Goal: Information Seeking & Learning: Check status

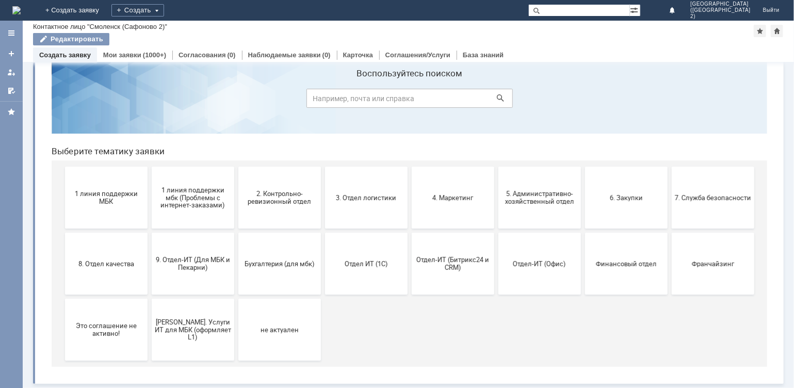
scroll to position [31, 0]
click at [129, 53] on link "Мои заявки" at bounding box center [122, 55] width 38 height 8
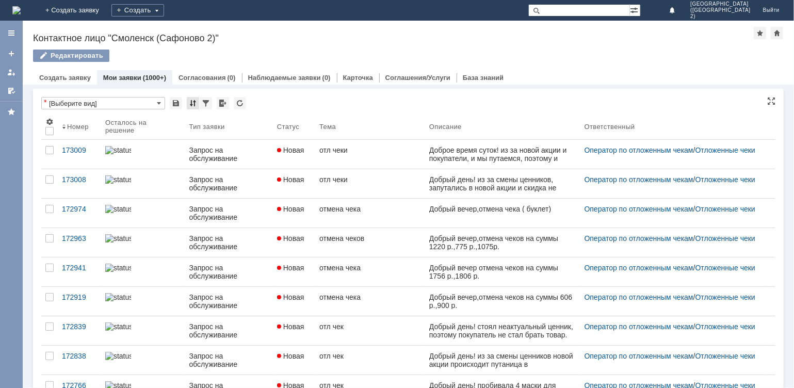
click at [190, 105] on div at bounding box center [193, 103] width 12 height 12
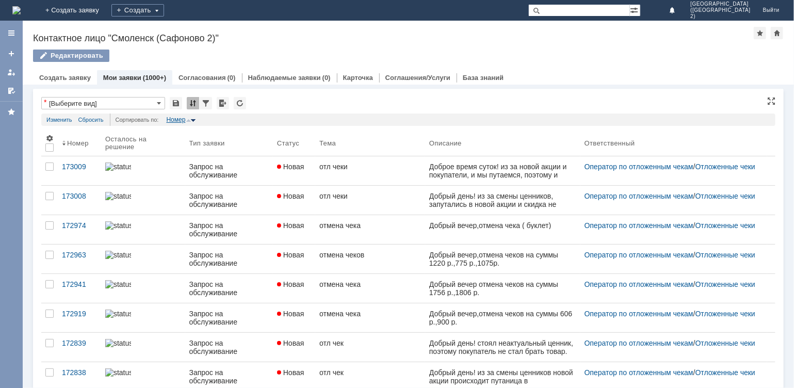
click at [183, 116] on div "Номер" at bounding box center [175, 119] width 19 height 7
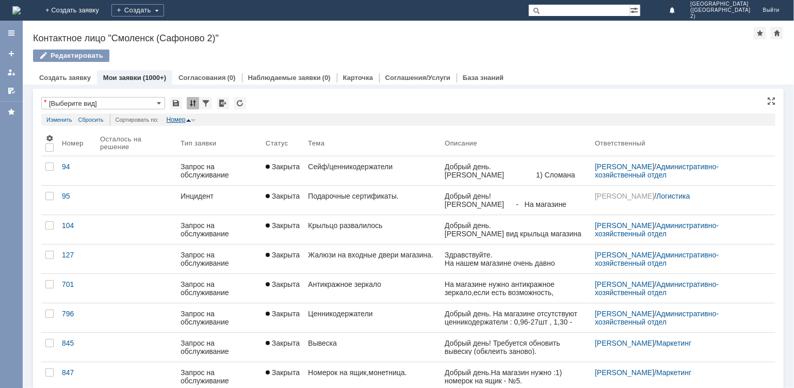
click at [179, 118] on div "Номер" at bounding box center [175, 119] width 19 height 7
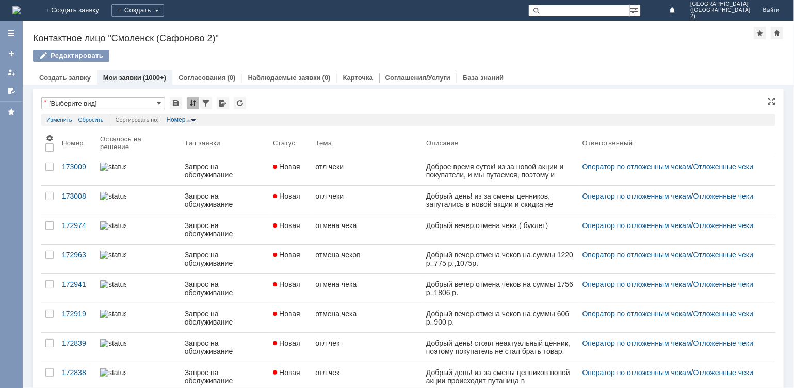
click at [193, 119] on img at bounding box center [193, 120] width 5 height 3
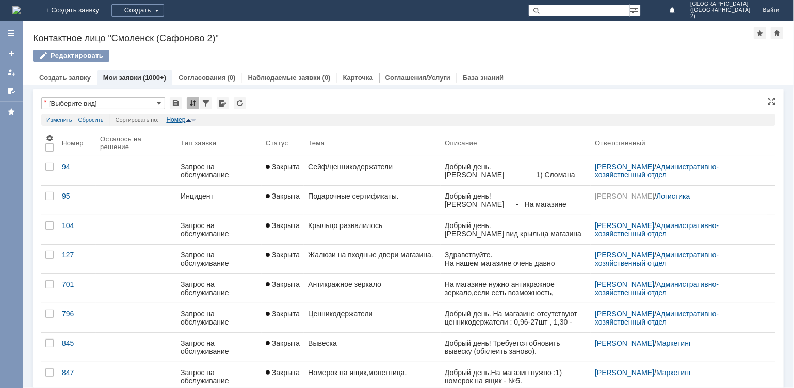
click at [174, 121] on div "Номер" at bounding box center [175, 119] width 19 height 7
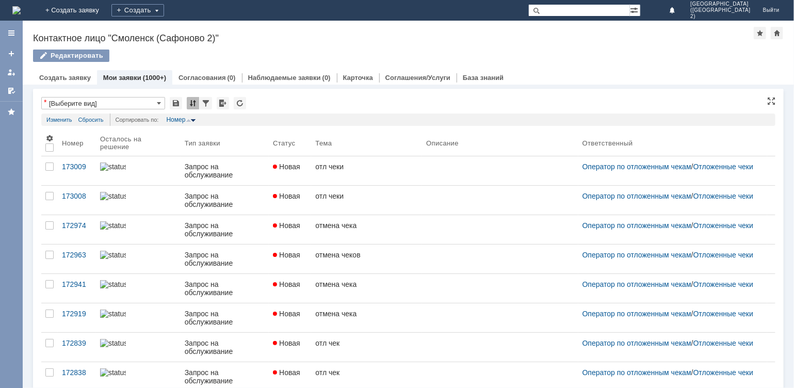
click at [193, 121] on img at bounding box center [193, 120] width 5 height 3
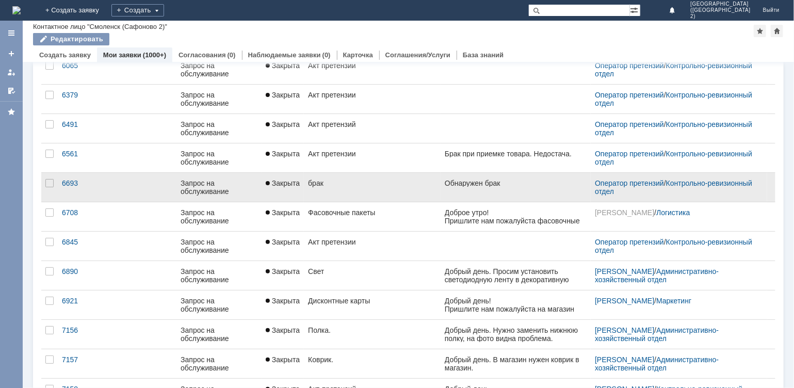
click at [290, 184] on span "Закрыта" at bounding box center [283, 183] width 34 height 8
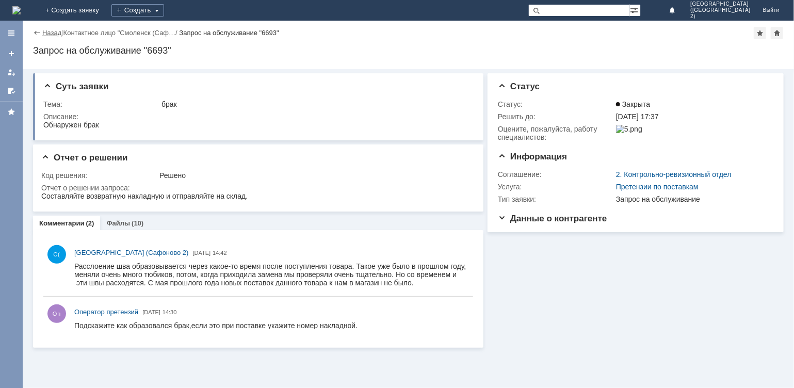
click at [47, 29] on link "Назад" at bounding box center [51, 33] width 19 height 8
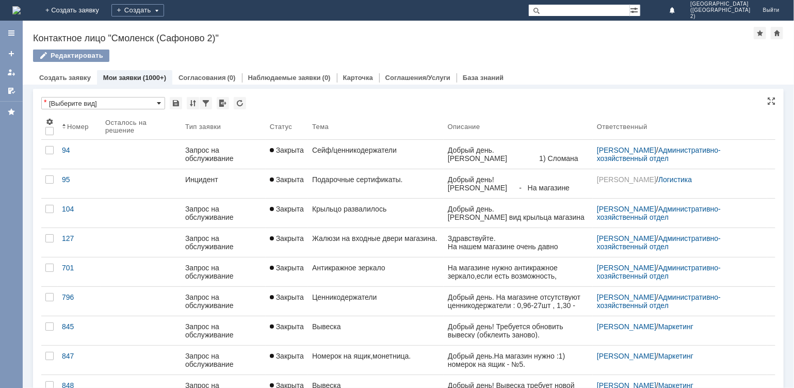
click at [161, 101] on span at bounding box center [159, 103] width 4 height 8
click at [149, 102] on input "text" at bounding box center [103, 103] width 124 height 12
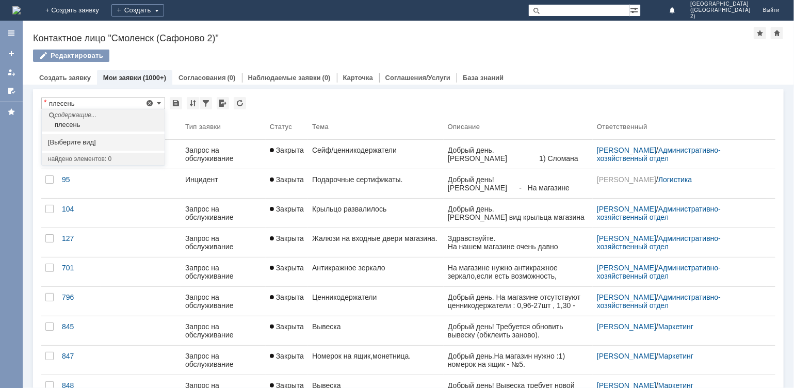
click at [143, 121] on div "плесень" at bounding box center [104, 125] width 120 height 8
click at [80, 119] on div "содержащие..." at bounding box center [104, 116] width 120 height 9
click at [115, 101] on input "плесень" at bounding box center [103, 103] width 124 height 12
type input "п"
click at [118, 121] on div "брак" at bounding box center [104, 125] width 120 height 8
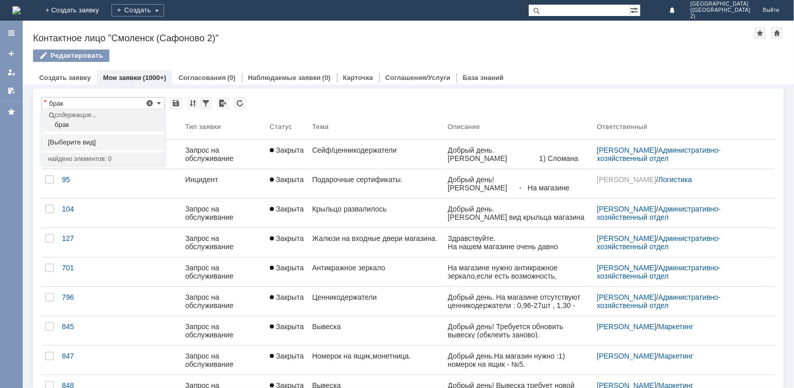
click at [75, 126] on div "брак" at bounding box center [104, 125] width 120 height 8
click at [74, 126] on div "брак" at bounding box center [104, 125] width 120 height 8
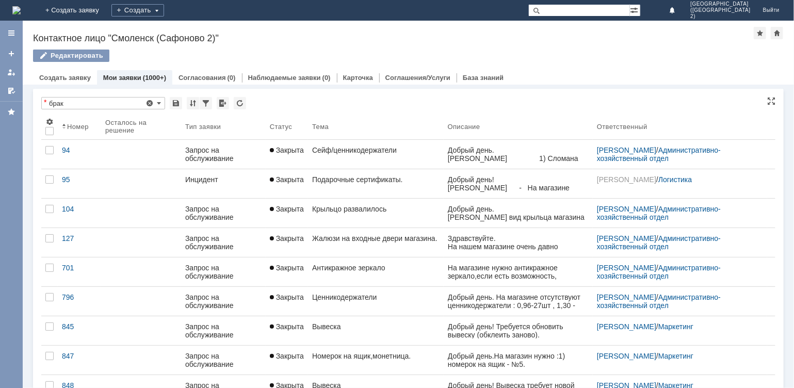
click at [125, 98] on input "text" at bounding box center [103, 98] width 124 height 2
type input "[Выберите вид]"
click at [159, 102] on span at bounding box center [159, 103] width 4 height 8
click at [144, 121] on span "[Выберите вид]" at bounding box center [103, 120] width 110 height 8
type input "[Выберите вид]"
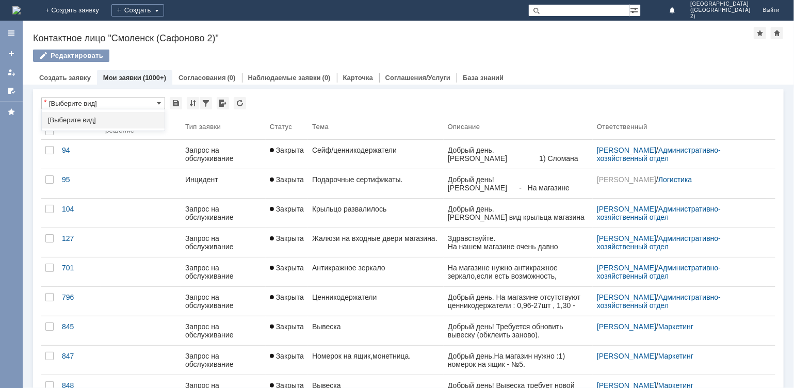
type input "20"
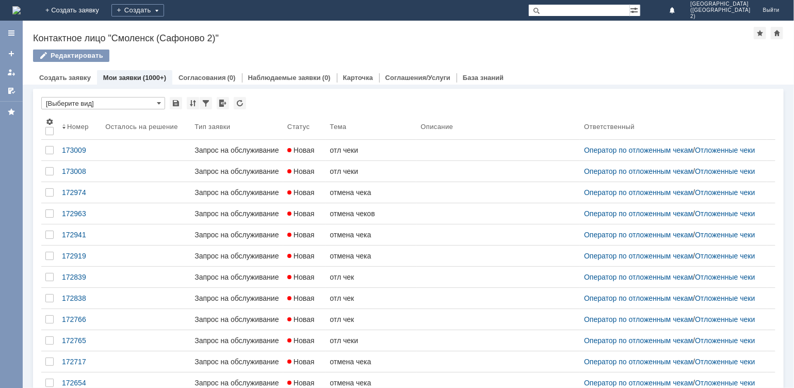
type input "[Выберите вид]"
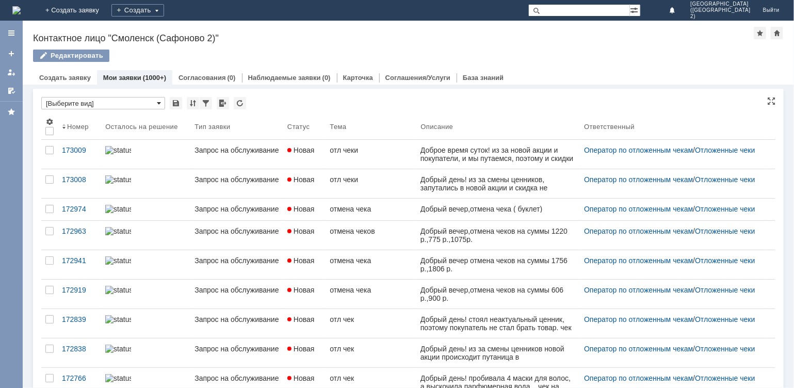
click at [159, 102] on span at bounding box center [159, 103] width 4 height 8
click at [146, 117] on span "[Выберите вид]" at bounding box center [103, 120] width 110 height 8
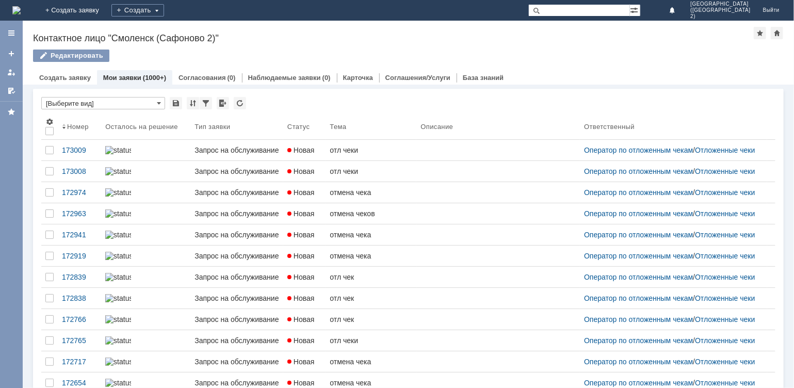
type input "[Выберите вид]"
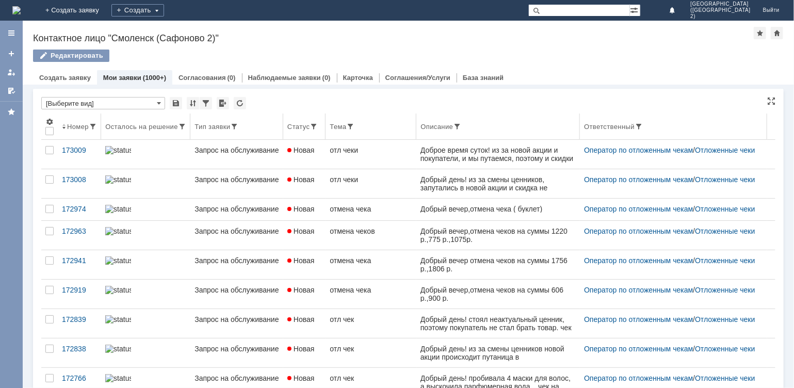
click at [68, 125] on div "Номер" at bounding box center [78, 127] width 22 height 8
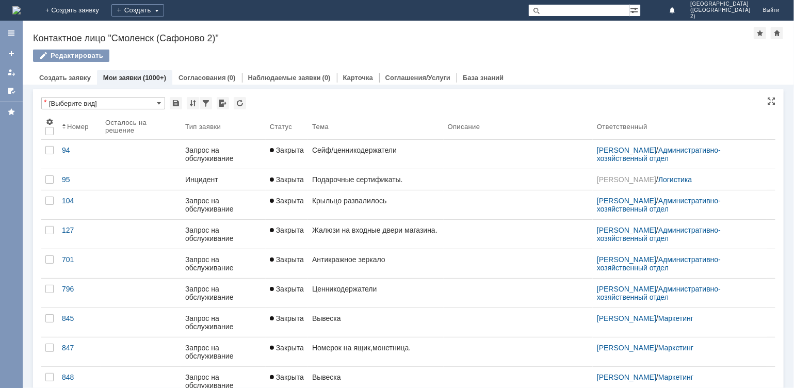
click at [68, 125] on div "Номер" at bounding box center [78, 127] width 22 height 8
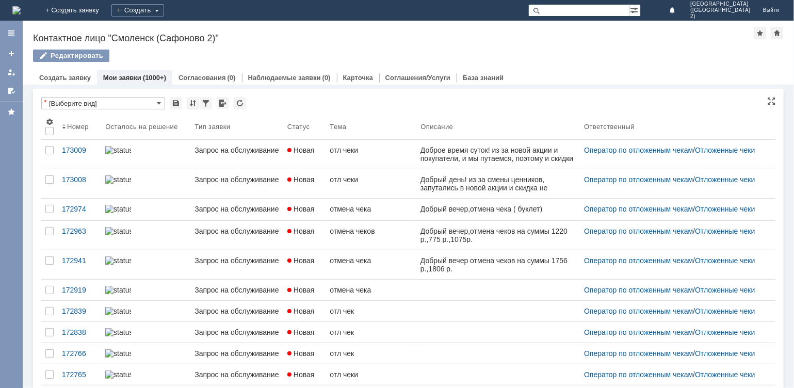
click at [68, 125] on div "Номер" at bounding box center [78, 127] width 22 height 8
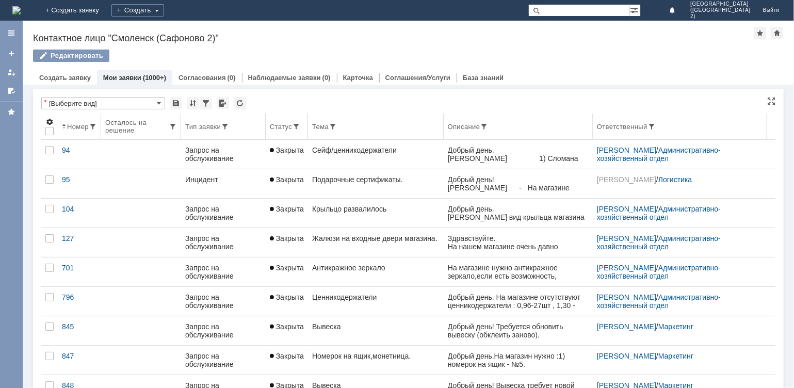
click at [49, 122] on span at bounding box center [49, 122] width 8 height 8
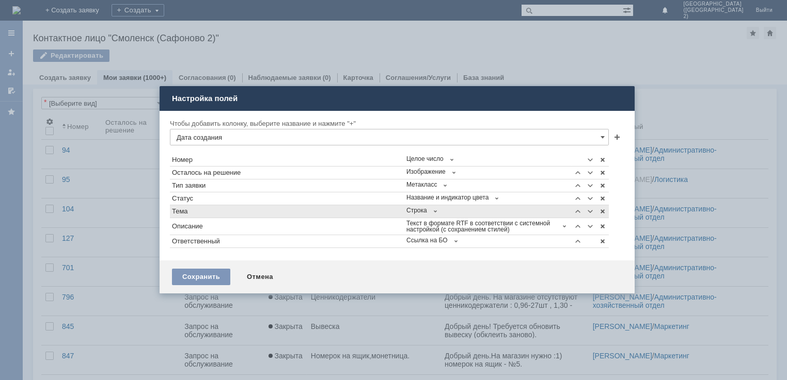
click at [197, 214] on div "Тема" at bounding box center [287, 211] width 230 height 7
click at [436, 212] on span at bounding box center [435, 211] width 8 height 8
click at [260, 278] on div "Отмена" at bounding box center [259, 277] width 47 height 17
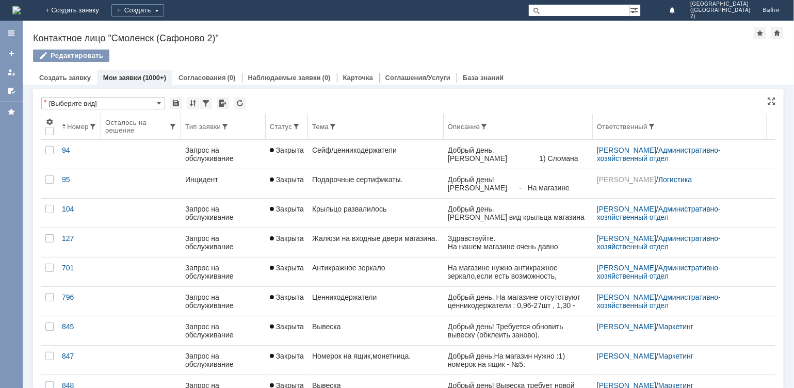
click at [84, 125] on div "Номер" at bounding box center [78, 127] width 22 height 8
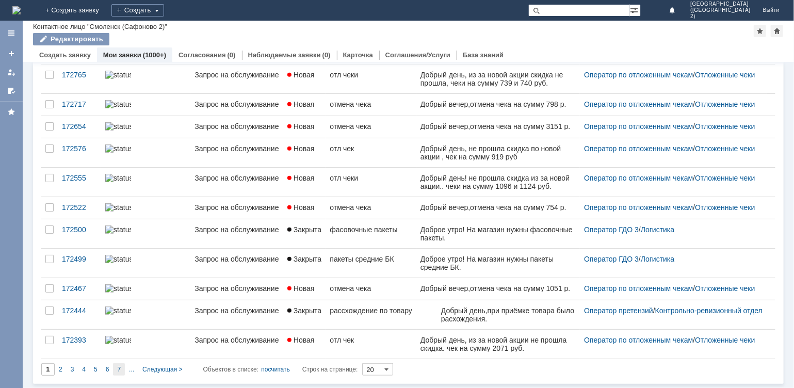
click at [120, 369] on span "7" at bounding box center [119, 369] width 4 height 7
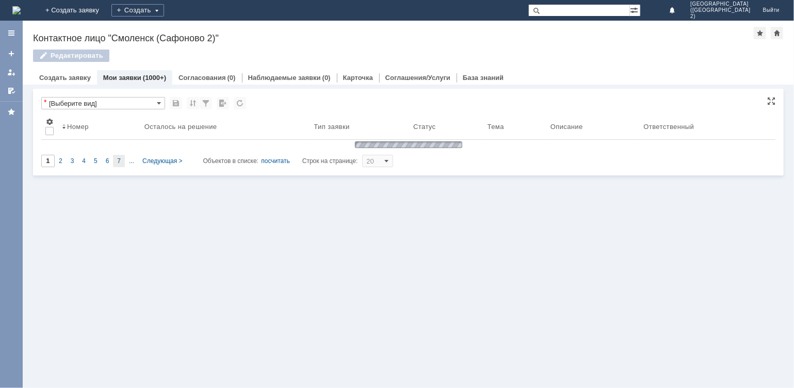
type input "7"
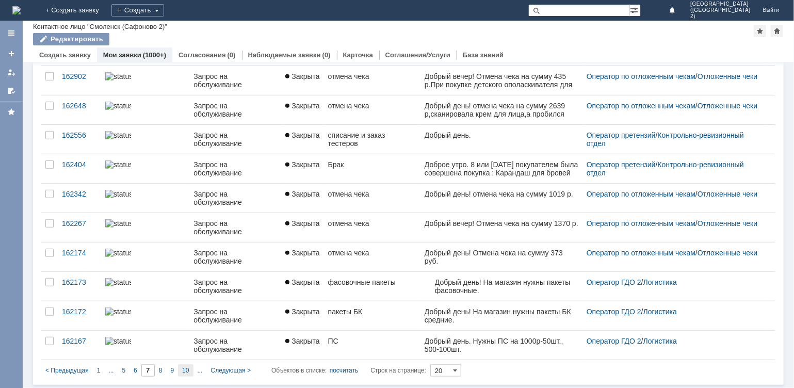
click at [188, 365] on div "10" at bounding box center [185, 370] width 15 height 12
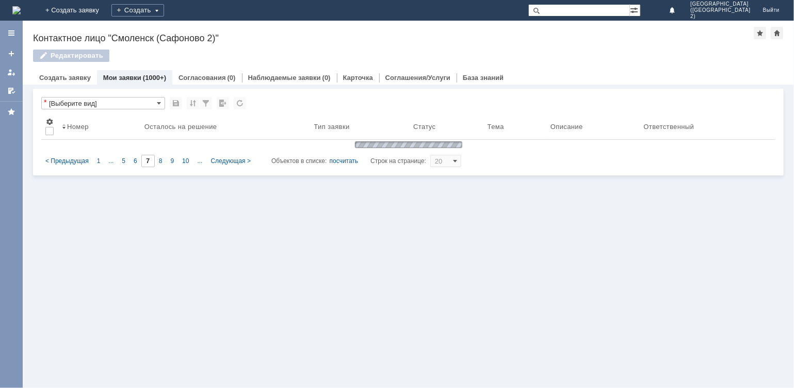
type input "10"
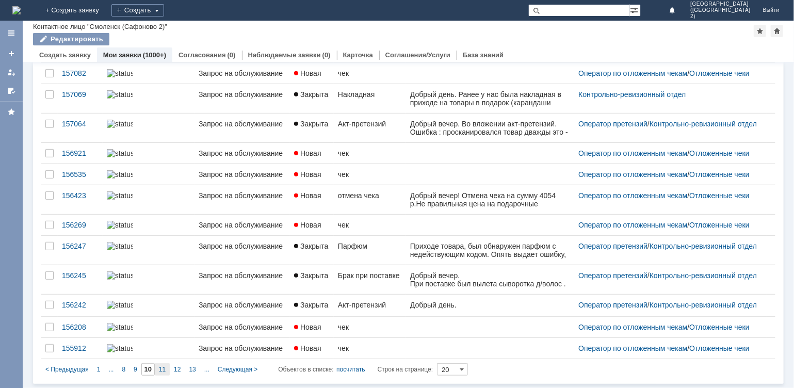
click at [163, 369] on span "11" at bounding box center [162, 369] width 7 height 7
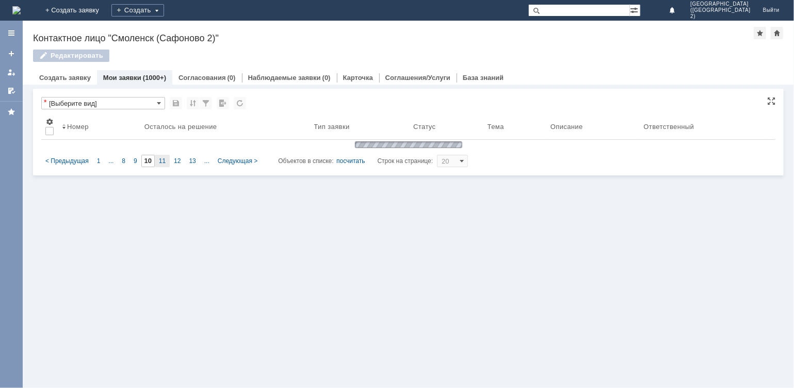
type input "11"
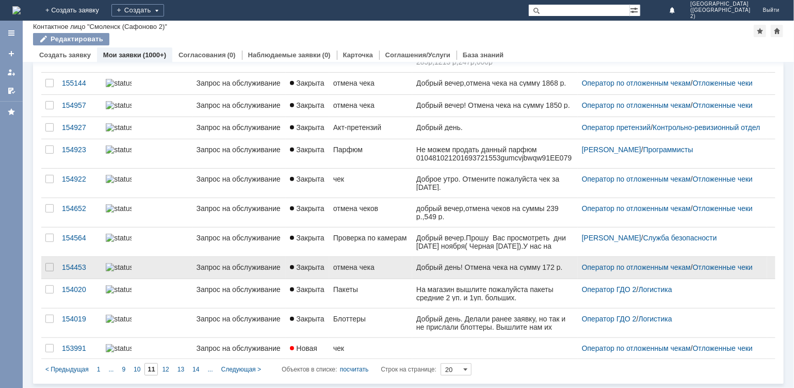
scroll to position [345, 0]
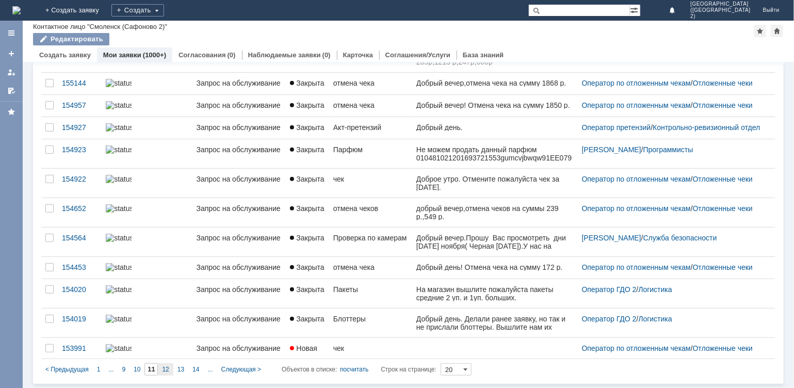
click at [166, 368] on span "12" at bounding box center [165, 369] width 7 height 7
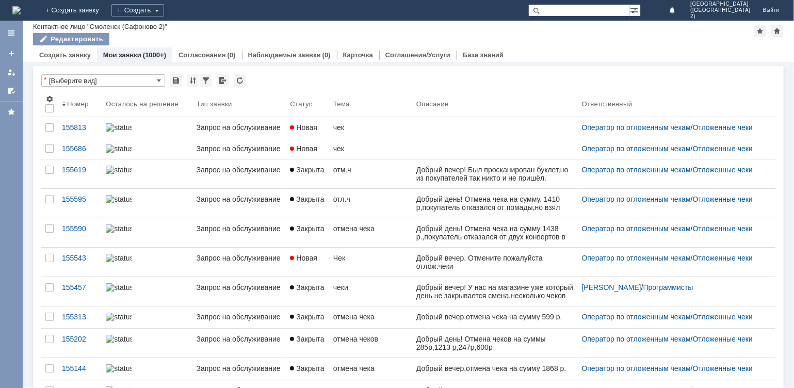
type input "12"
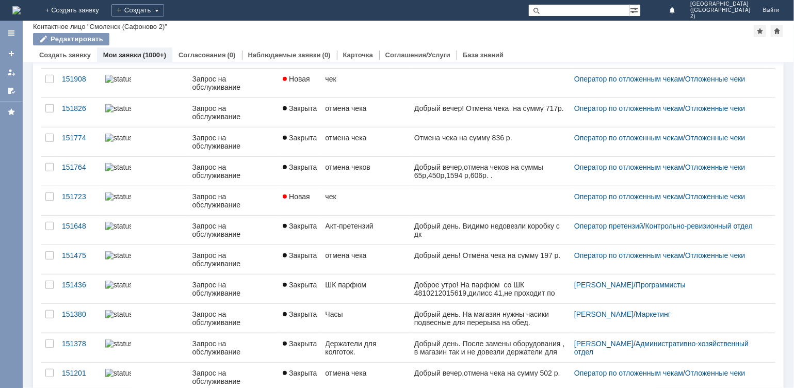
scroll to position [345, 0]
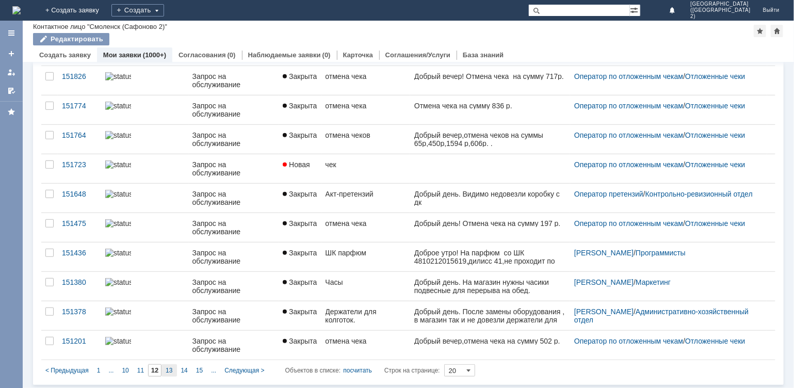
click at [168, 371] on span "13" at bounding box center [169, 370] width 7 height 7
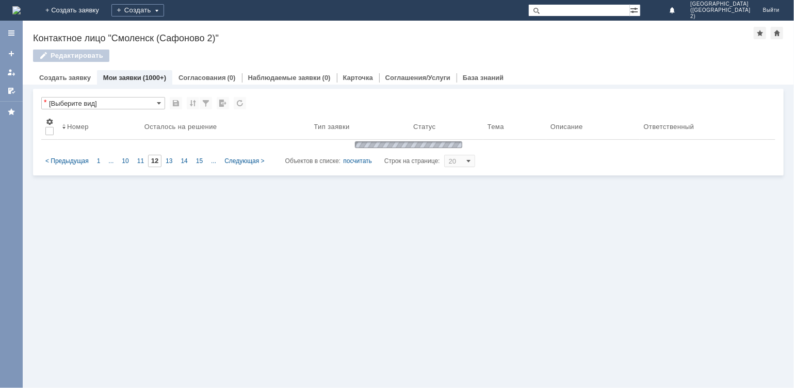
scroll to position [0, 0]
type input "13"
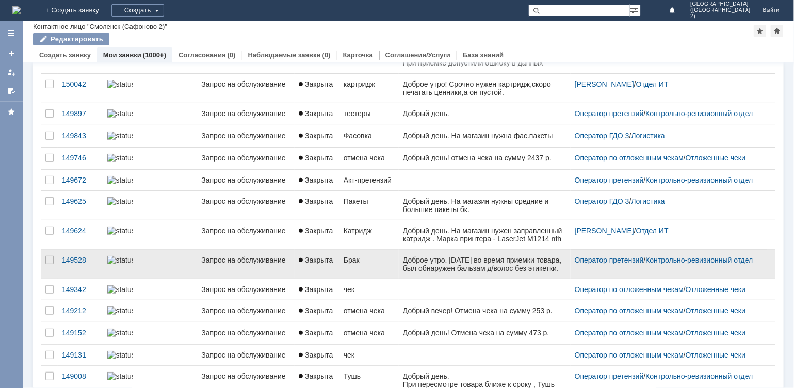
click at [351, 279] on link "Брак" at bounding box center [369, 264] width 59 height 29
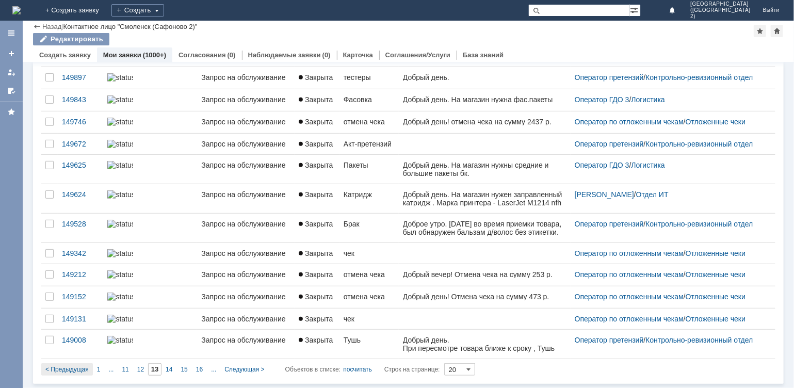
click at [73, 369] on span "< Предыдущая" at bounding box center [66, 369] width 43 height 7
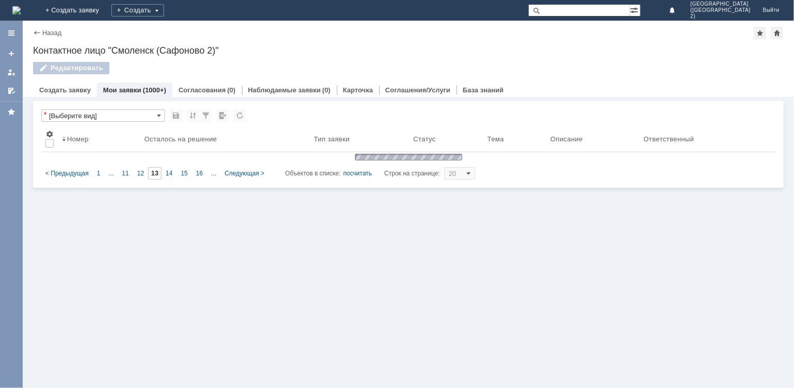
type input "12"
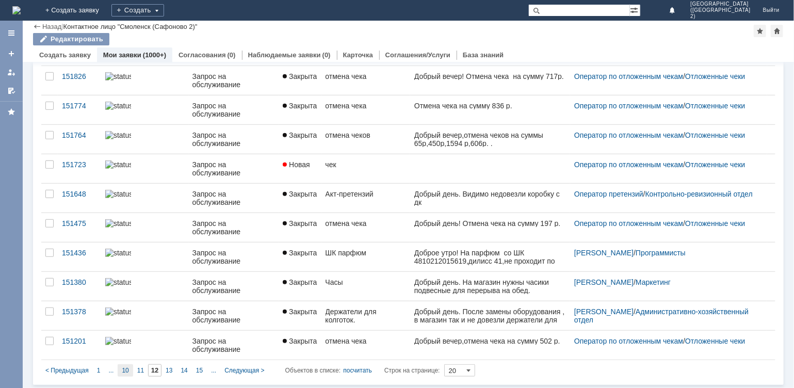
click at [123, 365] on div "10" at bounding box center [125, 370] width 15 height 12
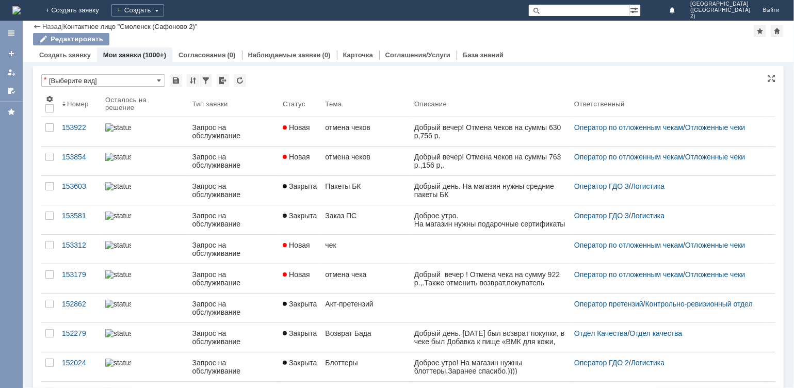
type input "10"
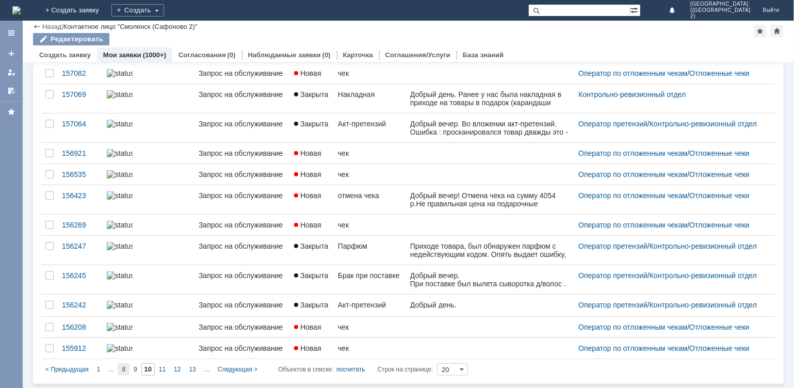
click at [122, 372] on span "8" at bounding box center [124, 369] width 4 height 7
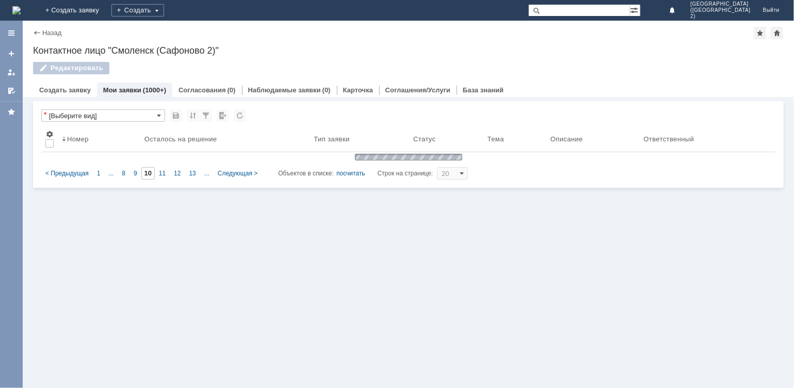
type input "8"
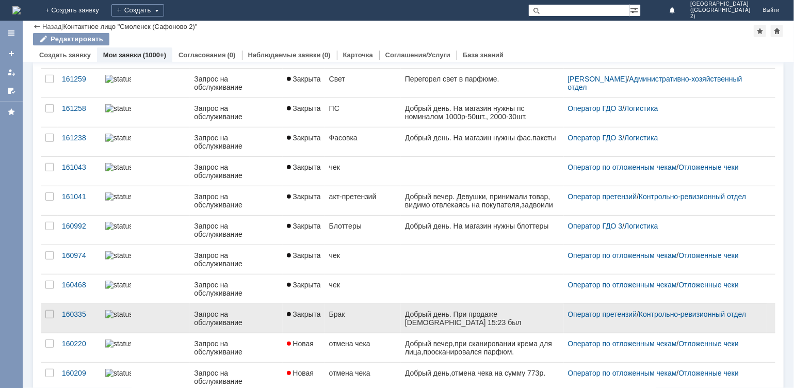
click at [347, 313] on div "Брак" at bounding box center [363, 314] width 68 height 8
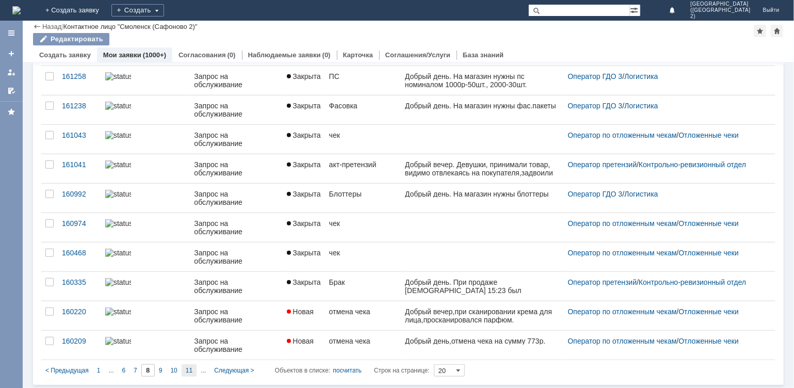
click at [186, 369] on span "11" at bounding box center [189, 370] width 7 height 7
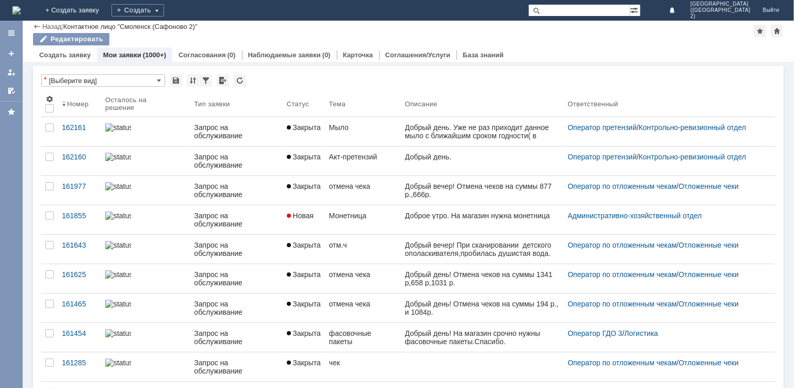
type input "11"
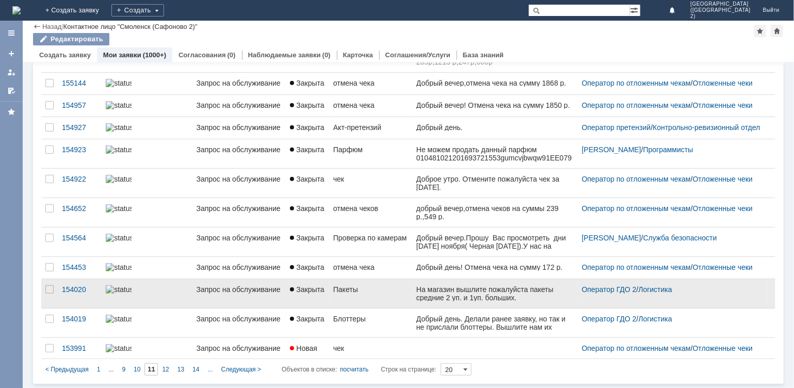
click at [269, 287] on div "Запрос на обслуживание" at bounding box center [240, 289] width 86 height 8
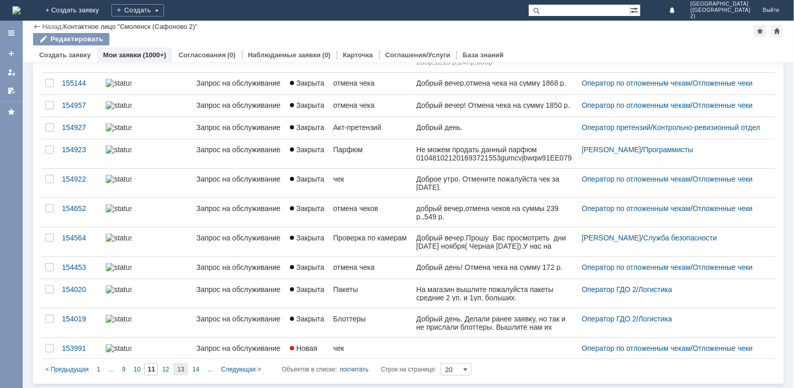
click at [185, 366] on div "13" at bounding box center [180, 369] width 15 height 12
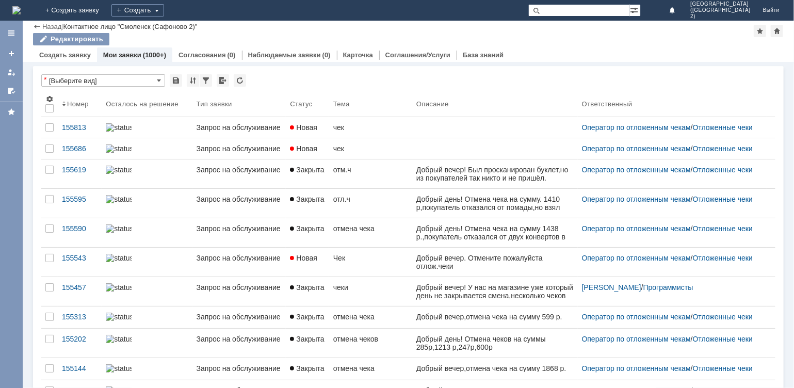
type input "13"
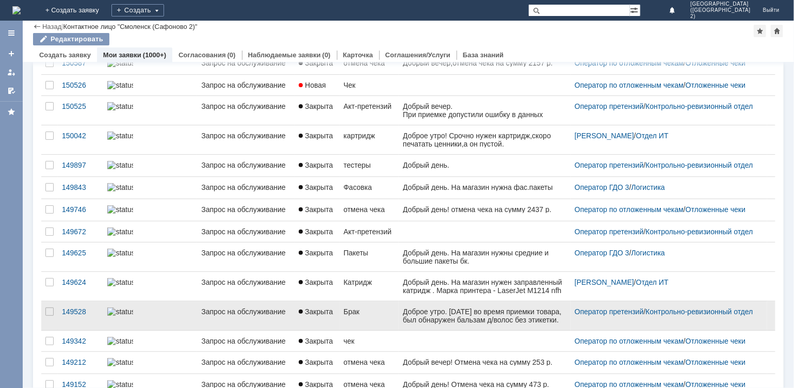
click at [326, 330] on link "Закрыта" at bounding box center [317, 315] width 45 height 29
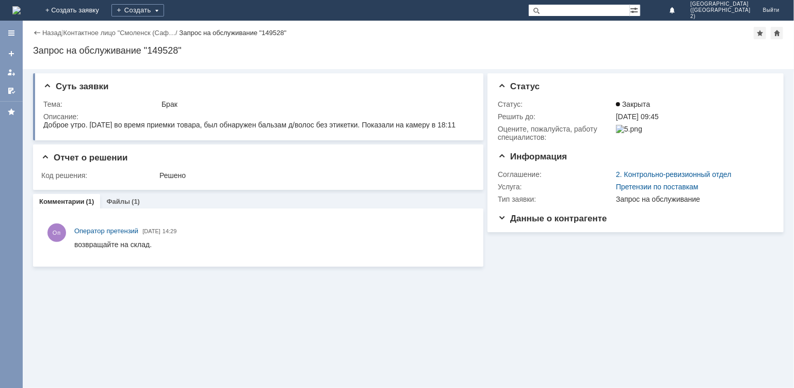
click at [39, 31] on div "Назад" at bounding box center [47, 33] width 28 height 8
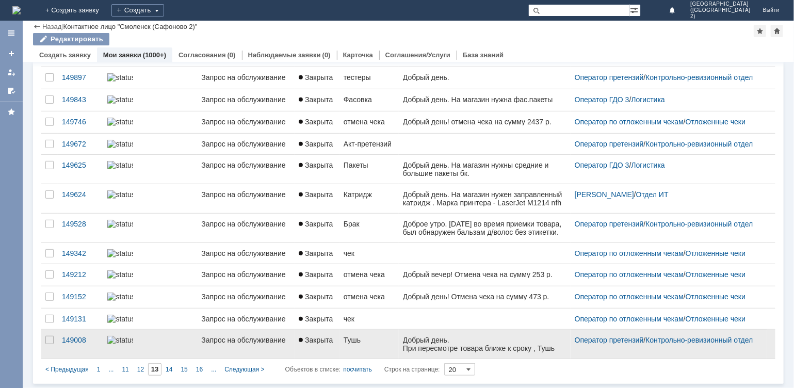
click at [187, 344] on div at bounding box center [150, 340] width 86 height 8
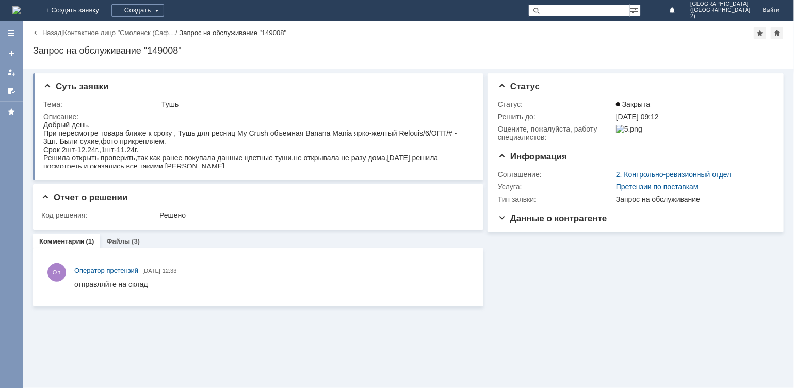
click at [40, 33] on div "Назад" at bounding box center [47, 33] width 28 height 8
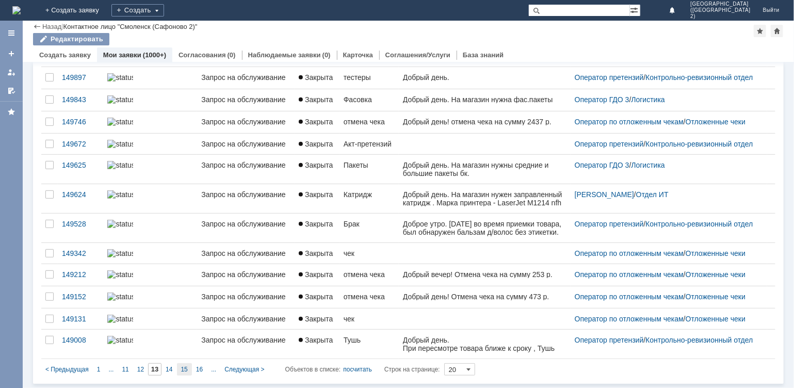
click at [184, 364] on div "15" at bounding box center [184, 369] width 15 height 12
type input "15"
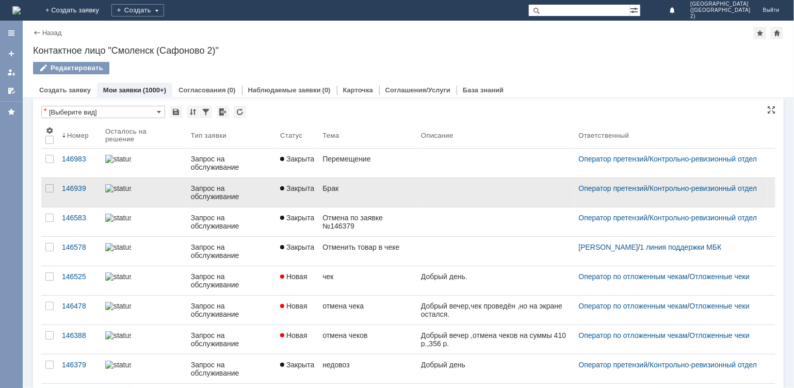
click at [311, 201] on link "Закрыта" at bounding box center [297, 192] width 42 height 29
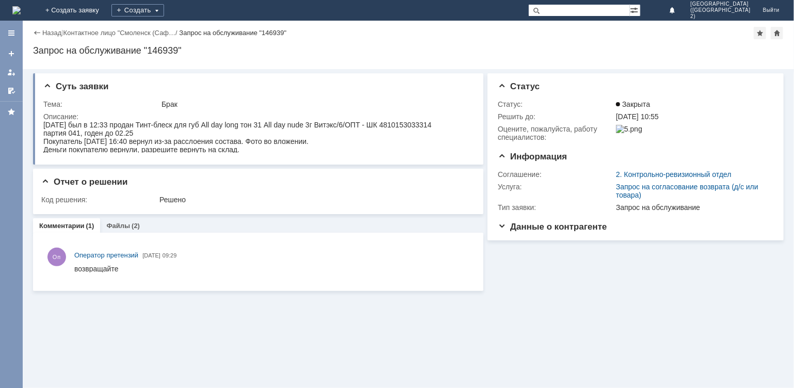
click at [40, 29] on div "Назад" at bounding box center [47, 33] width 28 height 8
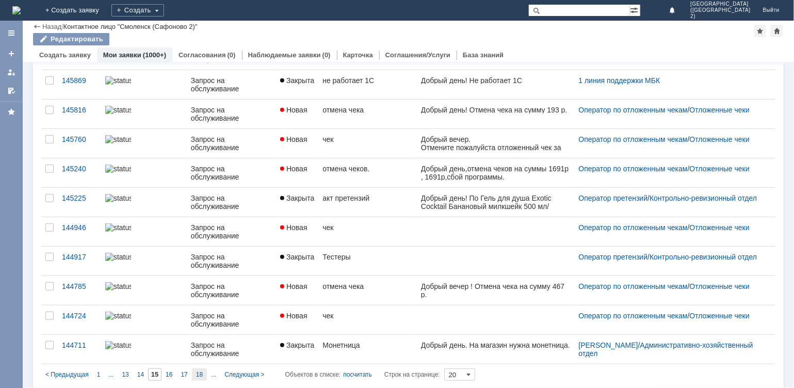
click at [204, 369] on div "18" at bounding box center [199, 375] width 15 height 12
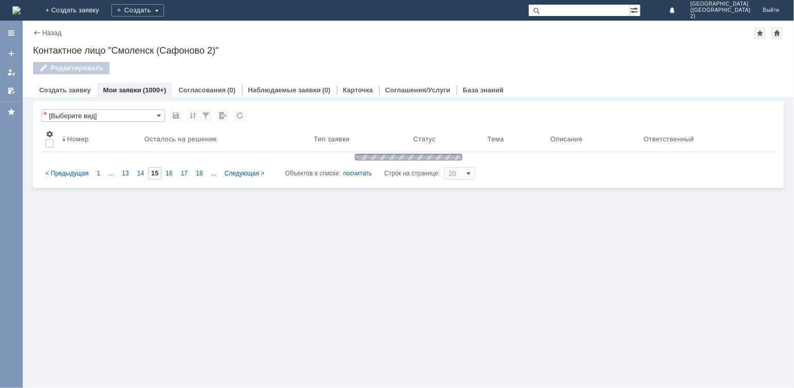
type input "18"
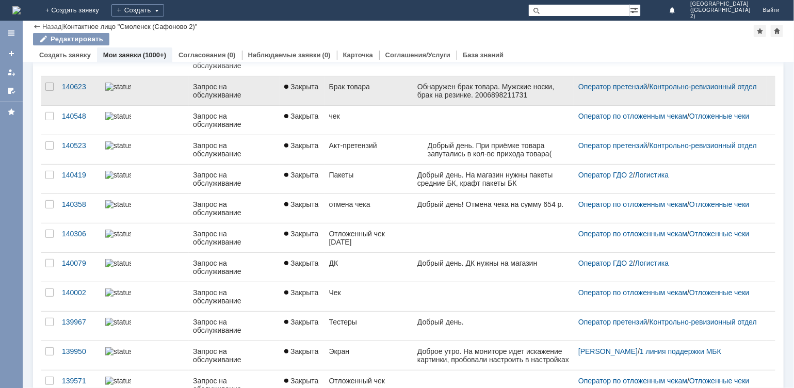
click at [317, 91] on link "Закрыта" at bounding box center [302, 90] width 44 height 29
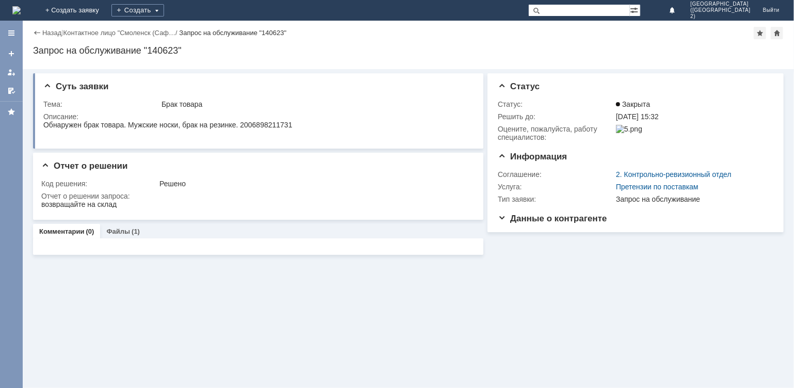
click at [49, 27] on div "Назад | Контактное лицо "Смоленск (Саф… / Запрос на обслуживание "140623"" at bounding box center [408, 33] width 751 height 12
click at [50, 29] on link "Назад" at bounding box center [51, 33] width 19 height 8
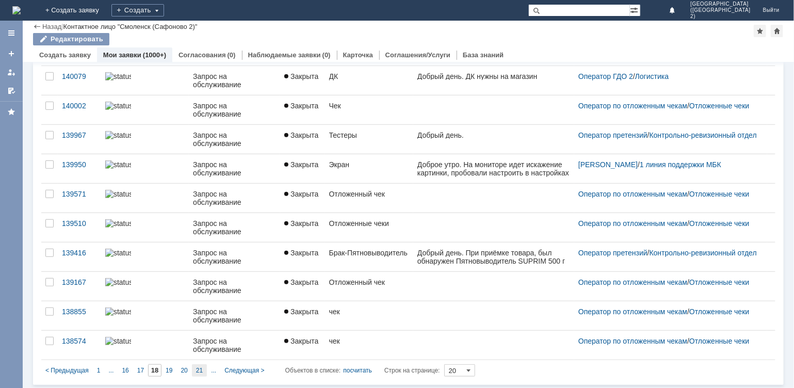
click at [204, 369] on div "21" at bounding box center [199, 370] width 15 height 12
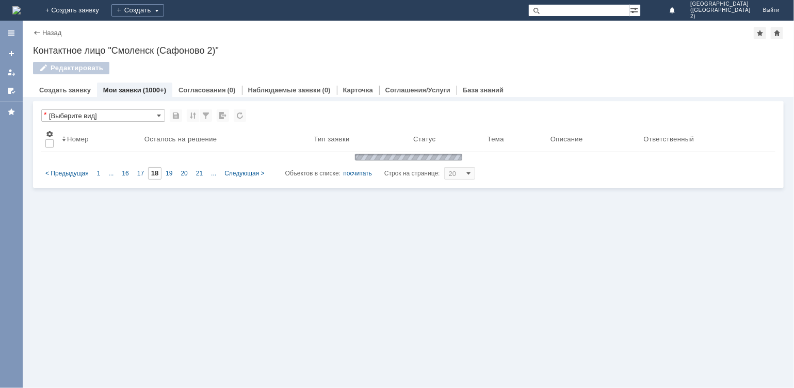
type input "21"
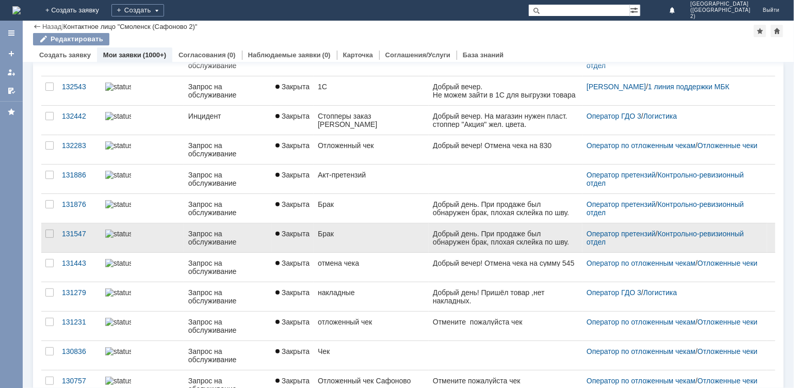
click at [294, 237] on link "Закрыта" at bounding box center [292, 237] width 42 height 29
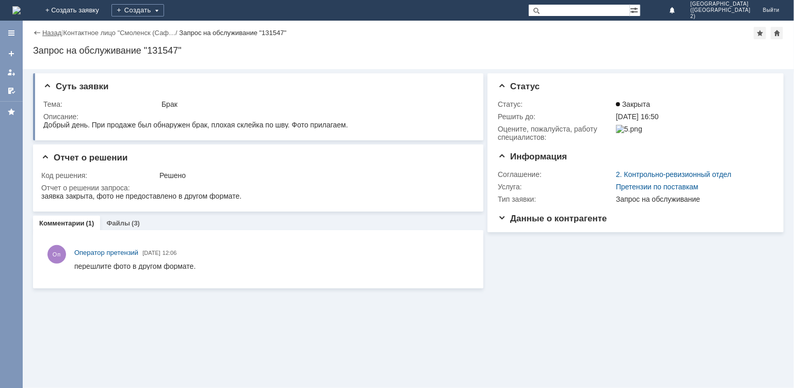
click at [50, 31] on link "Назад" at bounding box center [51, 33] width 19 height 8
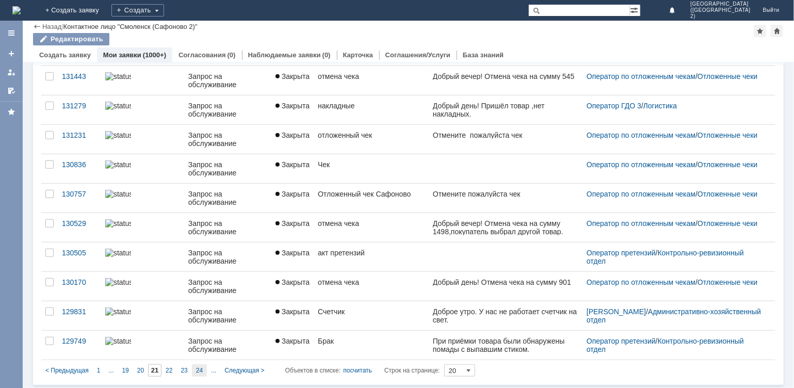
click at [199, 369] on span "24" at bounding box center [199, 370] width 7 height 7
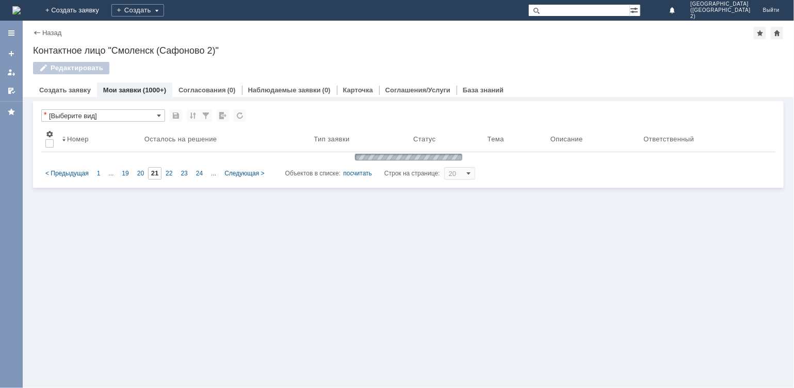
type input "24"
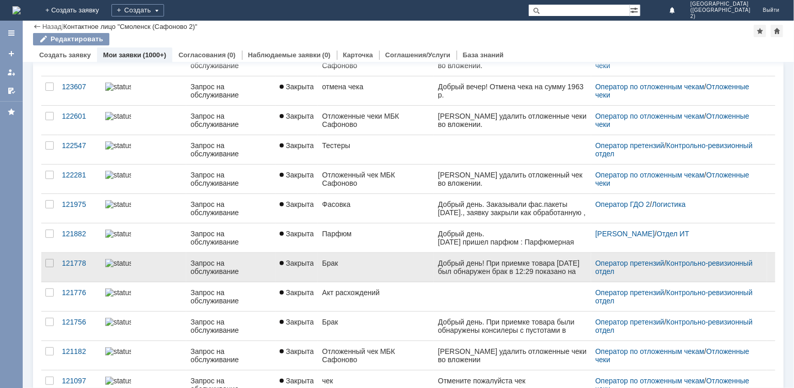
click at [349, 269] on link "Брак" at bounding box center [376, 267] width 116 height 29
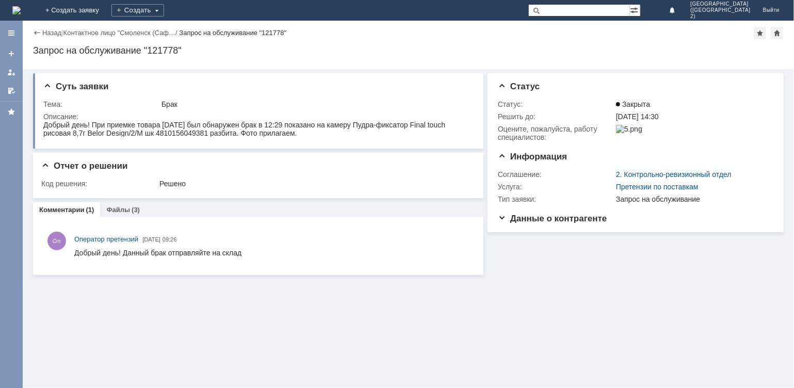
click at [41, 31] on div "Назад" at bounding box center [47, 33] width 28 height 8
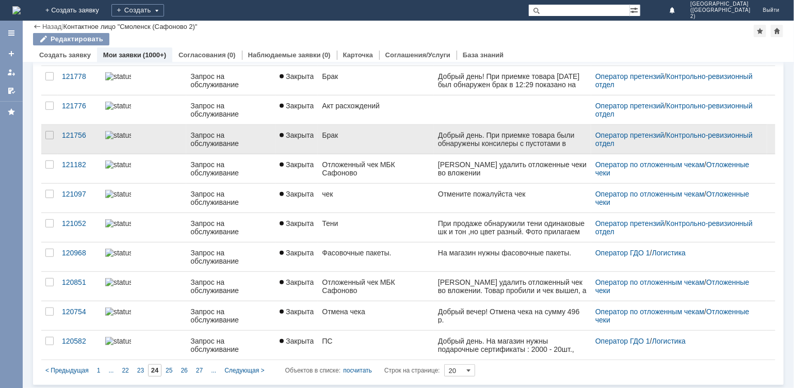
click at [340, 142] on link "Брак" at bounding box center [376, 139] width 116 height 29
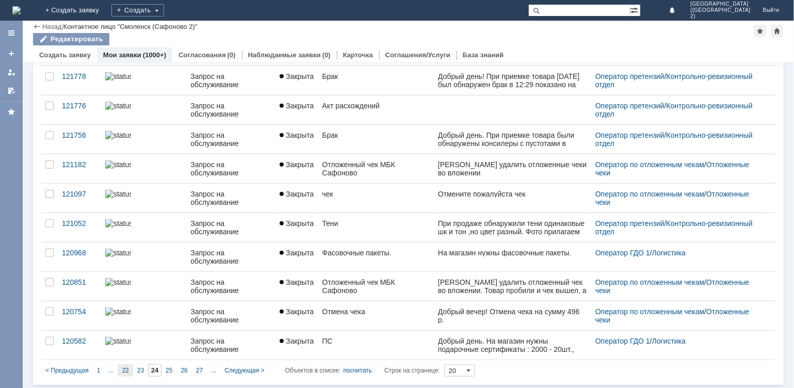
click at [129, 370] on div "22" at bounding box center [125, 370] width 15 height 12
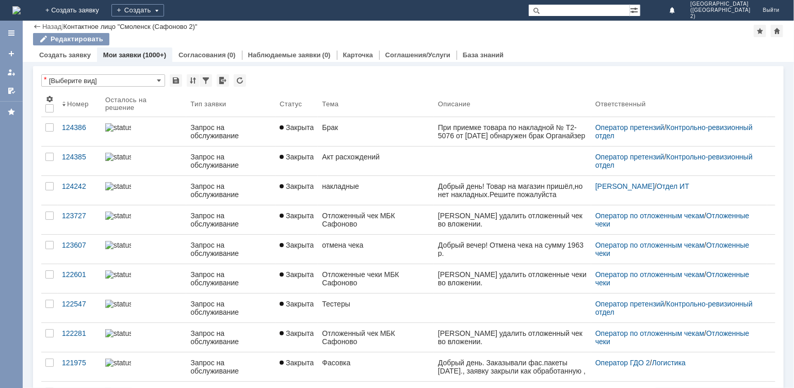
type input "22"
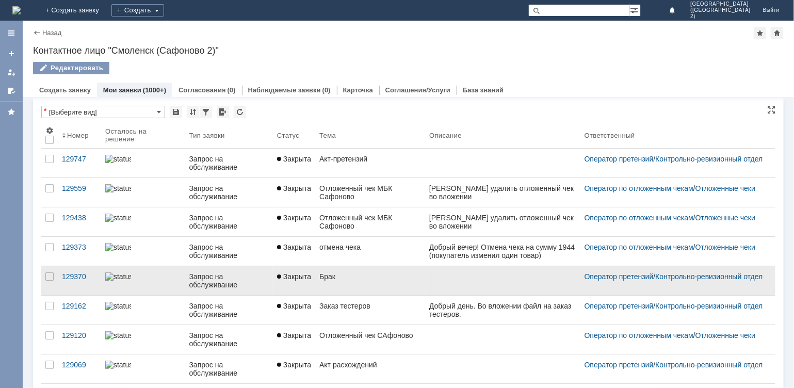
click at [334, 270] on link "Брак" at bounding box center [370, 280] width 110 height 29
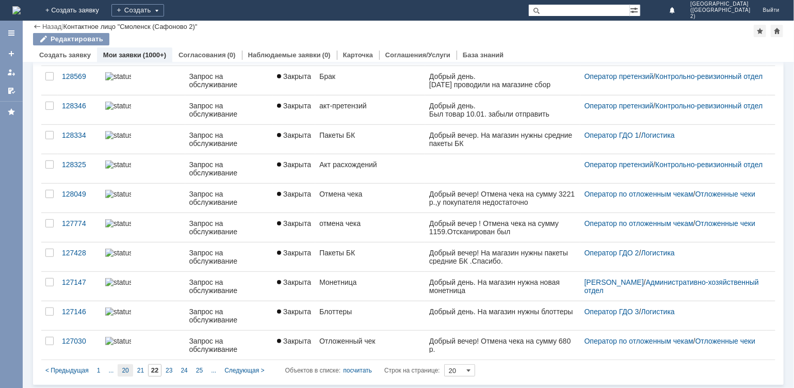
click at [124, 367] on span "20" at bounding box center [125, 370] width 7 height 7
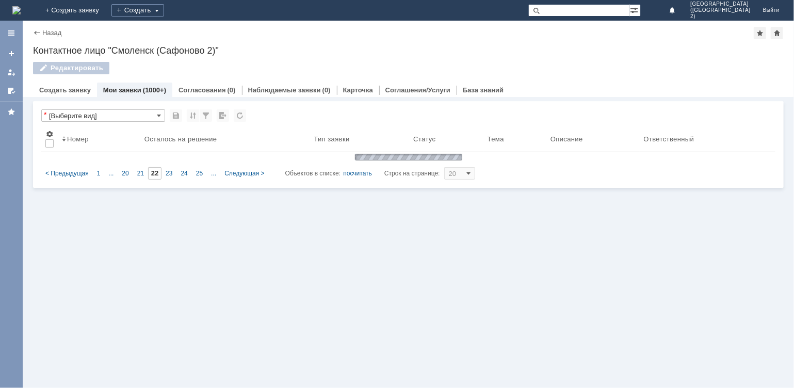
type input "20"
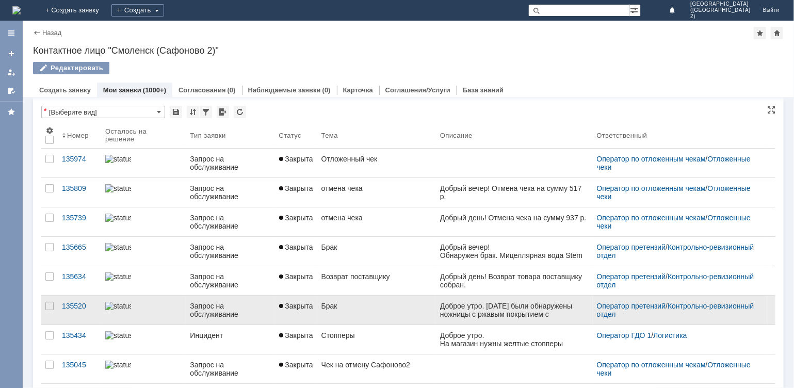
click at [333, 306] on div "Брак" at bounding box center [377, 306] width 110 height 8
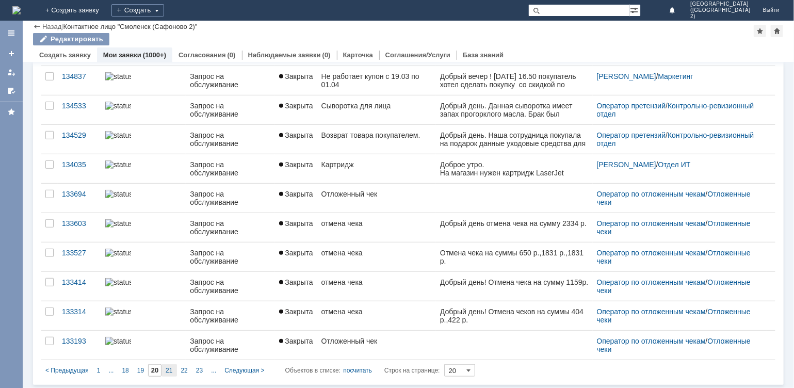
click at [168, 367] on span "21" at bounding box center [169, 370] width 7 height 7
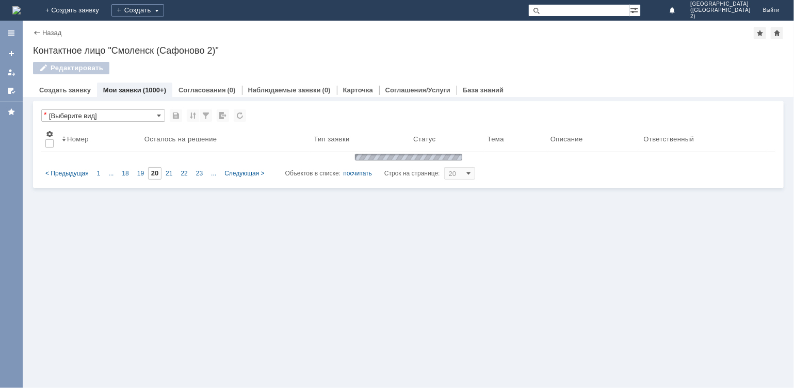
type input "21"
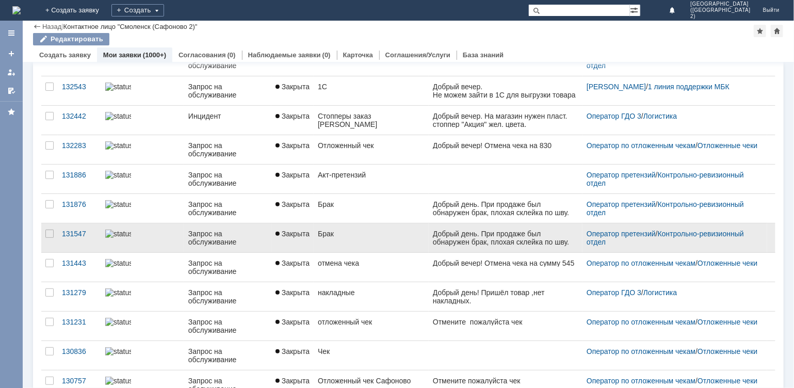
click at [357, 239] on link "Брак" at bounding box center [371, 237] width 115 height 29
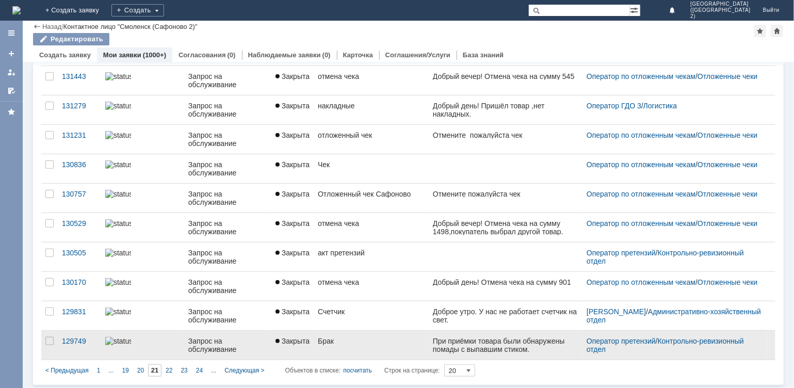
click at [369, 339] on div "Брак" at bounding box center [371, 341] width 107 height 8
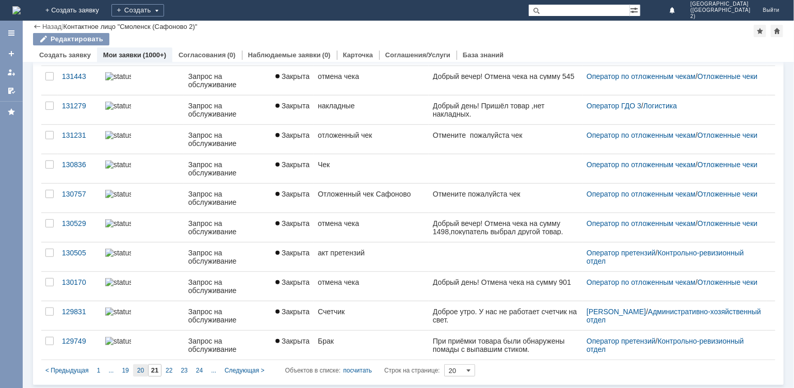
click at [140, 369] on span "20" at bounding box center [140, 370] width 7 height 7
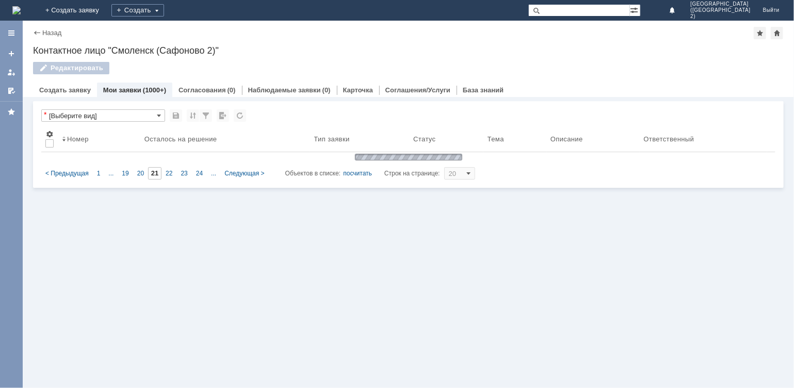
type input "20"
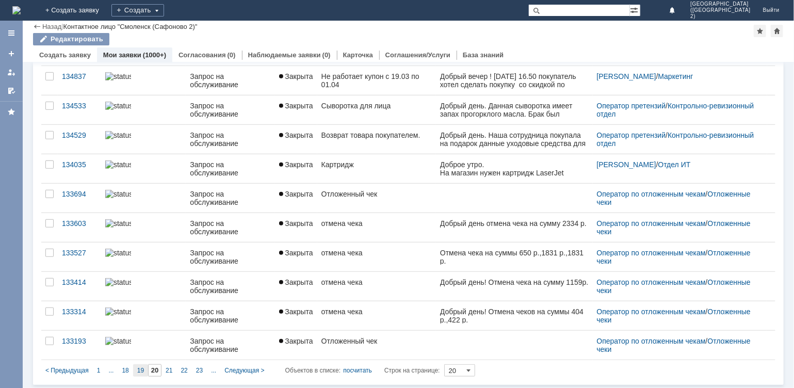
click at [137, 365] on div "19" at bounding box center [140, 370] width 15 height 12
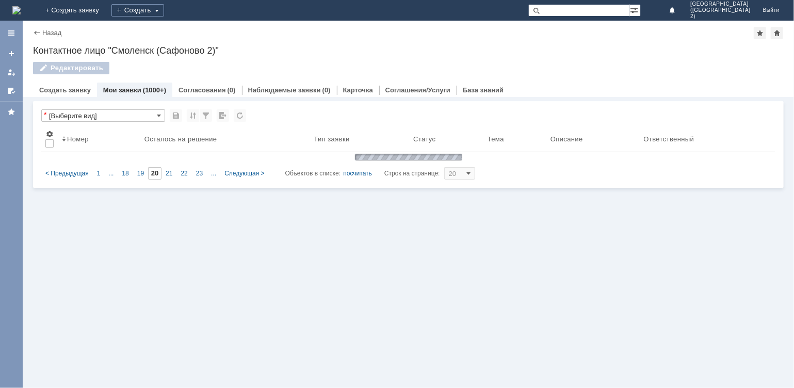
type input "19"
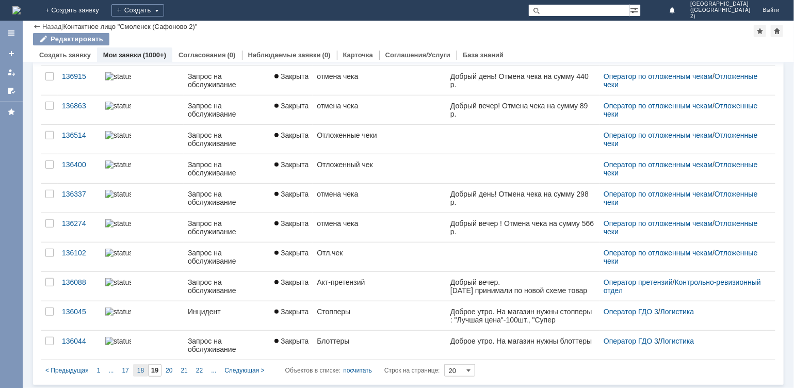
click at [137, 372] on span "18" at bounding box center [140, 370] width 7 height 7
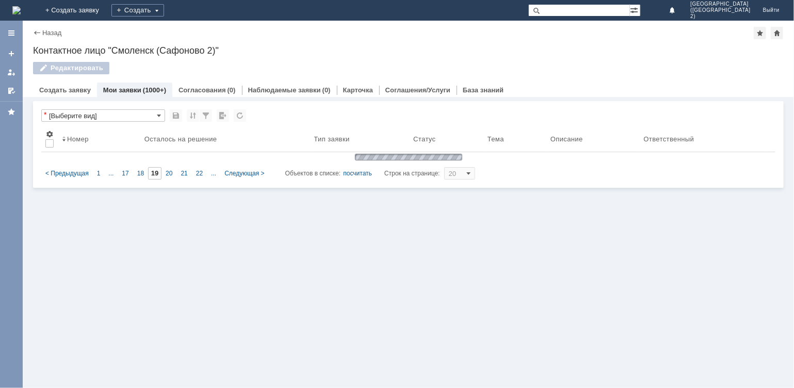
type input "18"
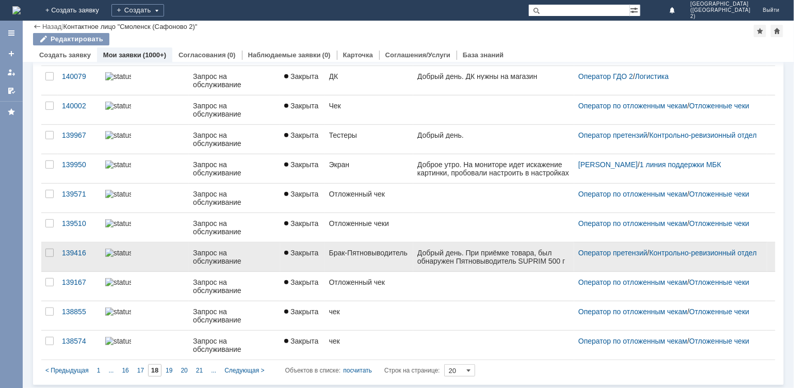
click at [325, 262] on link "Брак-Пятновыводитель" at bounding box center [369, 257] width 88 height 29
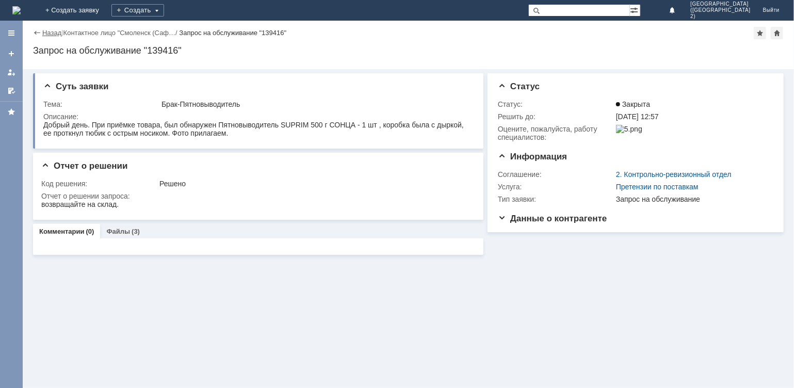
click at [51, 31] on link "Назад" at bounding box center [51, 33] width 19 height 8
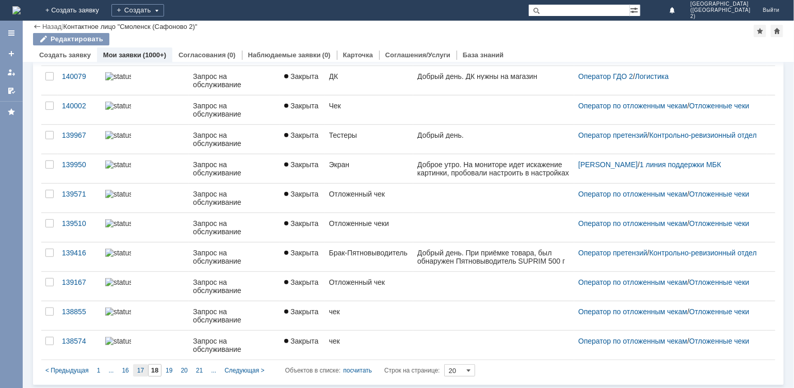
click at [142, 373] on span "17" at bounding box center [140, 370] width 7 height 7
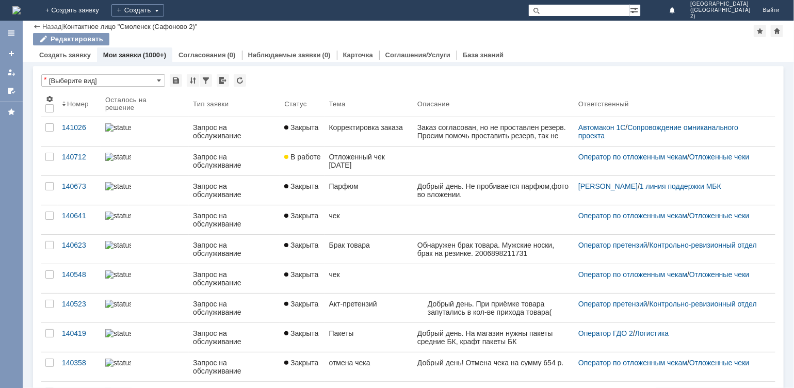
type input "17"
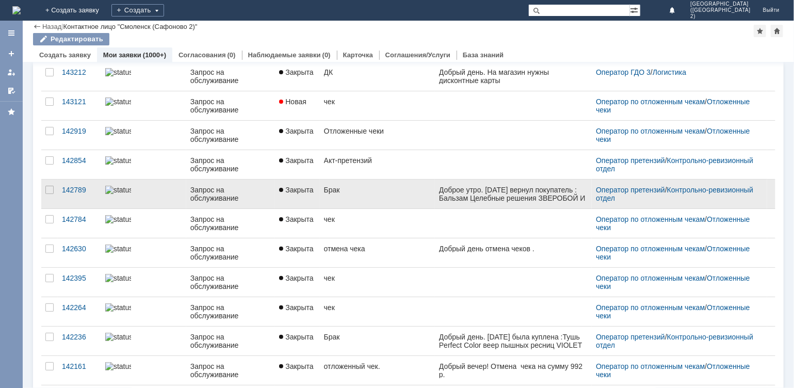
click at [370, 198] on link "Брак" at bounding box center [377, 194] width 115 height 29
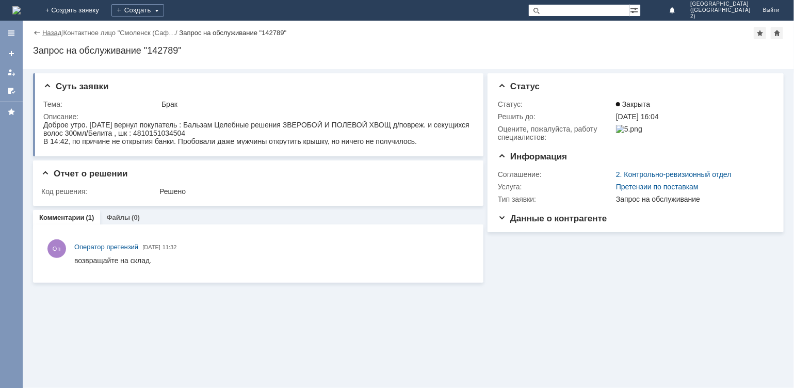
click at [46, 36] on link "Назад" at bounding box center [51, 33] width 19 height 8
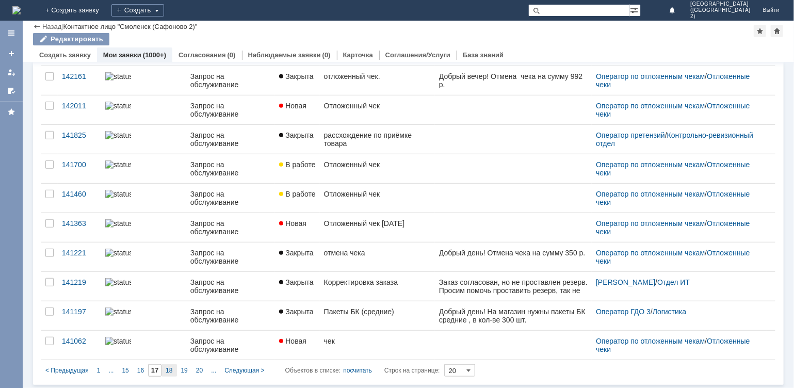
click at [168, 369] on span "18" at bounding box center [169, 370] width 7 height 7
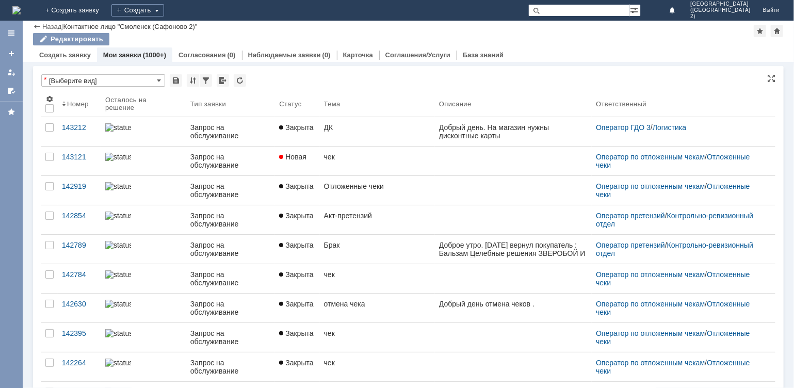
type input "18"
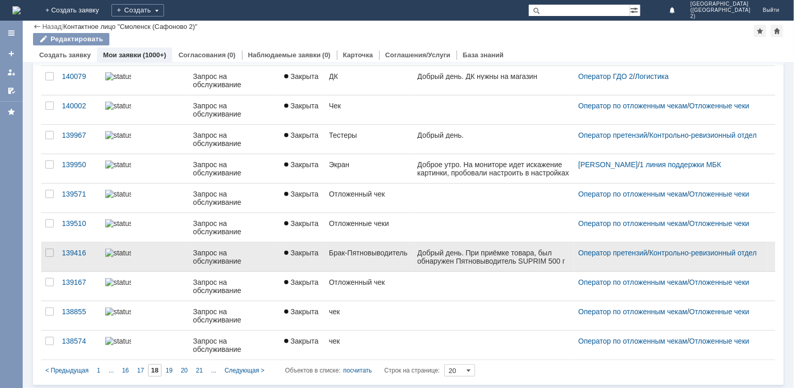
click at [361, 265] on link "Брак-Пятновыводитель" at bounding box center [369, 257] width 88 height 29
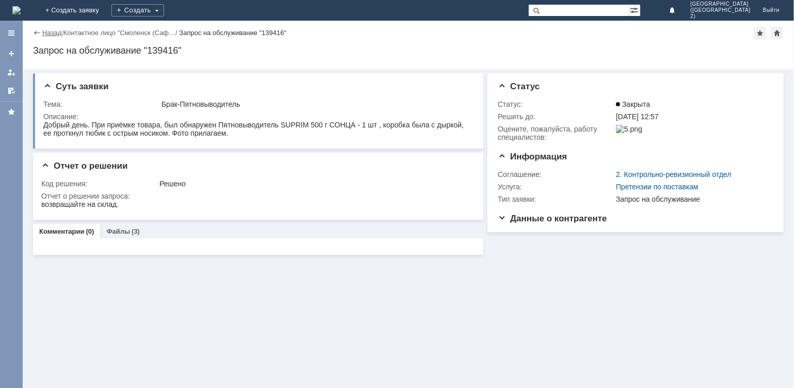
click at [47, 29] on link "Назад" at bounding box center [51, 33] width 19 height 8
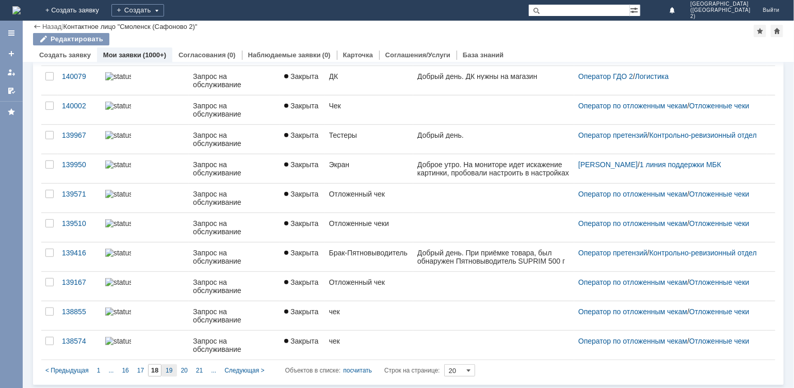
click at [170, 369] on span "19" at bounding box center [169, 370] width 7 height 7
type input "19"
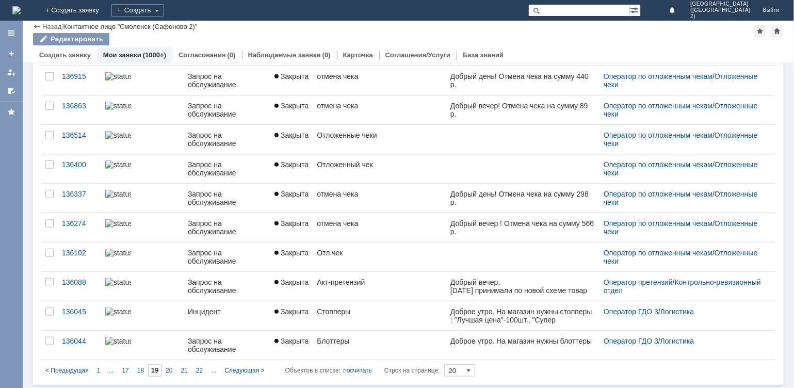
click at [167, 372] on span "20" at bounding box center [169, 370] width 7 height 7
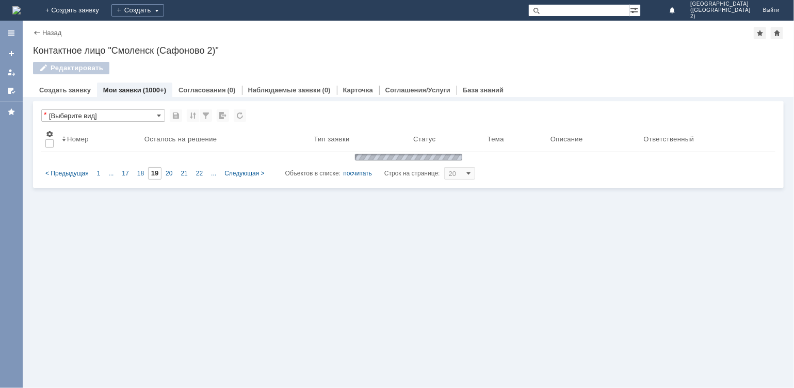
type input "20"
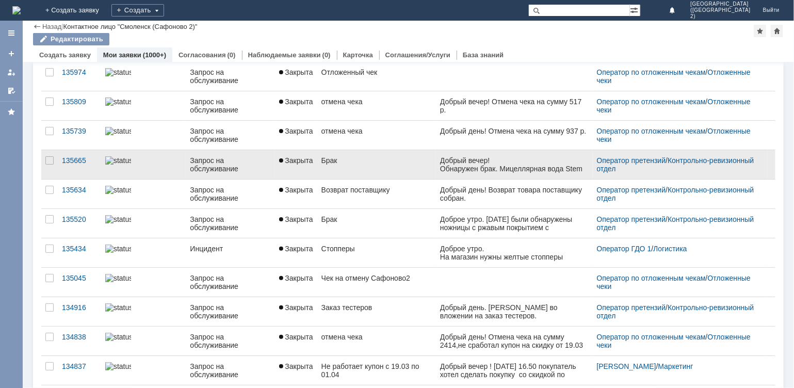
click at [371, 172] on link "Брак" at bounding box center [376, 164] width 119 height 29
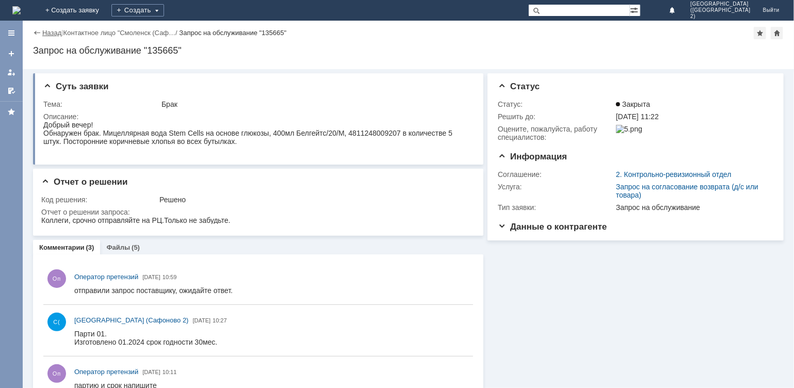
click at [45, 34] on link "Назад" at bounding box center [51, 33] width 19 height 8
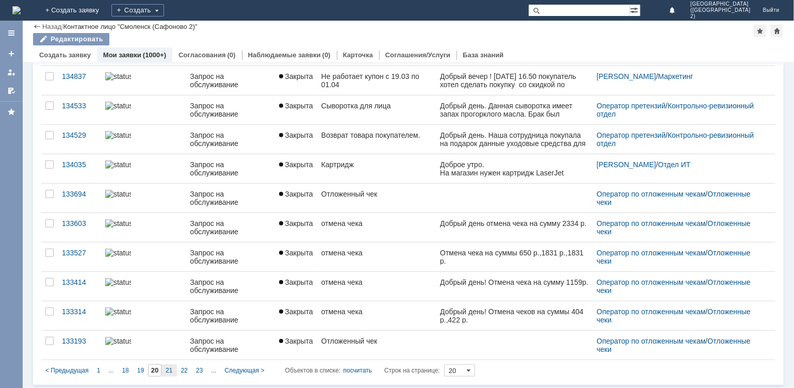
click at [173, 366] on div "21" at bounding box center [169, 370] width 15 height 12
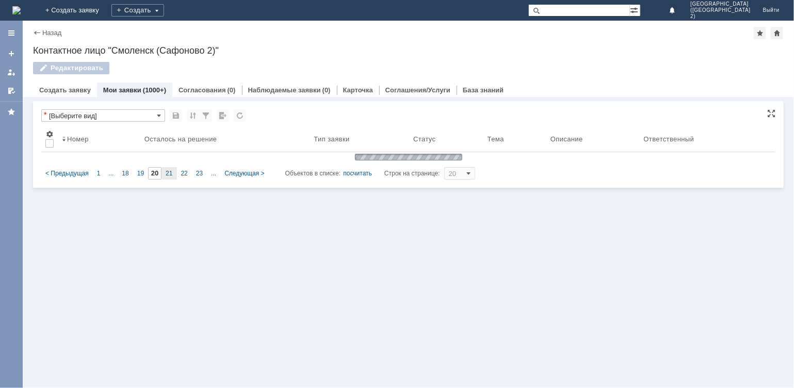
type input "21"
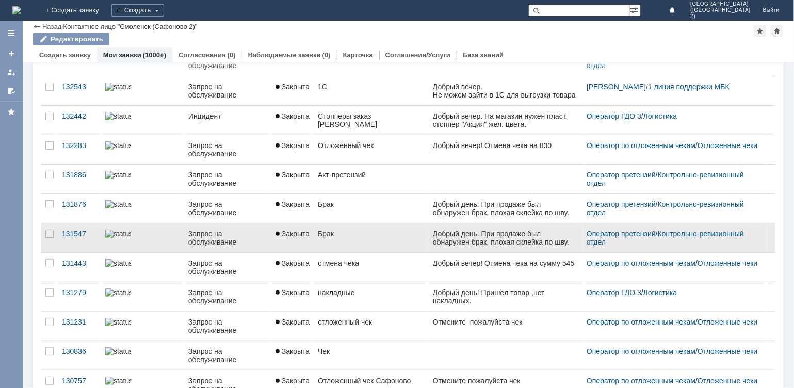
click at [368, 234] on div "Брак" at bounding box center [371, 234] width 107 height 8
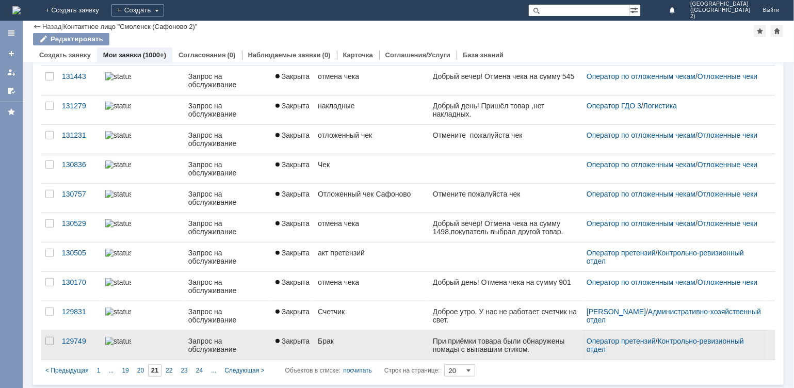
click at [373, 339] on div "Брак" at bounding box center [371, 341] width 107 height 8
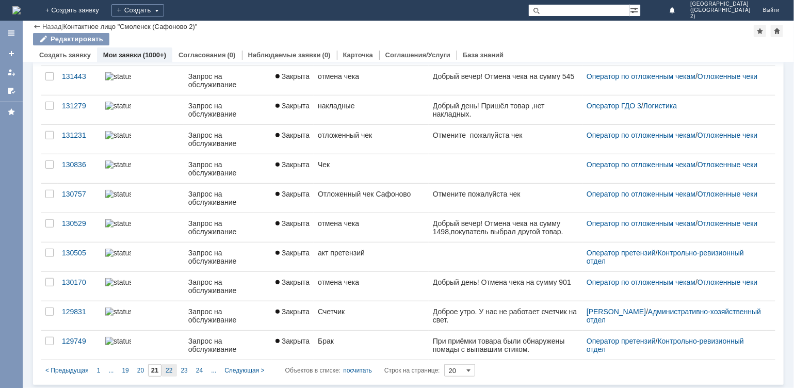
click at [168, 369] on span "22" at bounding box center [169, 370] width 7 height 7
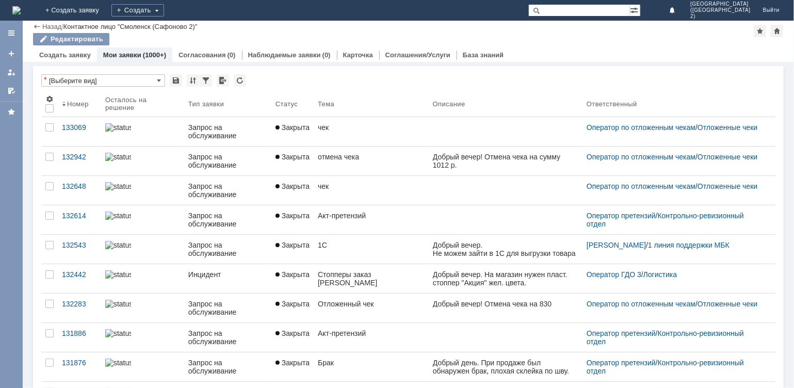
type input "22"
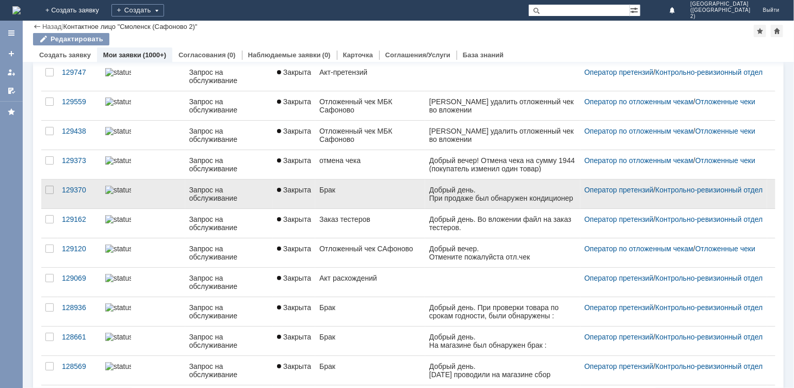
click at [366, 199] on link "Брак" at bounding box center [370, 194] width 110 height 29
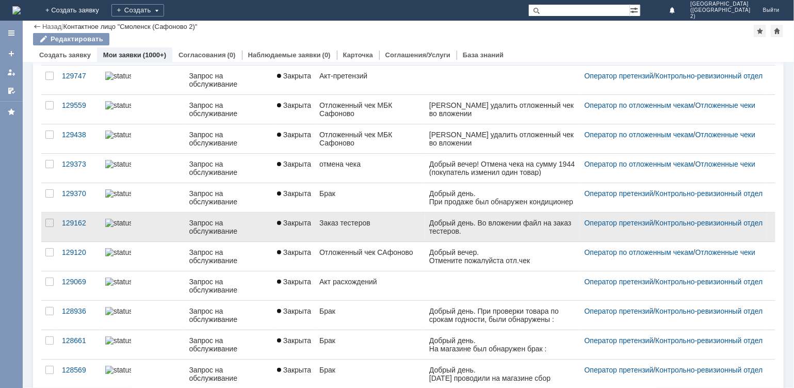
click at [342, 232] on link "Заказ тестеров" at bounding box center [370, 227] width 110 height 29
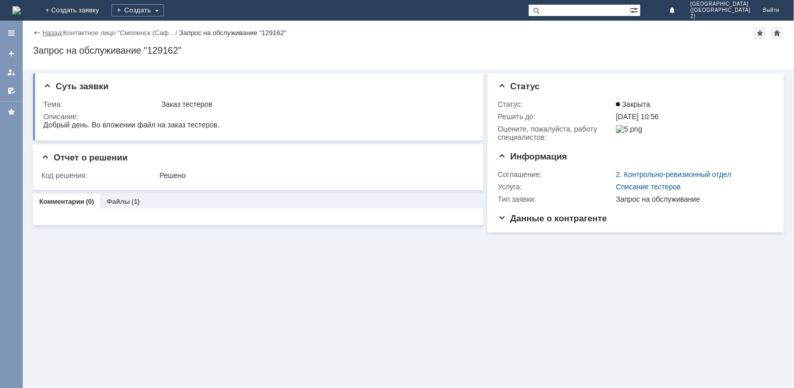
click at [51, 31] on link "Назад" at bounding box center [51, 33] width 19 height 8
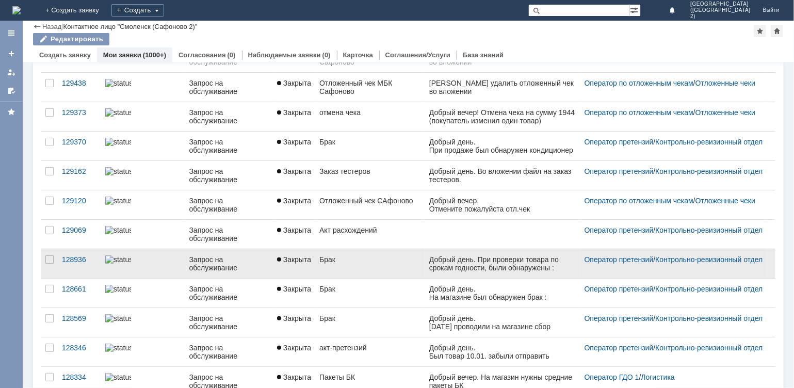
click at [348, 265] on link "Брак" at bounding box center [370, 263] width 110 height 29
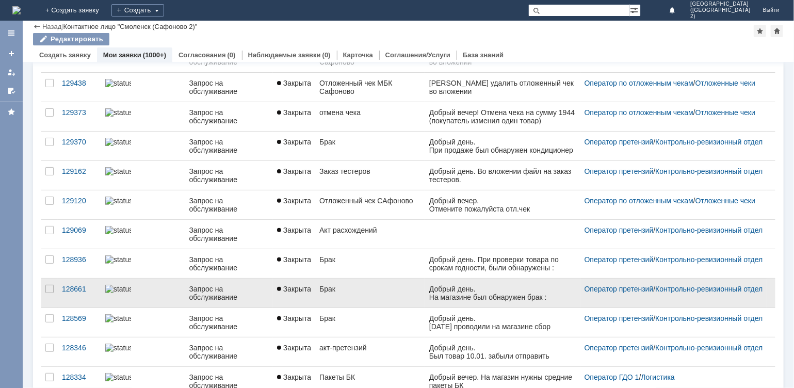
click at [368, 290] on div "Брак" at bounding box center [370, 289] width 102 height 8
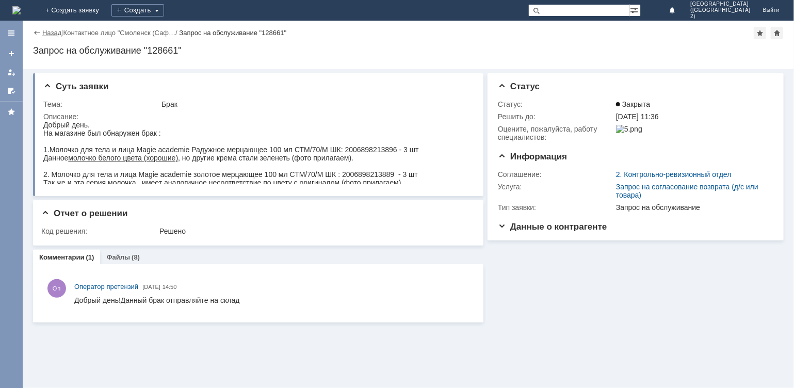
click at [49, 30] on link "Назад" at bounding box center [51, 33] width 19 height 8
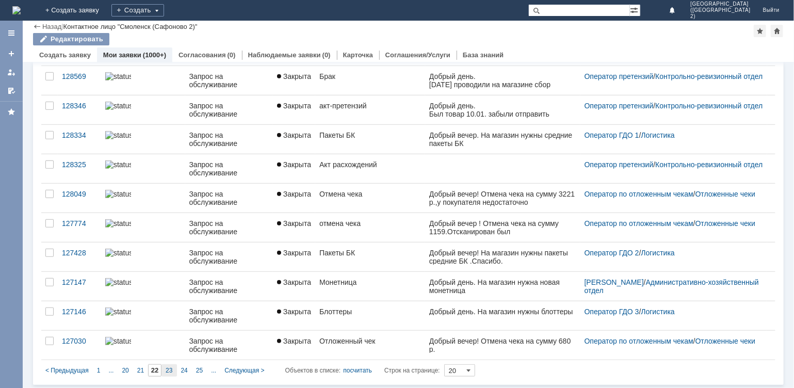
click at [168, 364] on div "23" at bounding box center [169, 370] width 15 height 12
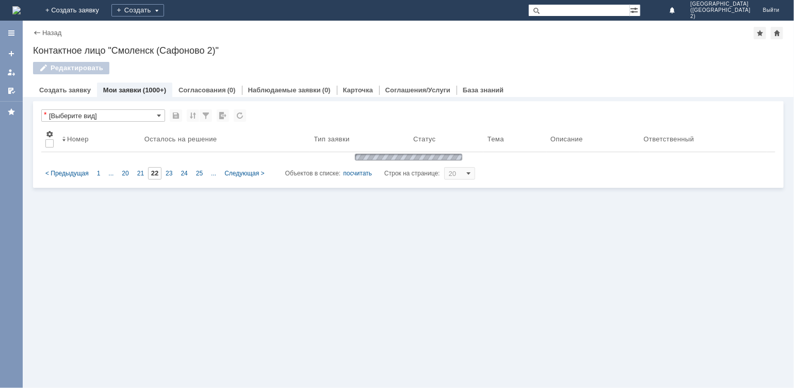
type input "23"
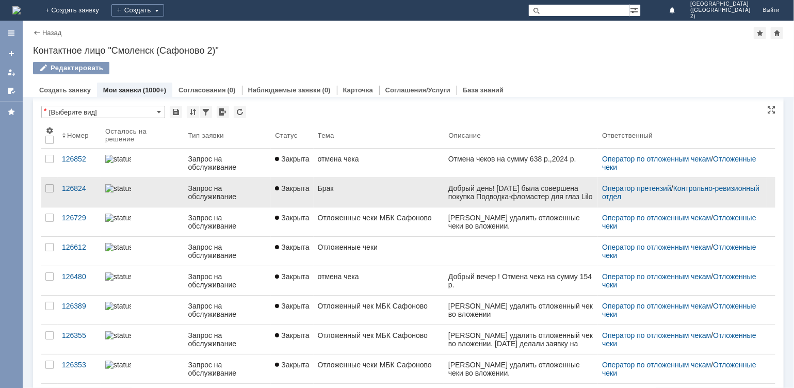
click at [328, 193] on link "Брак" at bounding box center [379, 192] width 131 height 29
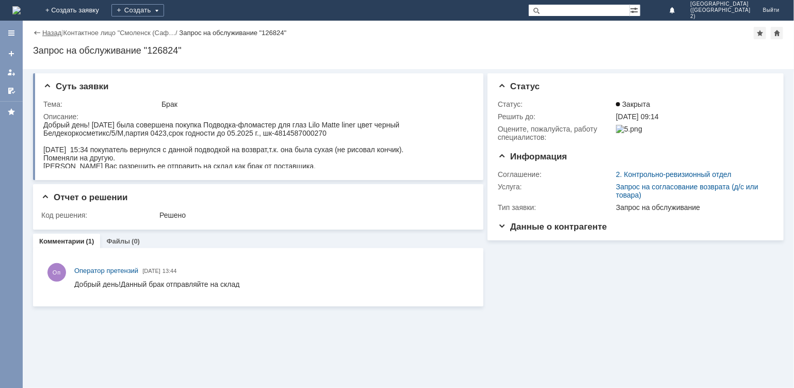
click at [50, 31] on link "Назад" at bounding box center [51, 33] width 19 height 8
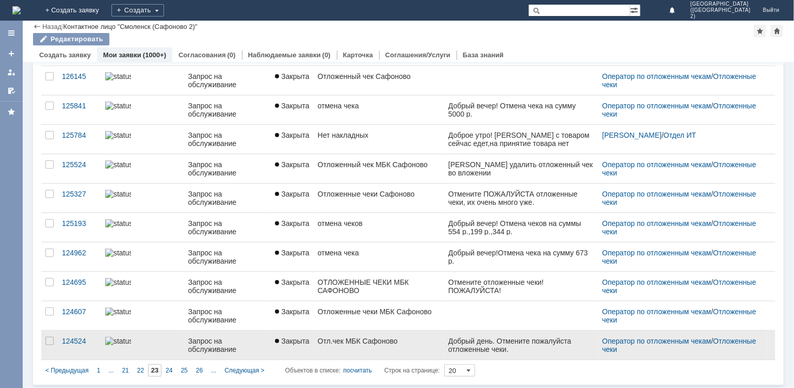
click at [369, 347] on link "Отл.чек МБК Сафоново" at bounding box center [379, 345] width 131 height 29
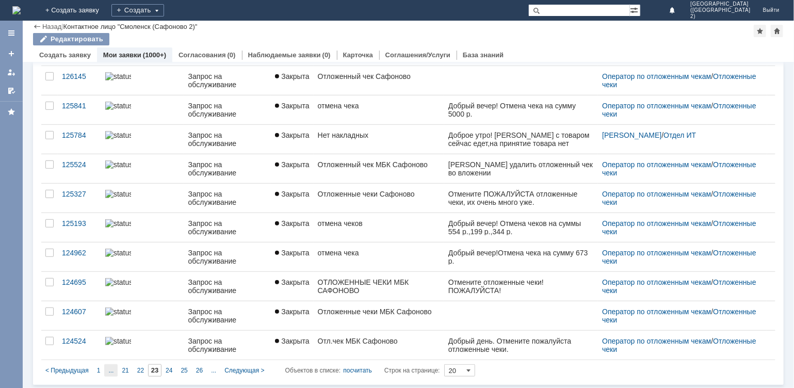
click at [112, 371] on span "..." at bounding box center [110, 370] width 5 height 7
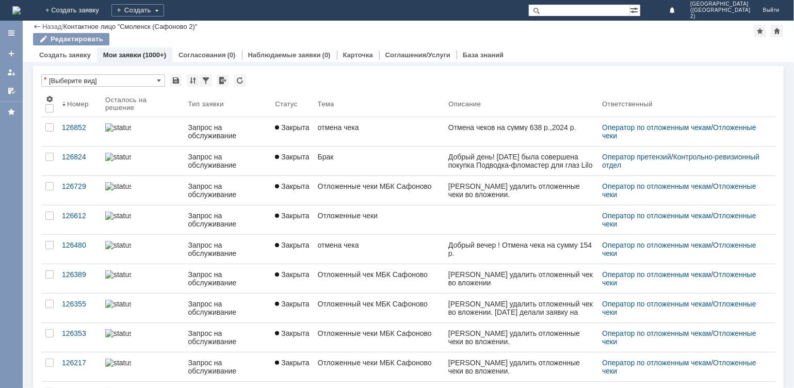
type input "18"
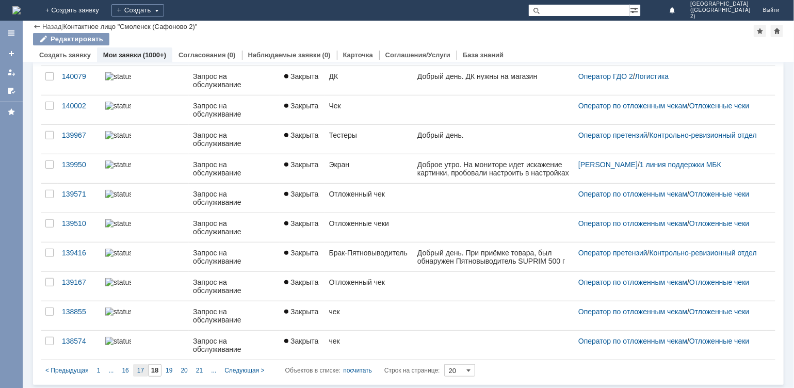
click at [142, 370] on span "17" at bounding box center [140, 370] width 7 height 7
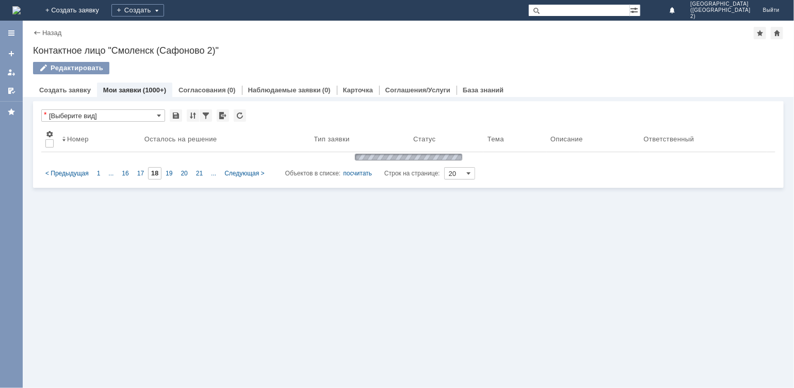
type input "17"
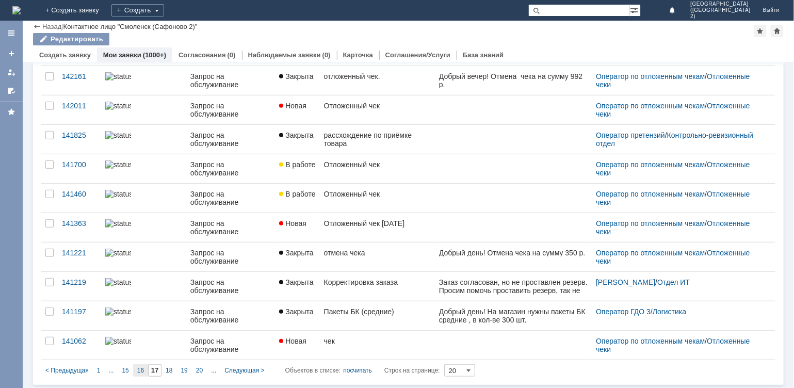
click at [141, 370] on span "16" at bounding box center [140, 370] width 7 height 7
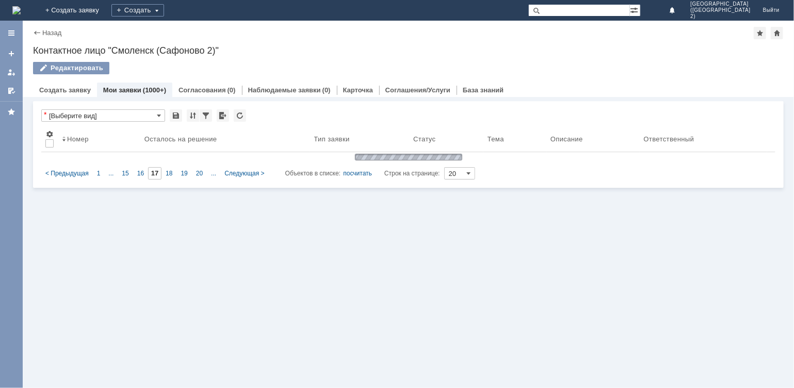
type input "16"
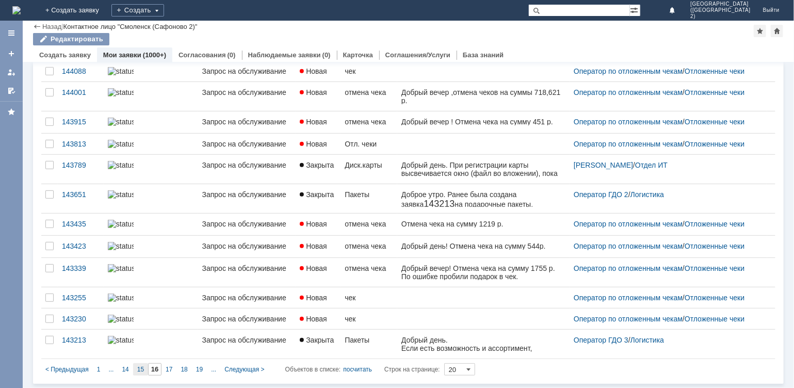
click at [135, 369] on div "15" at bounding box center [140, 369] width 15 height 12
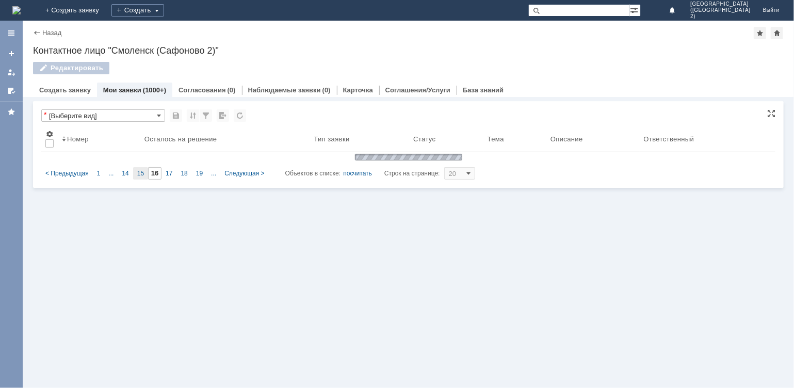
type input "15"
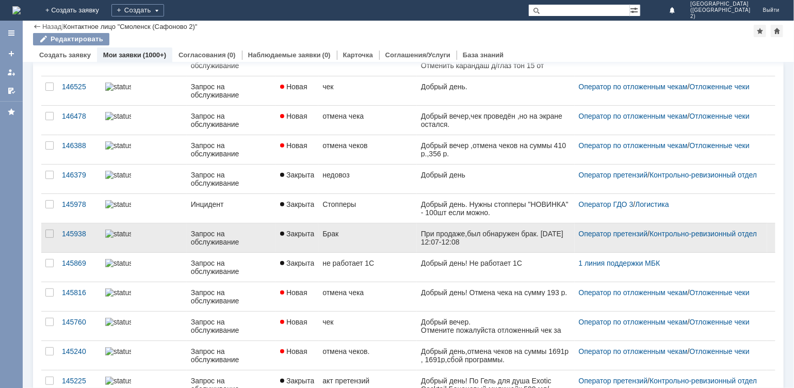
click at [318, 243] on link "Закрыта" at bounding box center [297, 237] width 42 height 29
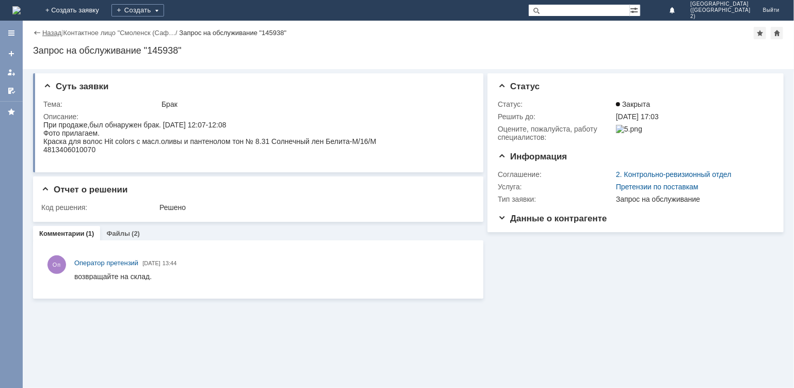
click at [48, 35] on link "Назад" at bounding box center [51, 33] width 19 height 8
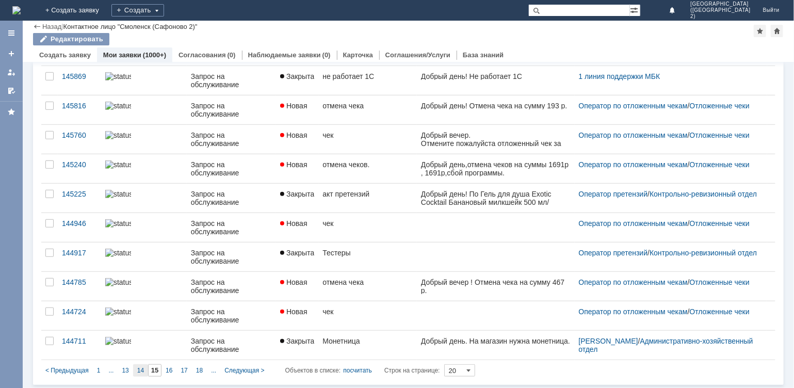
click at [141, 370] on span "14" at bounding box center [140, 370] width 7 height 7
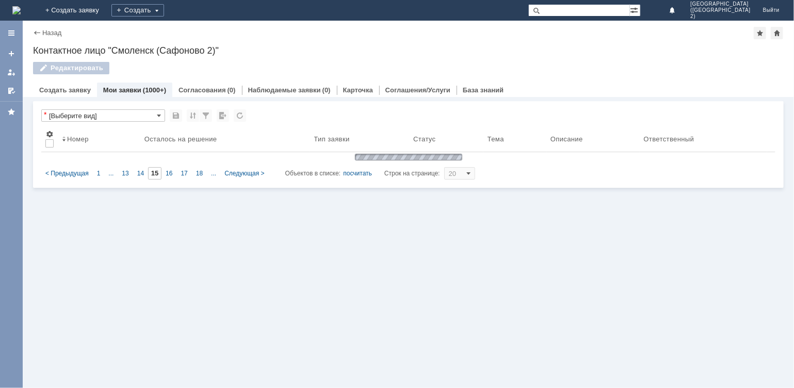
type input "14"
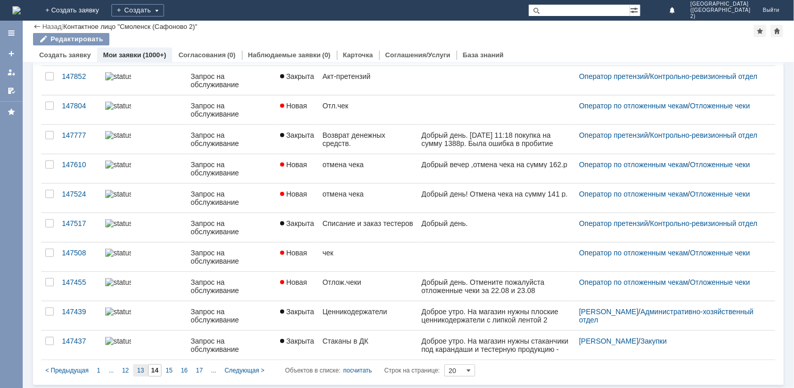
click at [139, 370] on span "13" at bounding box center [140, 370] width 7 height 7
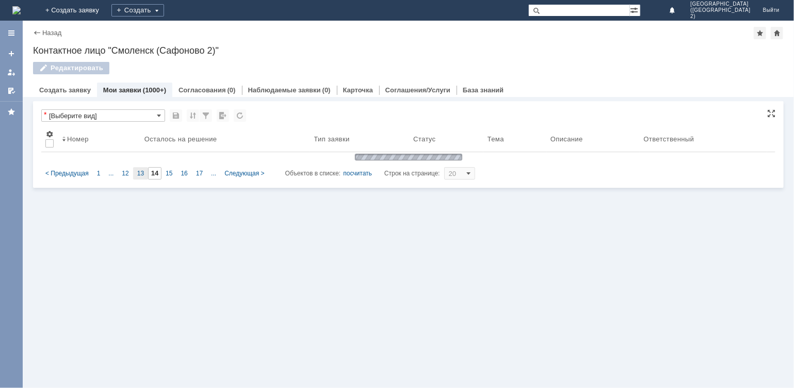
type input "13"
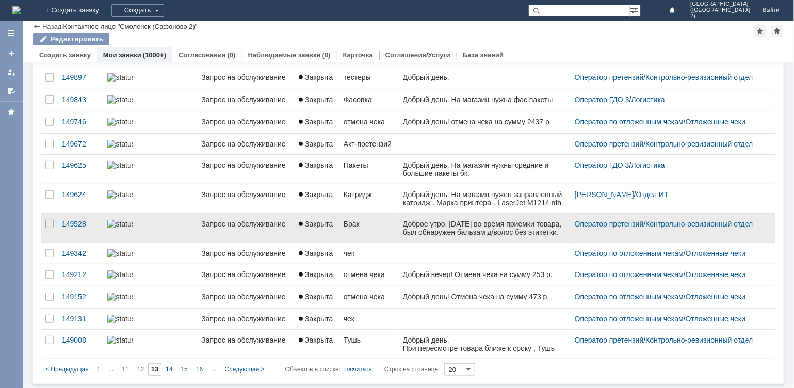
click at [346, 228] on div "Брак" at bounding box center [369, 224] width 51 height 8
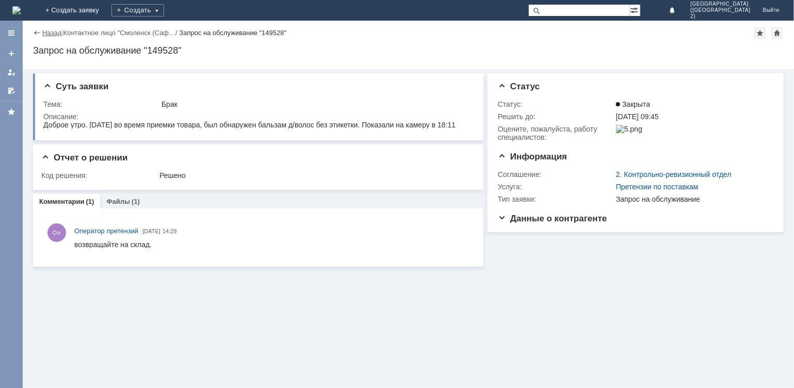
click at [51, 33] on link "Назад" at bounding box center [51, 33] width 19 height 8
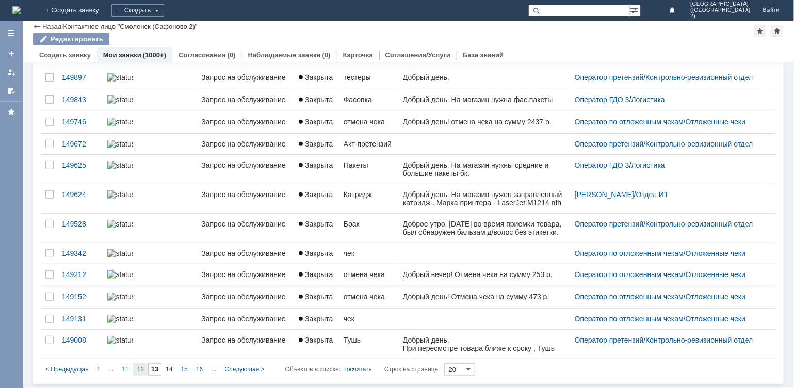
click at [141, 371] on span "12" at bounding box center [140, 369] width 7 height 7
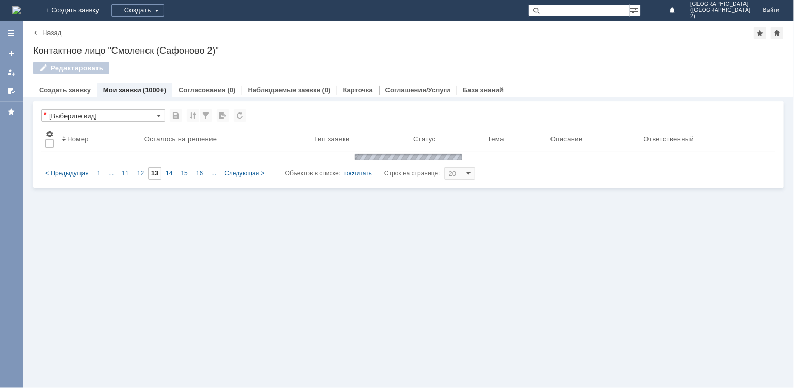
type input "12"
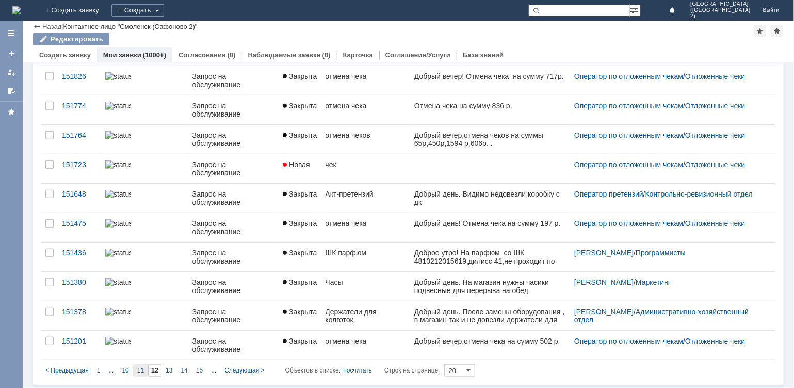
click at [142, 368] on span "11" at bounding box center [140, 370] width 7 height 7
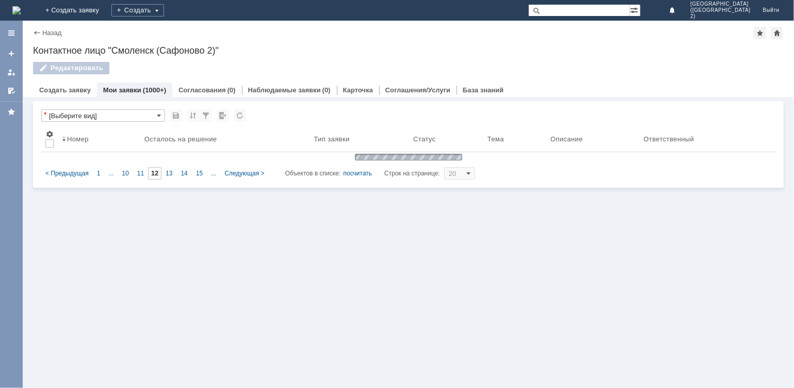
type input "11"
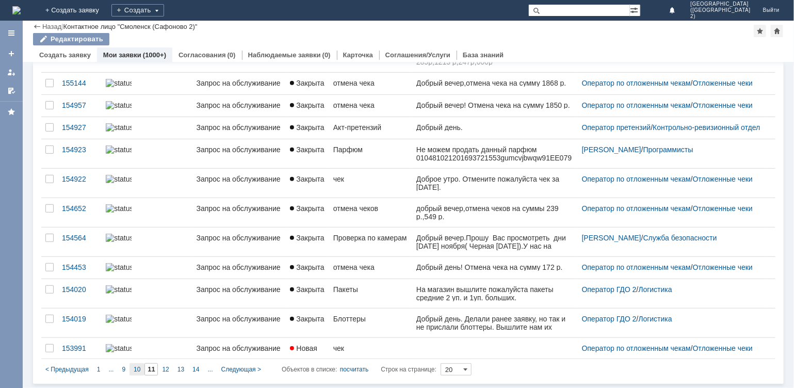
click at [139, 369] on span "10" at bounding box center [137, 369] width 7 height 7
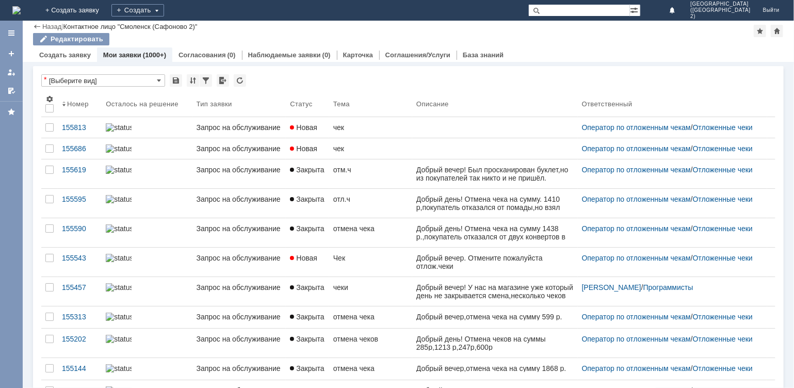
type input "10"
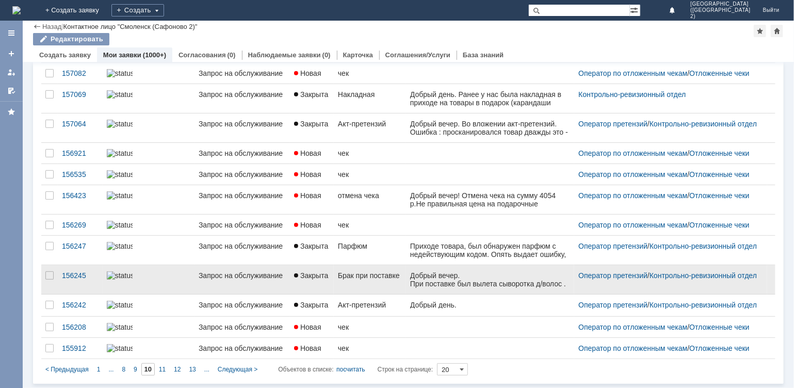
click at [347, 271] on div "Брак при поставке" at bounding box center [370, 275] width 64 height 8
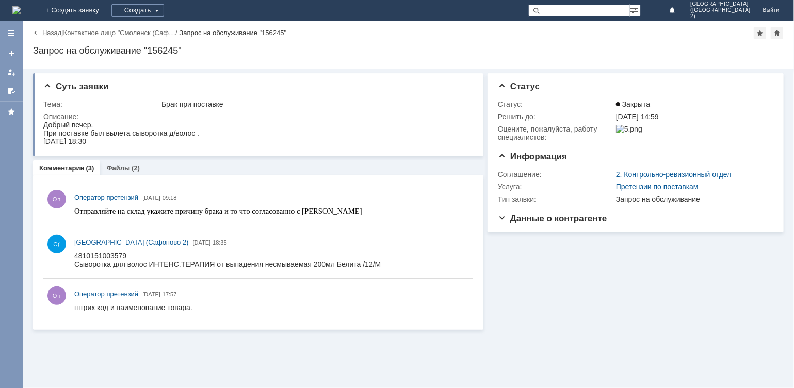
click at [52, 31] on link "Назад" at bounding box center [51, 33] width 19 height 8
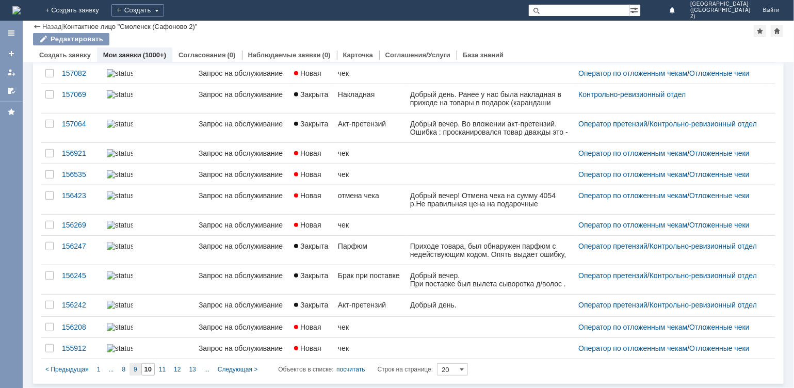
click at [134, 367] on span "9" at bounding box center [136, 369] width 4 height 7
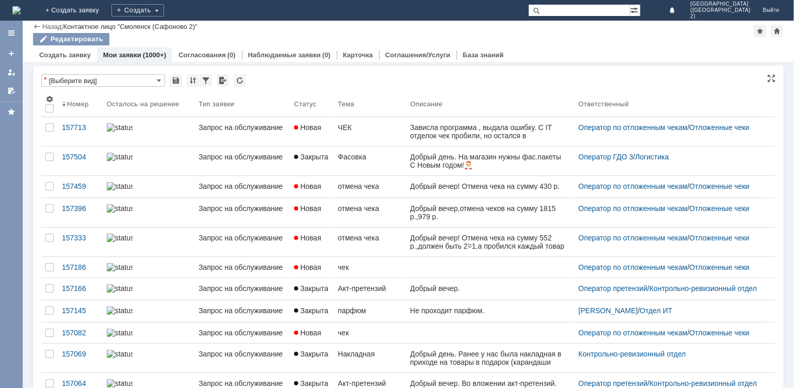
type input "9"
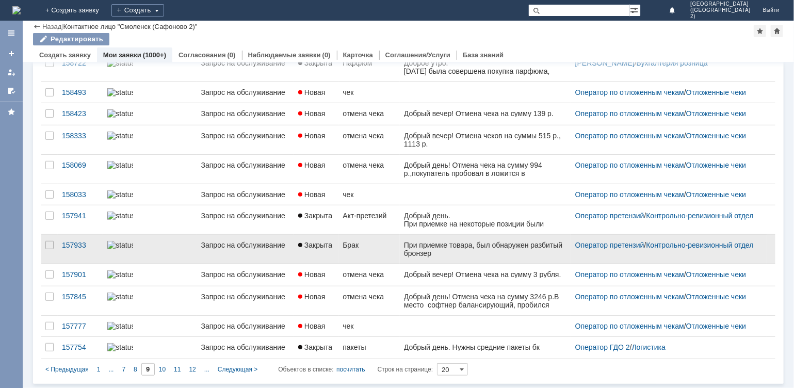
click at [370, 241] on div "Брак" at bounding box center [369, 245] width 53 height 8
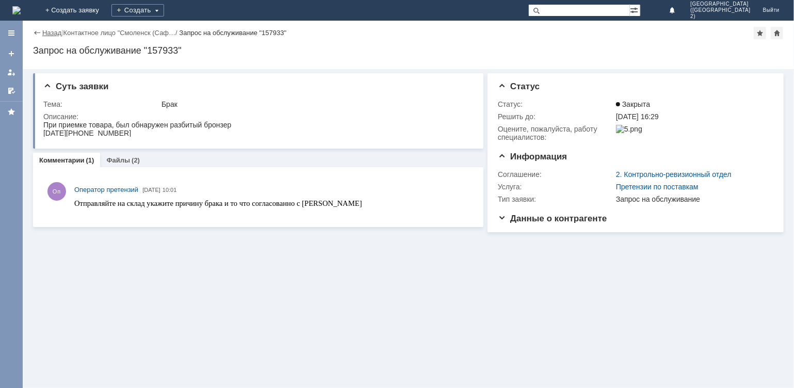
click at [49, 32] on link "Назад" at bounding box center [51, 33] width 19 height 8
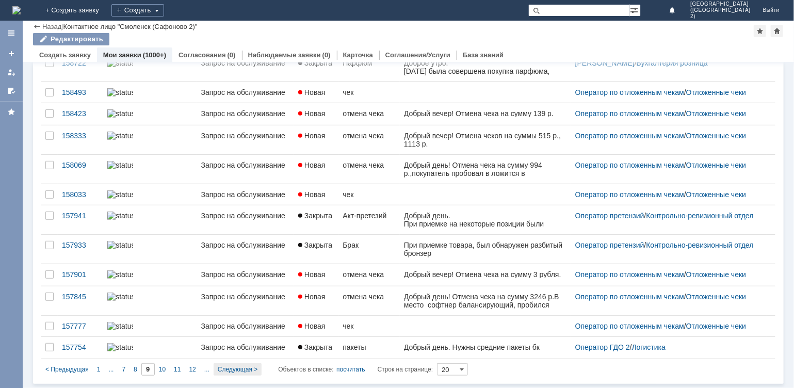
click at [227, 369] on span "Следующая >" at bounding box center [238, 369] width 40 height 7
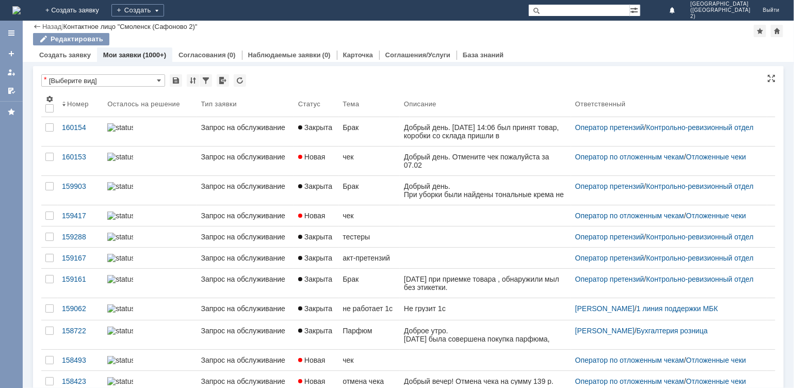
type input "10"
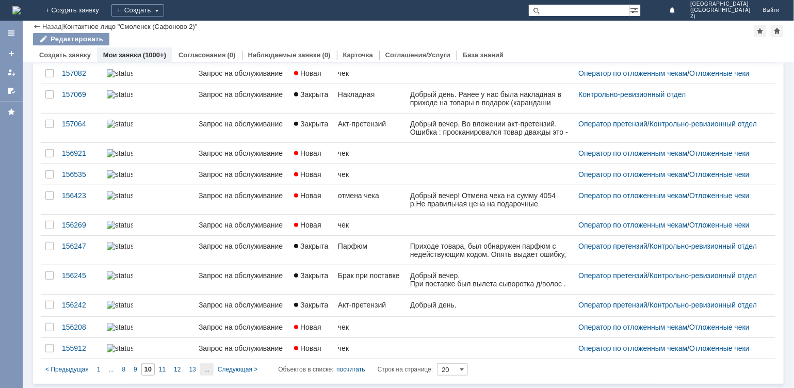
click at [209, 369] on div "..." at bounding box center [206, 369] width 13 height 12
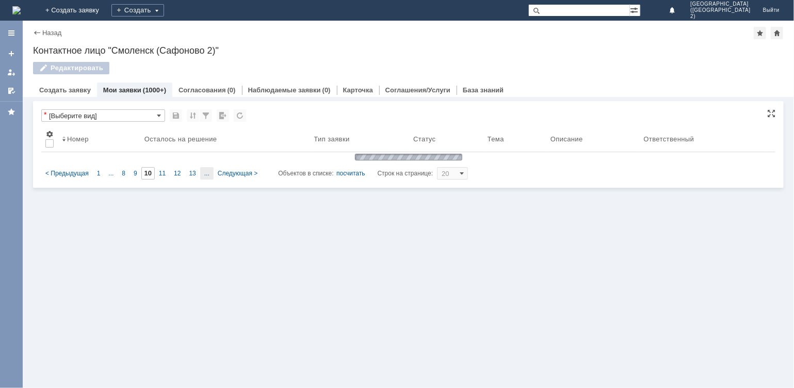
type input "15"
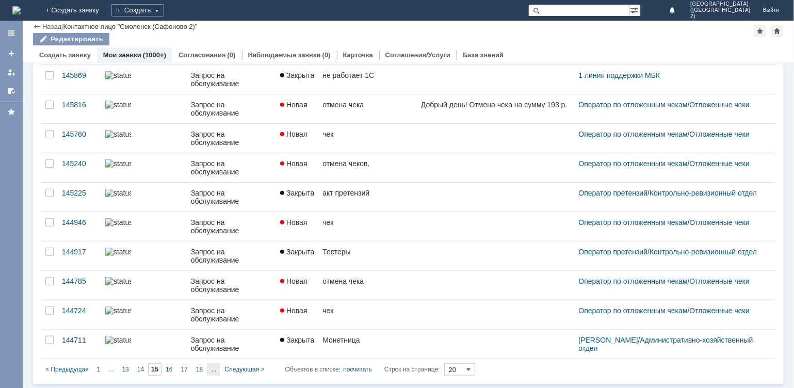
click at [211, 368] on div "..." at bounding box center [213, 369] width 13 height 12
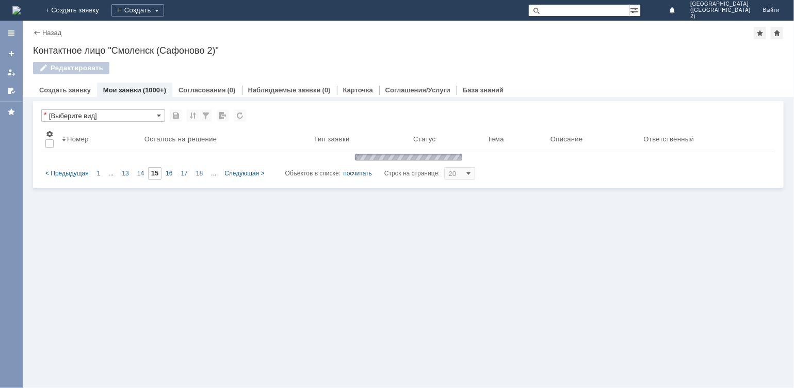
type input "20"
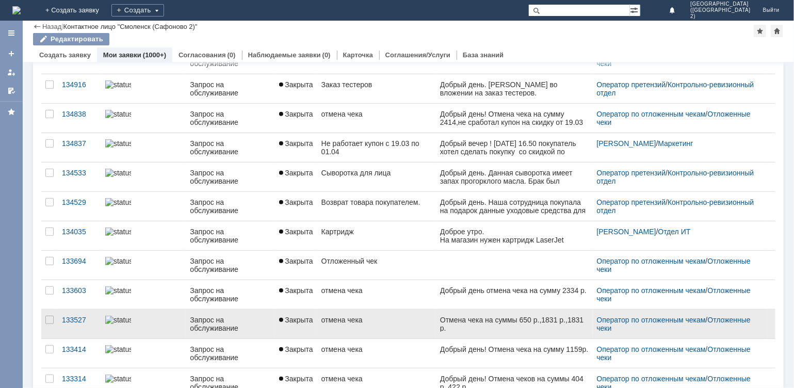
scroll to position [345, 0]
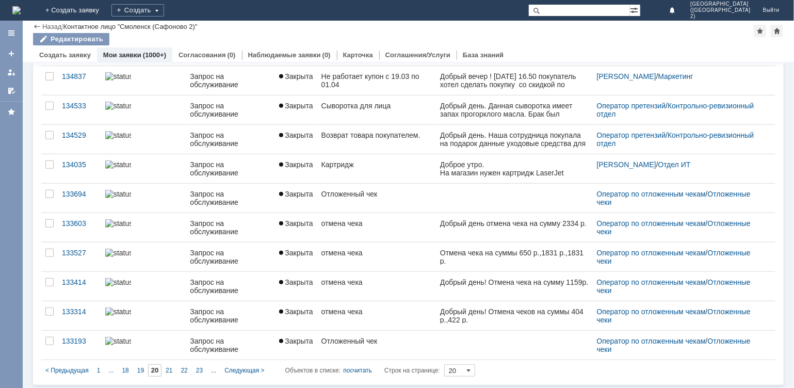
drag, startPoint x: 198, startPoint y: 368, endPoint x: 203, endPoint y: 361, distance: 9.2
click at [198, 368] on span "23" at bounding box center [199, 370] width 7 height 7
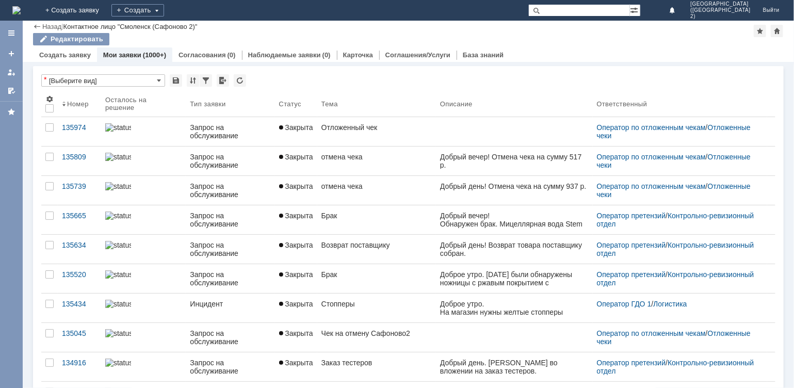
type input "23"
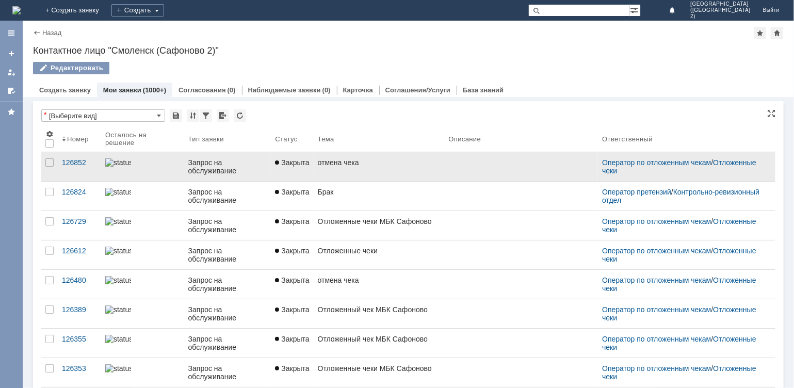
scroll to position [4, 0]
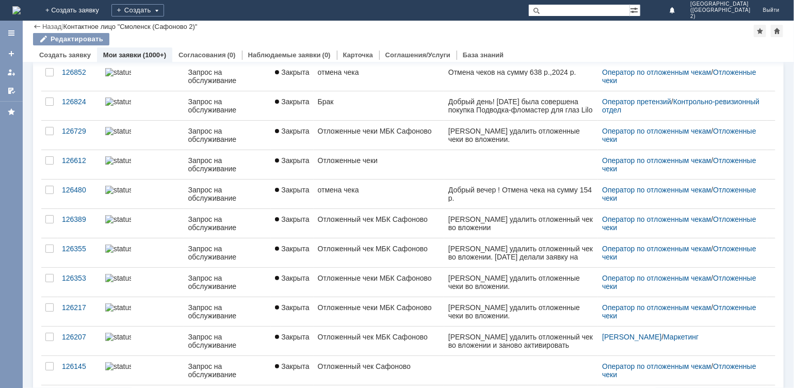
click at [593, 11] on input "text" at bounding box center [579, 10] width 102 height 12
type input "крем с плесенью"
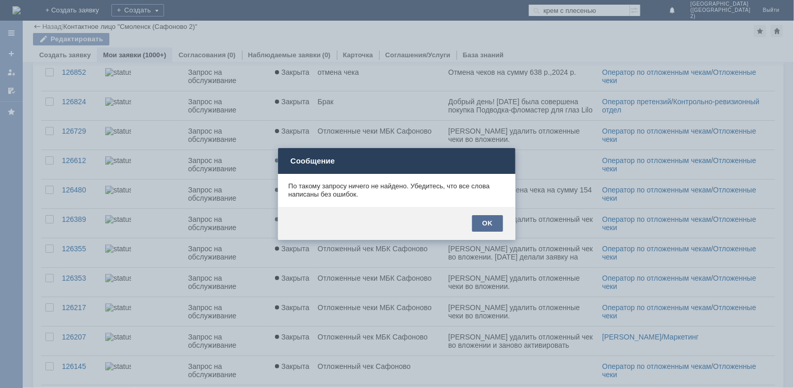
click at [484, 222] on div "OK" at bounding box center [487, 223] width 31 height 17
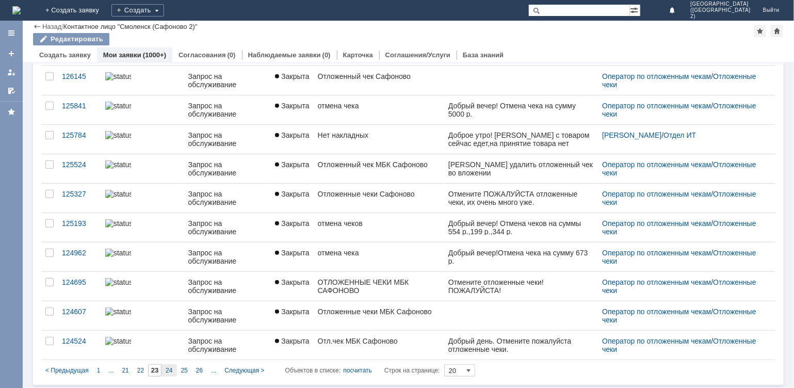
click at [171, 368] on span "24" at bounding box center [169, 370] width 7 height 7
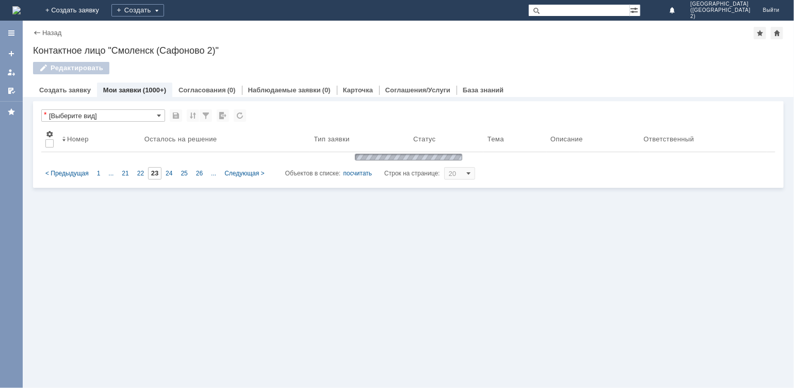
type input "24"
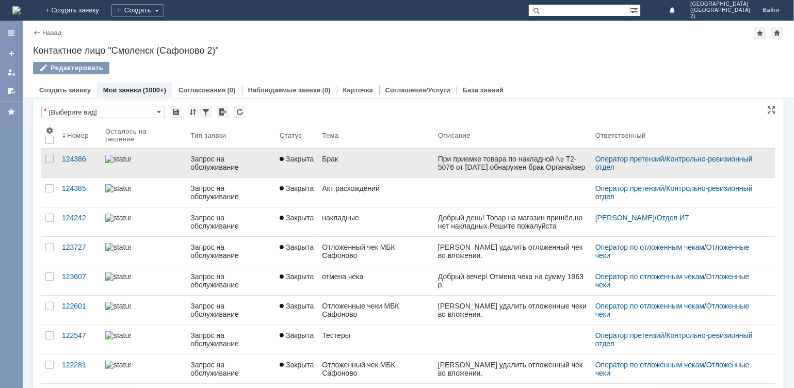
click at [342, 159] on div "Брак" at bounding box center [376, 159] width 108 height 8
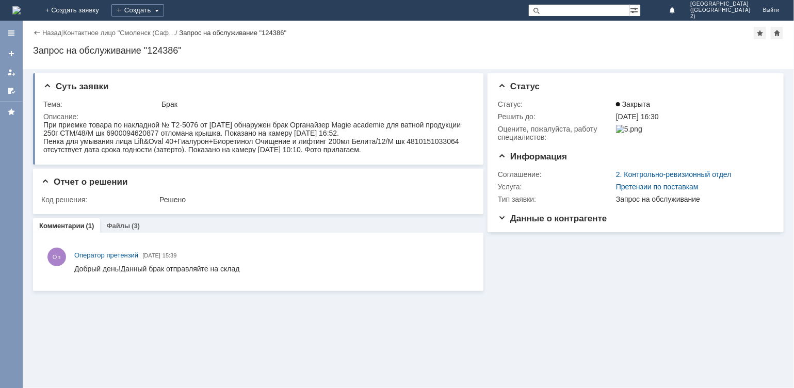
click at [37, 29] on div "Назад" at bounding box center [47, 33] width 28 height 8
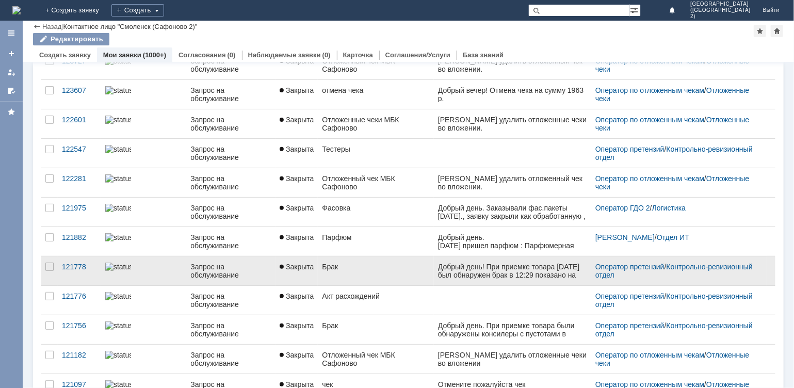
click at [335, 260] on link "Брак" at bounding box center [376, 271] width 116 height 29
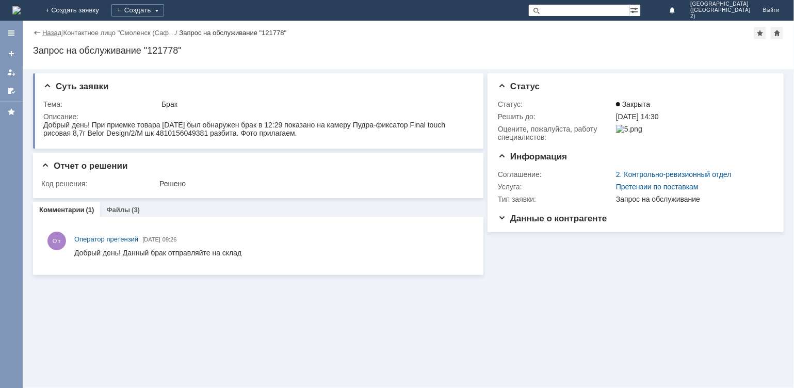
click at [47, 29] on link "Назад" at bounding box center [51, 33] width 19 height 8
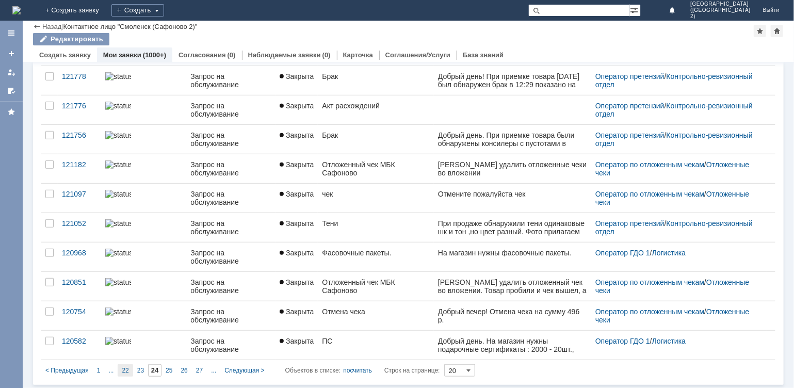
click at [120, 367] on div "22" at bounding box center [125, 370] width 15 height 12
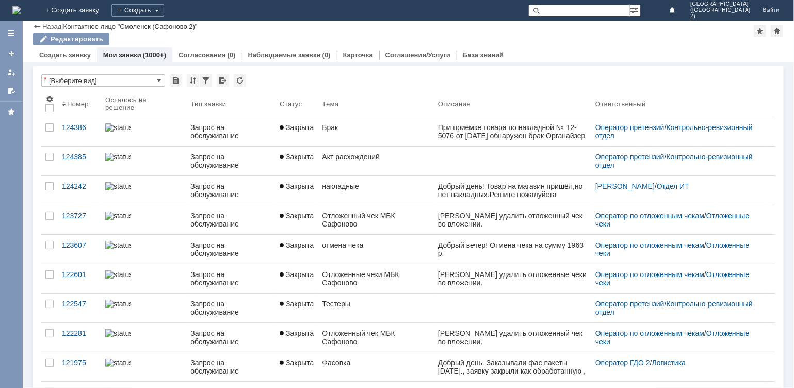
type input "22"
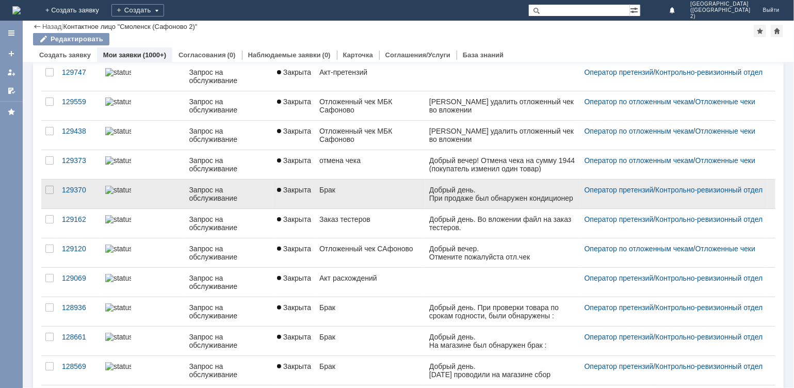
click at [324, 192] on div "Брак" at bounding box center [370, 190] width 102 height 8
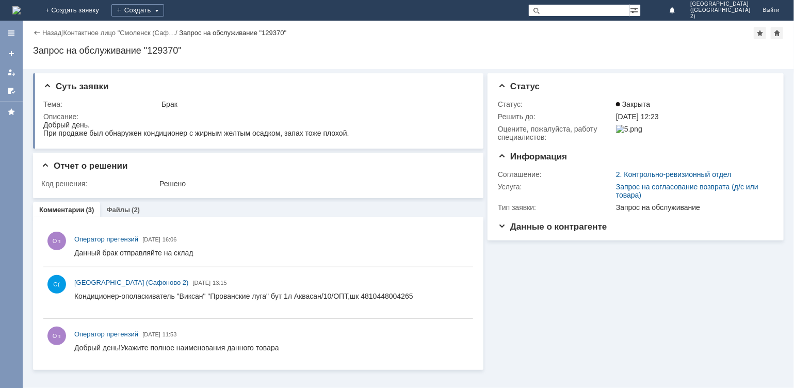
click at [40, 33] on div "Назад" at bounding box center [47, 33] width 28 height 8
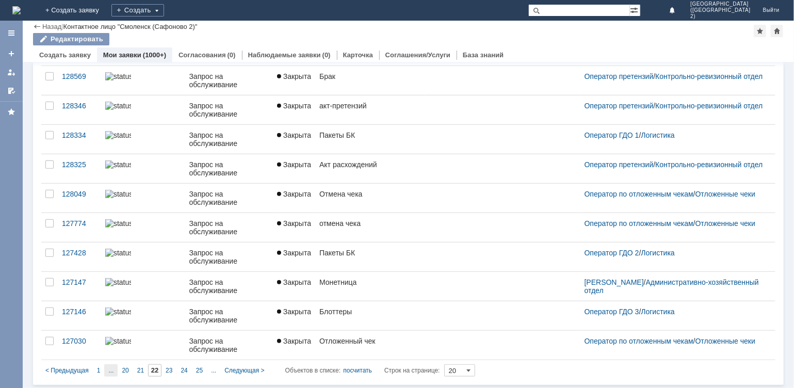
click at [111, 367] on span "..." at bounding box center [110, 370] width 5 height 7
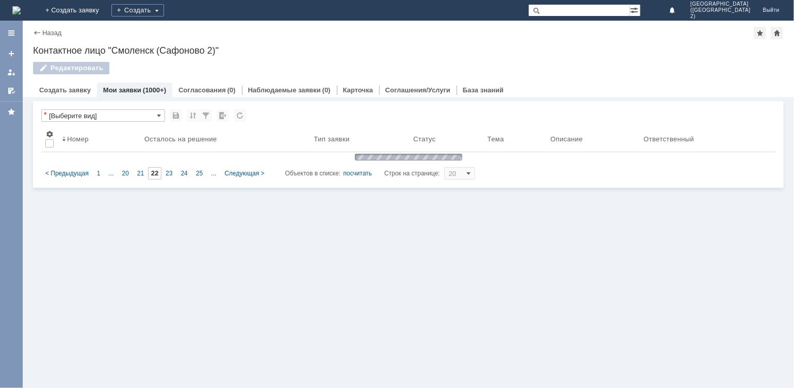
type input "17"
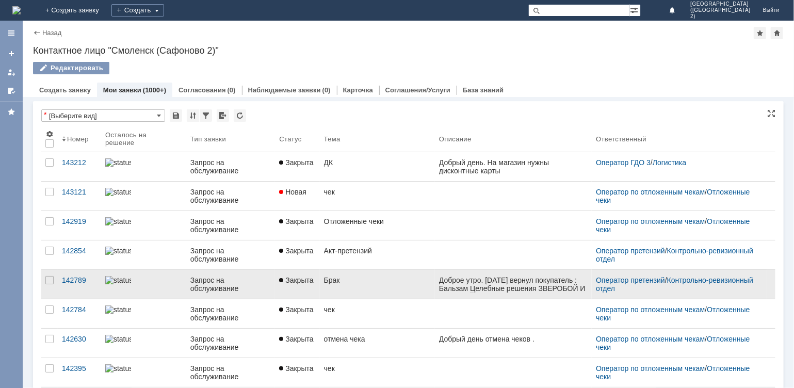
click at [361, 285] on link "Брак" at bounding box center [377, 284] width 115 height 29
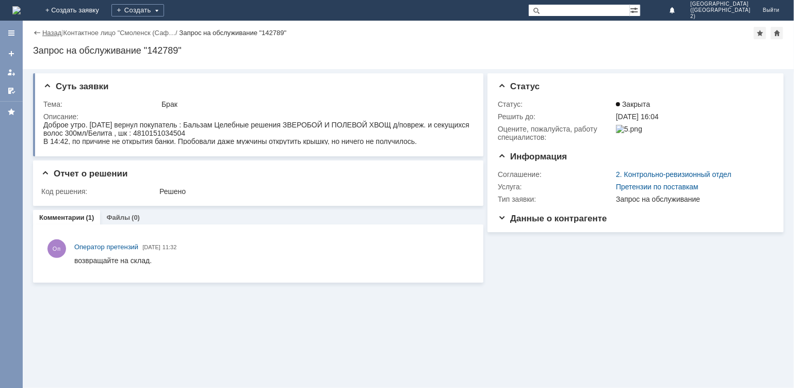
click at [46, 29] on link "Назад" at bounding box center [51, 33] width 19 height 8
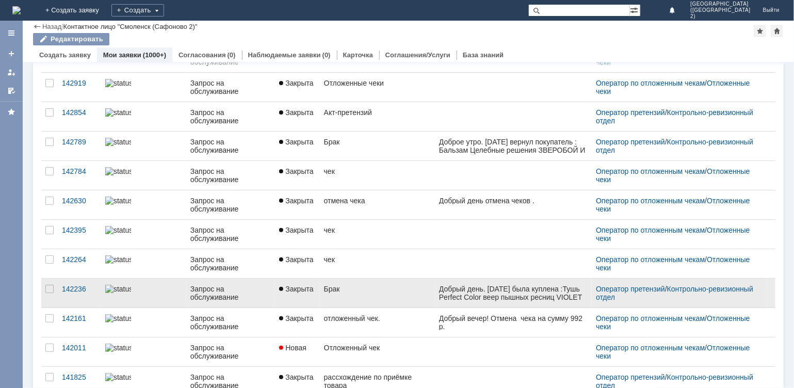
click at [264, 286] on div "Запрос на обслуживание" at bounding box center [230, 293] width 81 height 17
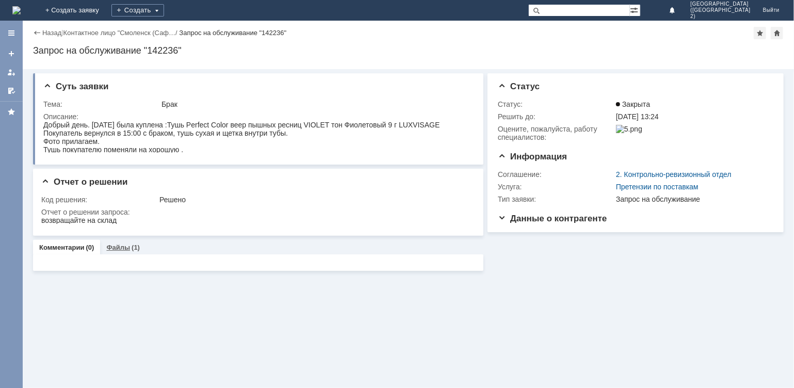
click at [118, 247] on link "Файлы" at bounding box center [118, 248] width 24 height 8
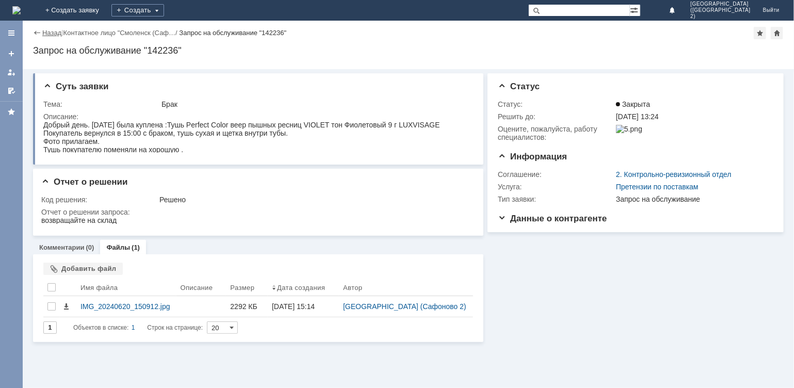
click at [54, 30] on link "Назад" at bounding box center [51, 33] width 19 height 8
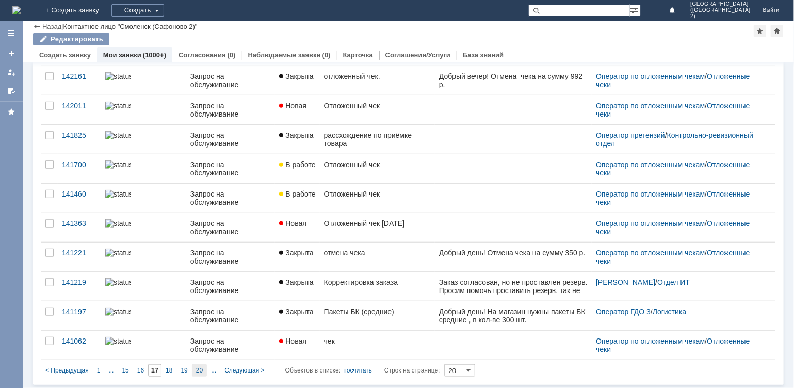
click at [194, 370] on div "20" at bounding box center [199, 370] width 15 height 12
type input "20"
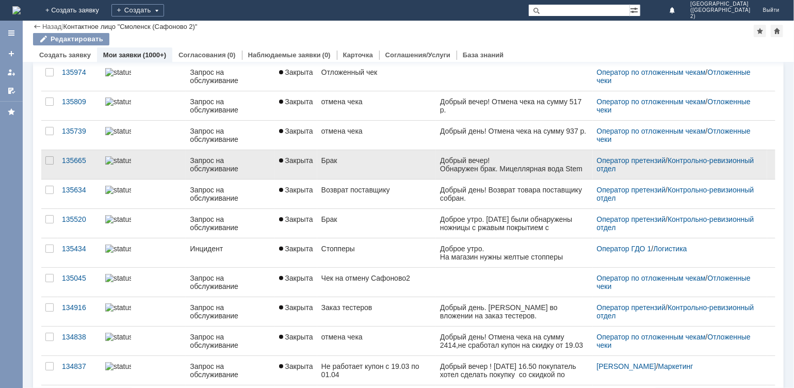
click at [382, 164] on link "Брак" at bounding box center [376, 164] width 119 height 29
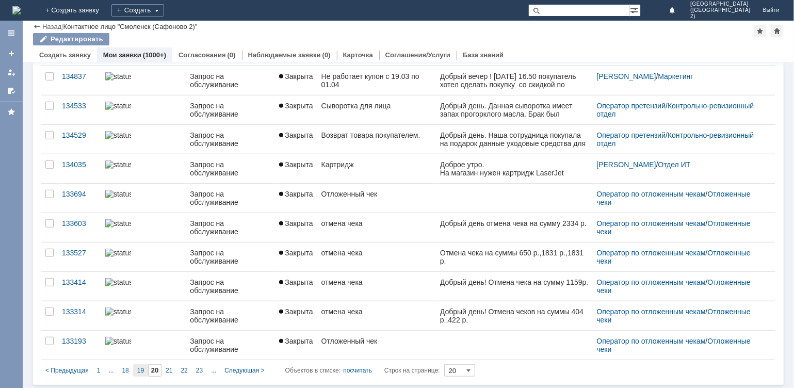
click at [141, 367] on span "19" at bounding box center [140, 370] width 7 height 7
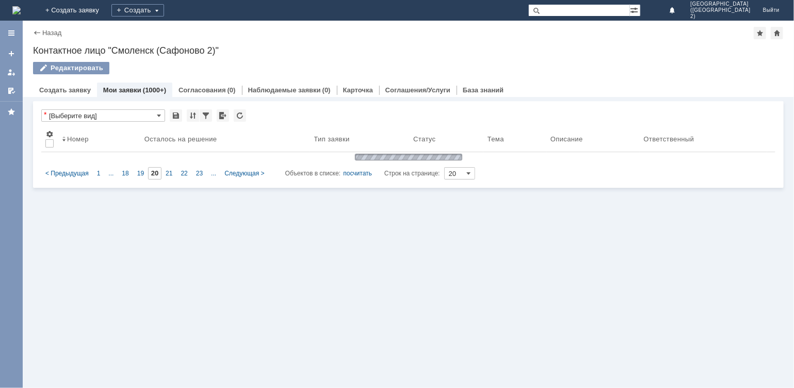
type input "19"
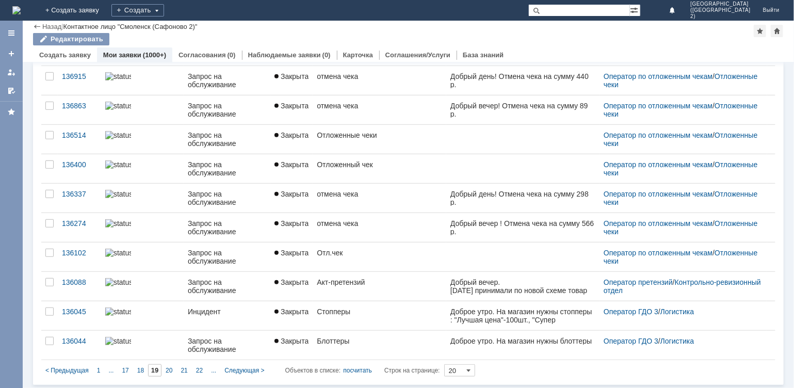
click at [140, 369] on span "18" at bounding box center [140, 370] width 7 height 7
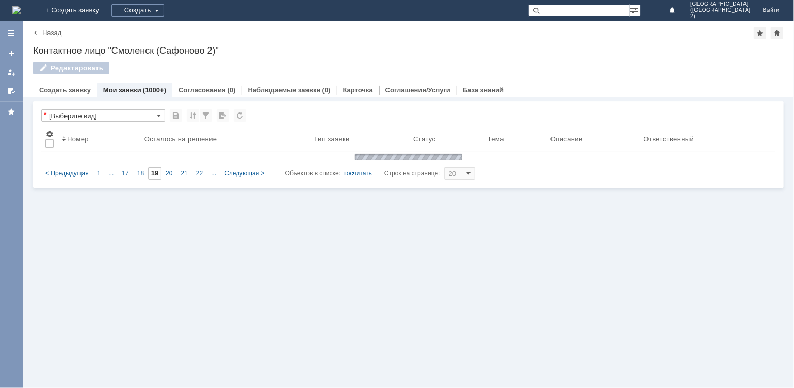
type input "18"
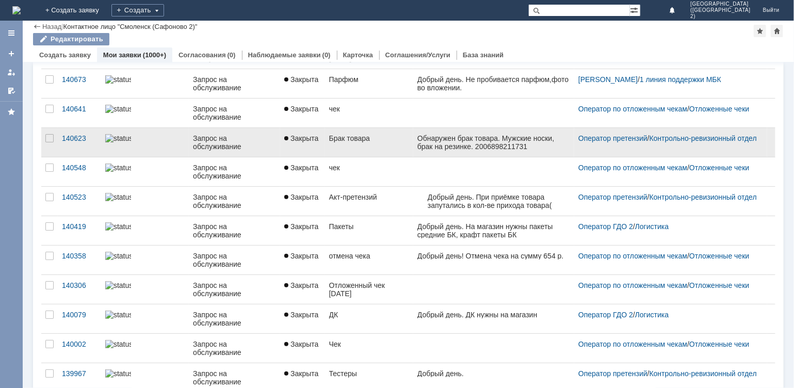
click at [338, 150] on link "Брак товара" at bounding box center [369, 142] width 88 height 29
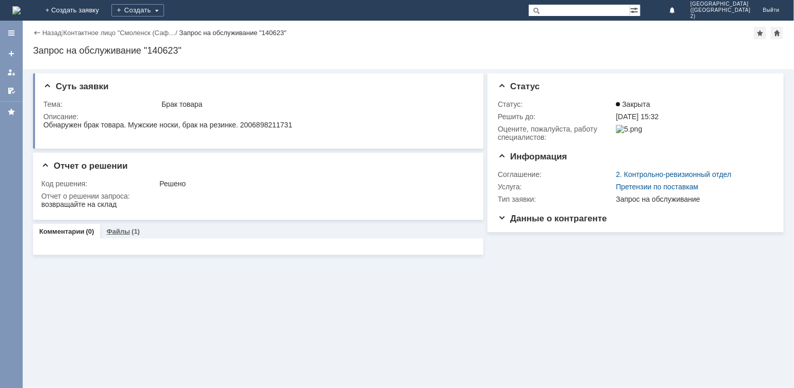
click at [114, 231] on link "Файлы" at bounding box center [118, 232] width 24 height 8
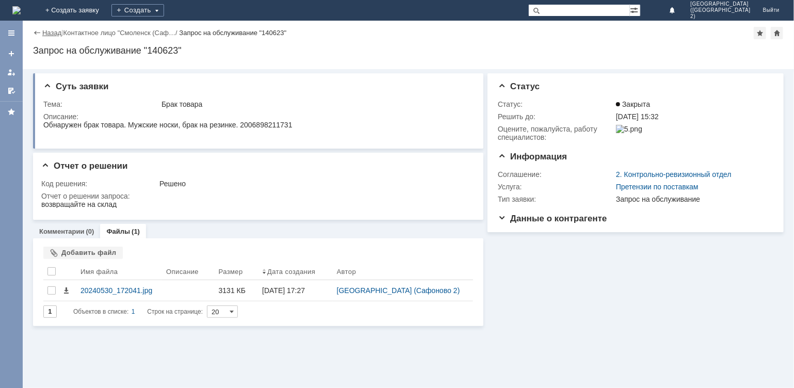
click at [44, 30] on link "Назад" at bounding box center [51, 33] width 19 height 8
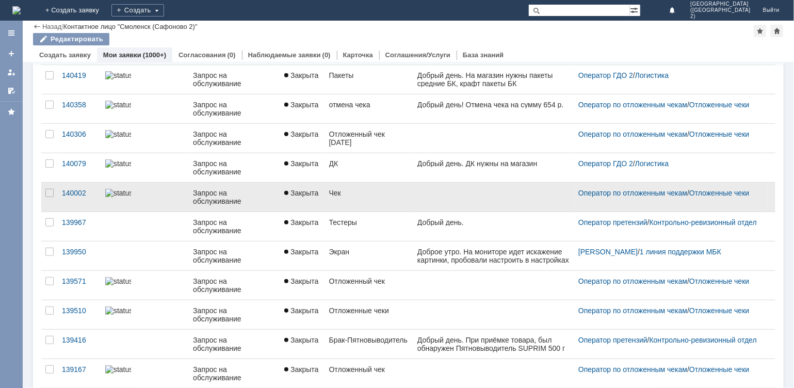
scroll to position [345, 0]
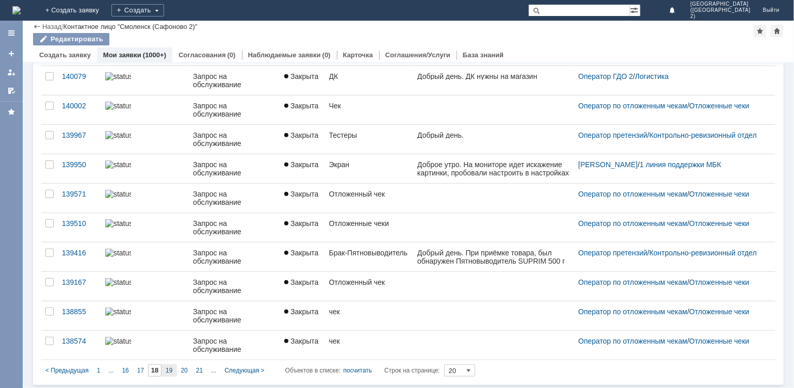
click at [170, 365] on div "19" at bounding box center [169, 370] width 15 height 12
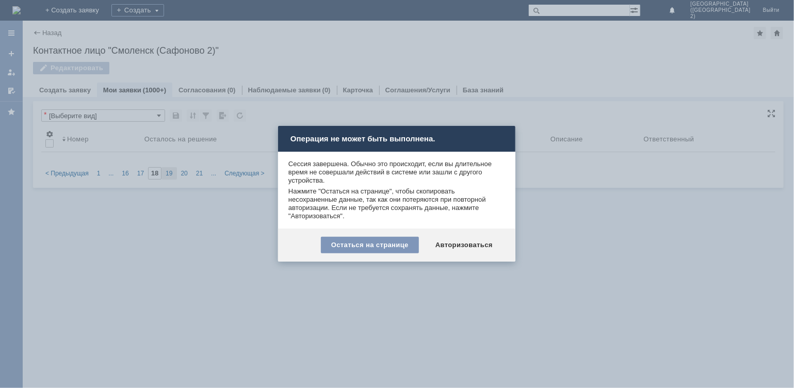
scroll to position [0, 0]
click at [381, 244] on div "Остаться на странице" at bounding box center [370, 245] width 98 height 17
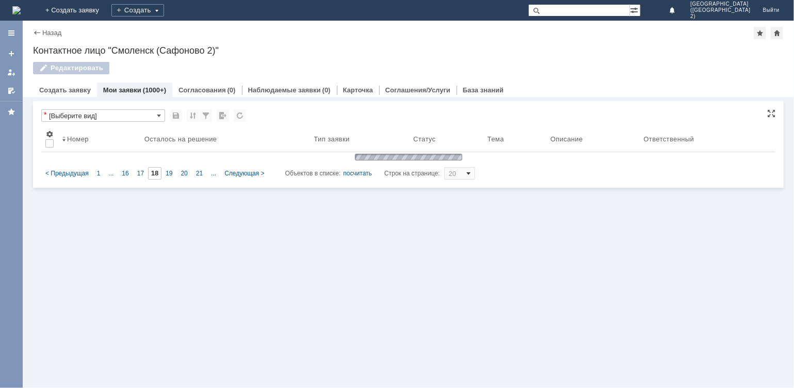
click at [471, 173] on span at bounding box center [469, 173] width 4 height 8
click at [50, 29] on link "Назад" at bounding box center [51, 33] width 19 height 8
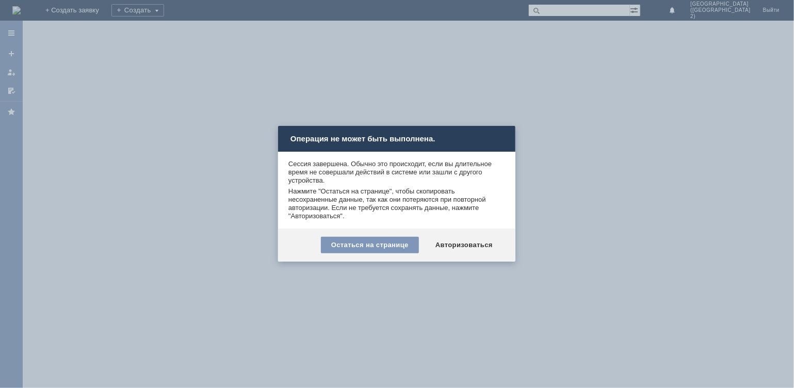
click at [475, 234] on div "Остаться на странице Авторизоваться" at bounding box center [396, 245] width 237 height 33
click at [472, 242] on div "Авторизоваться" at bounding box center [464, 245] width 78 height 17
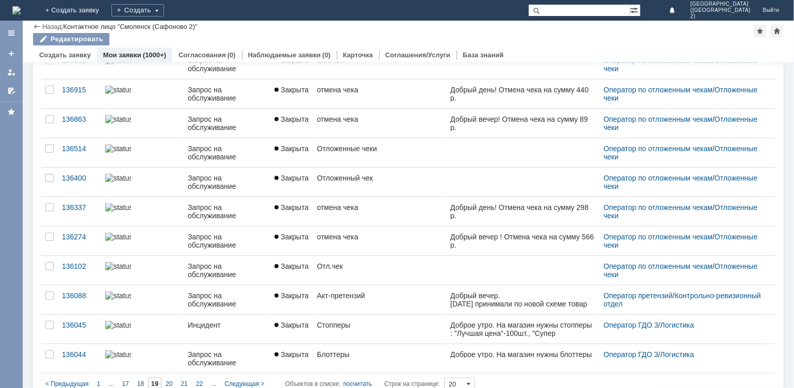
scroll to position [345, 0]
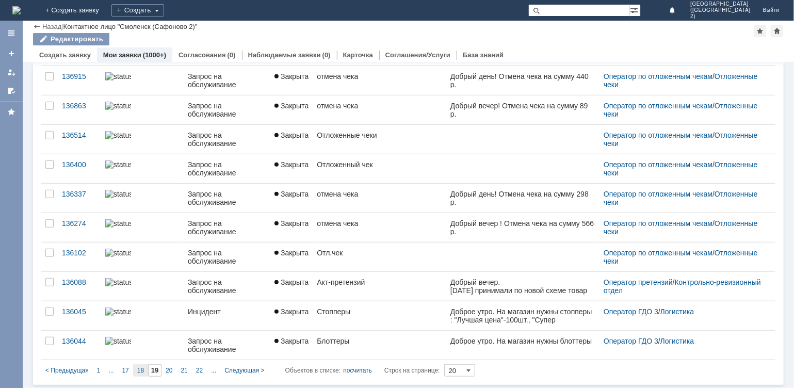
click at [142, 372] on span "18" at bounding box center [140, 370] width 7 height 7
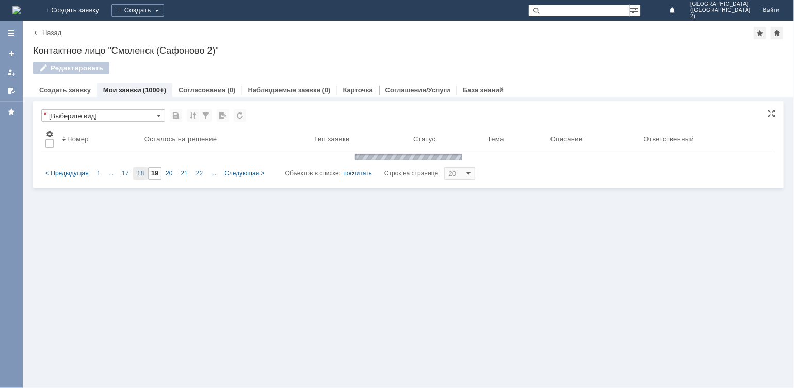
scroll to position [0, 0]
type input "18"
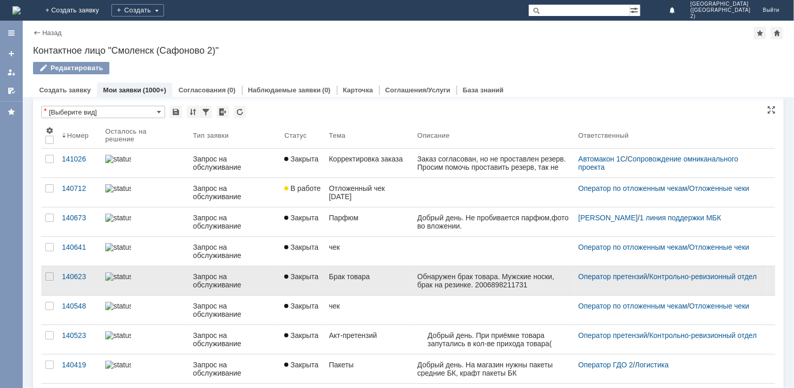
click at [303, 273] on span "Закрыта" at bounding box center [301, 277] width 34 height 8
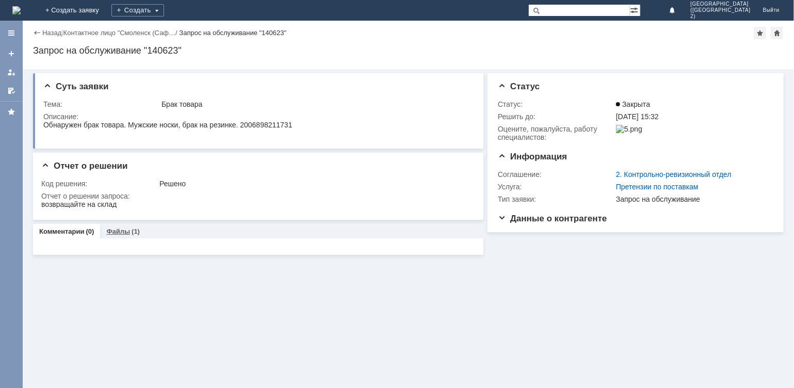
click at [122, 229] on link "Файлы" at bounding box center [118, 232] width 24 height 8
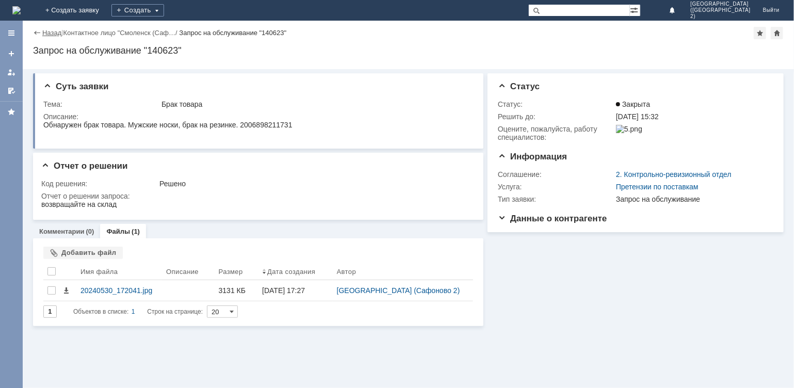
click at [45, 29] on link "Назад" at bounding box center [51, 33] width 19 height 8
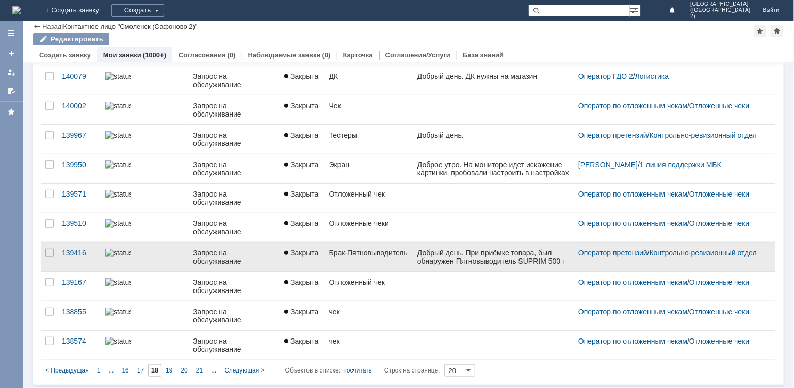
click at [295, 262] on link "Закрыта" at bounding box center [302, 257] width 44 height 29
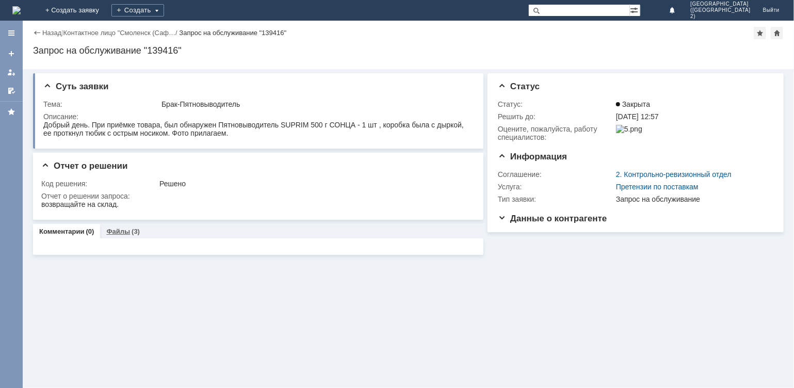
click at [116, 230] on link "Файлы" at bounding box center [118, 232] width 24 height 8
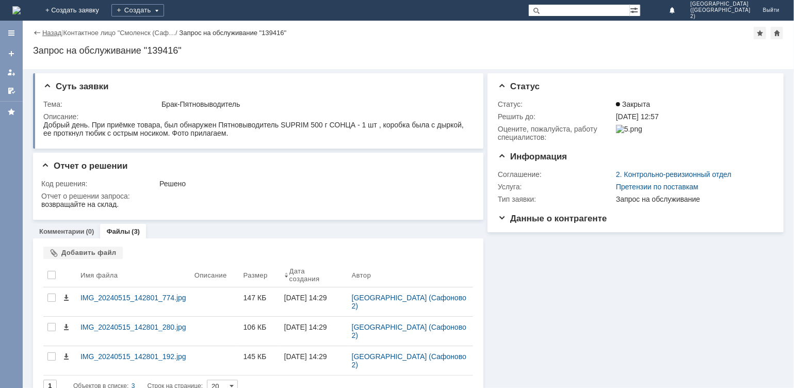
click at [51, 35] on link "Назад" at bounding box center [51, 33] width 19 height 8
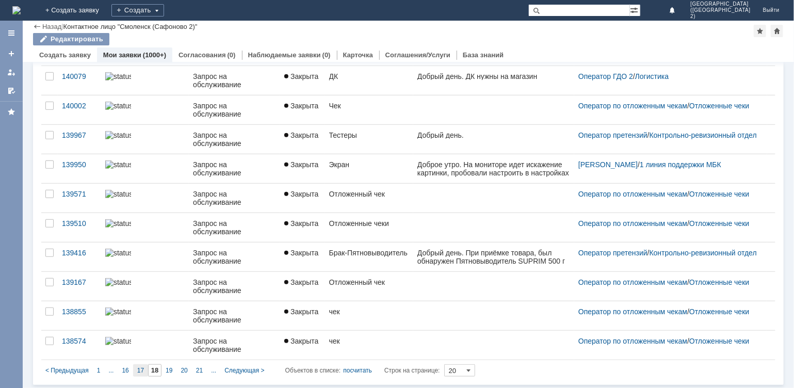
click at [143, 365] on div "17" at bounding box center [140, 370] width 15 height 12
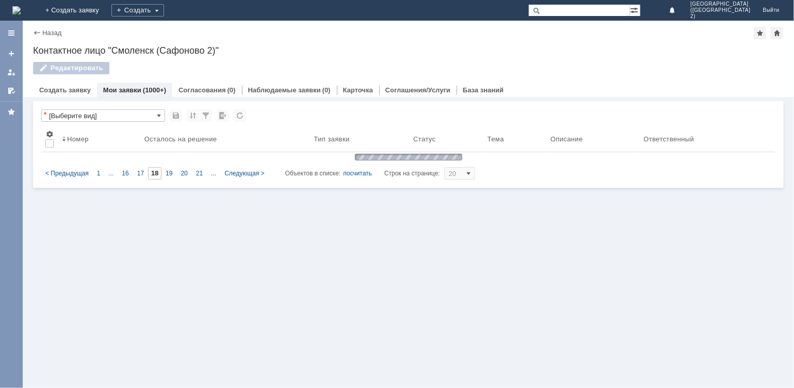
type input "17"
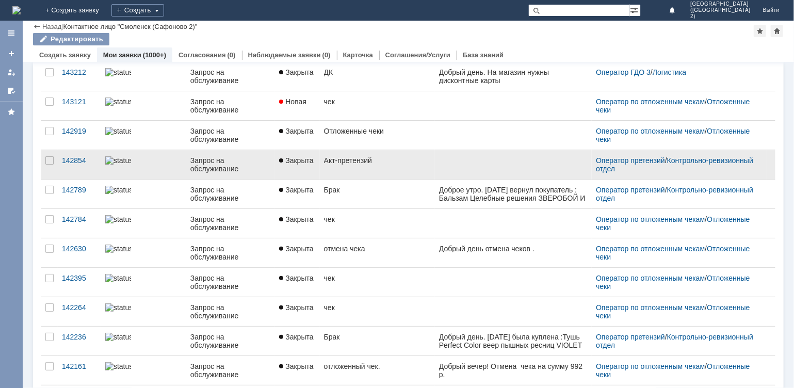
click at [260, 167] on div "Запрос на обслуживание" at bounding box center [230, 164] width 81 height 17
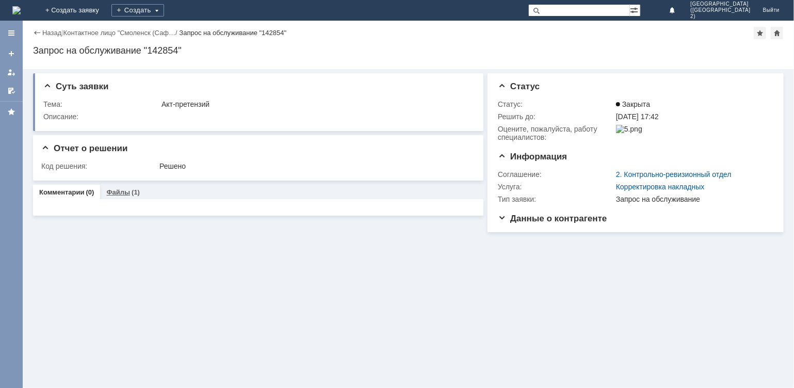
click at [119, 192] on link "Файлы" at bounding box center [118, 192] width 24 height 8
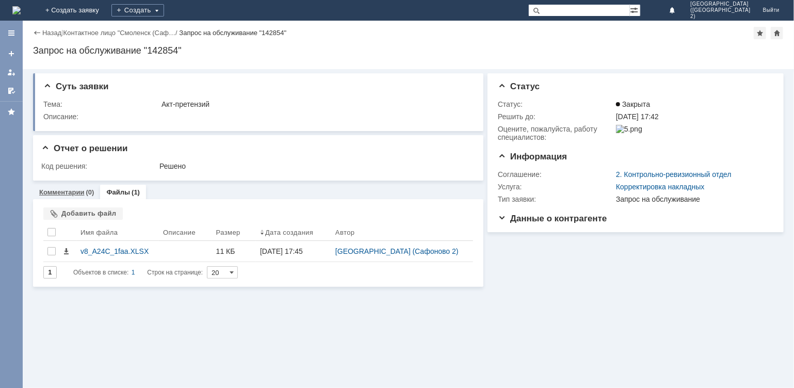
click at [76, 188] on link "Комментарии" at bounding box center [61, 192] width 45 height 8
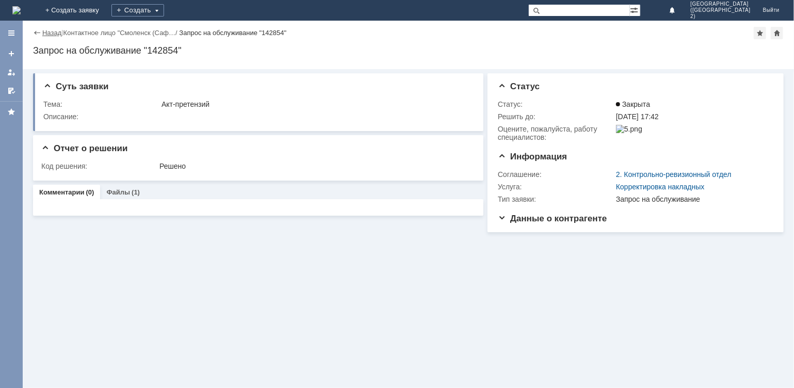
click at [42, 30] on link "Назад" at bounding box center [51, 33] width 19 height 8
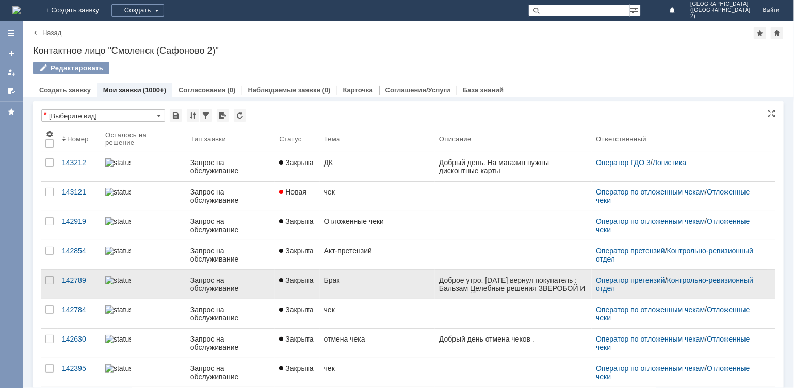
click at [285, 290] on link "Закрыта" at bounding box center [297, 284] width 44 height 29
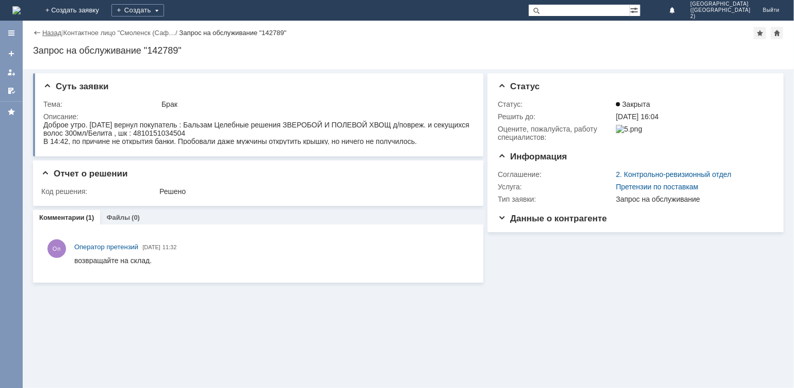
click at [45, 35] on link "Назад" at bounding box center [51, 33] width 19 height 8
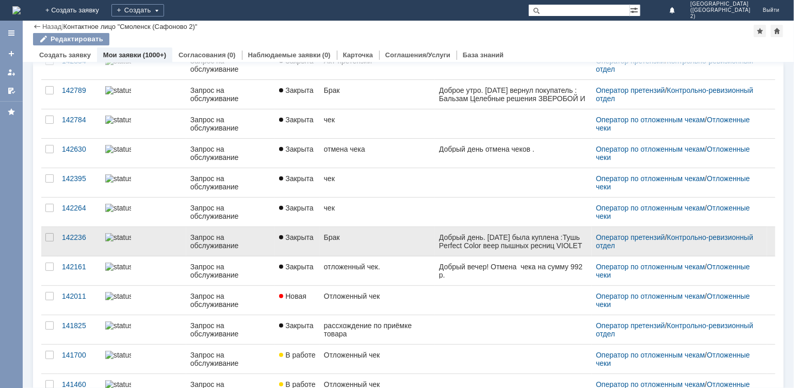
click at [352, 243] on link "Брак" at bounding box center [377, 241] width 115 height 29
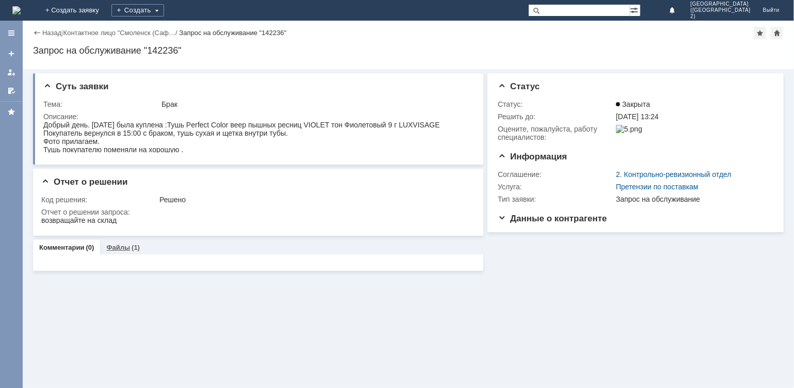
click at [120, 249] on link "Файлы" at bounding box center [118, 248] width 24 height 8
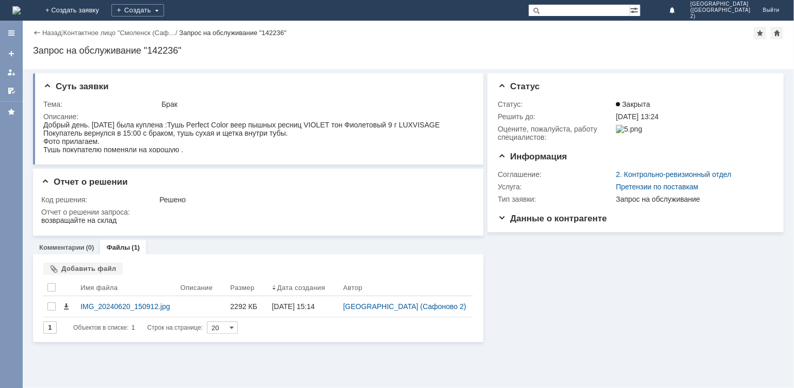
click at [38, 30] on div "Назад" at bounding box center [47, 33] width 28 height 8
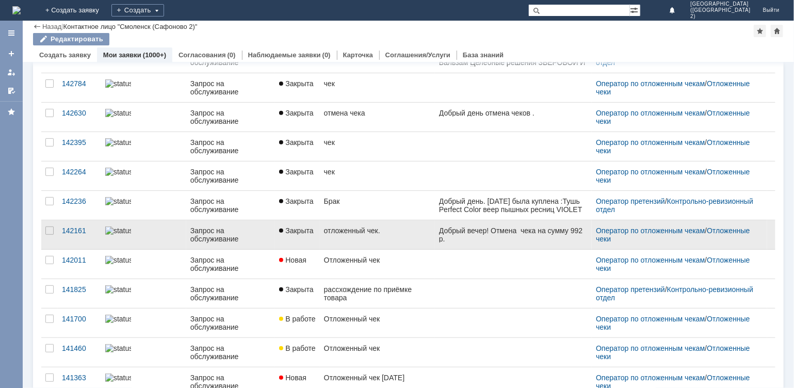
scroll to position [206, 0]
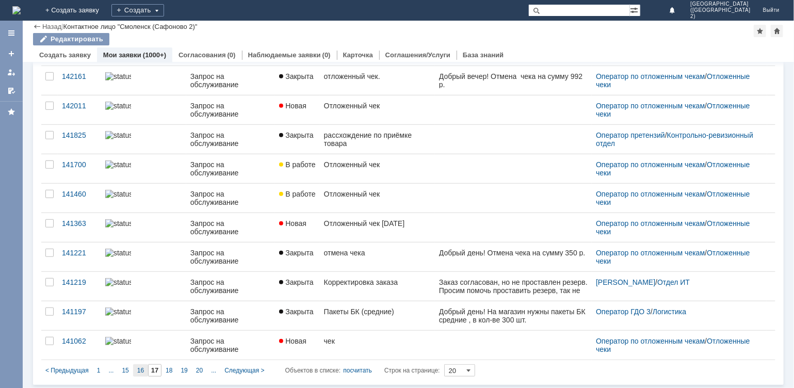
click at [142, 373] on span "16" at bounding box center [140, 370] width 7 height 7
type input "16"
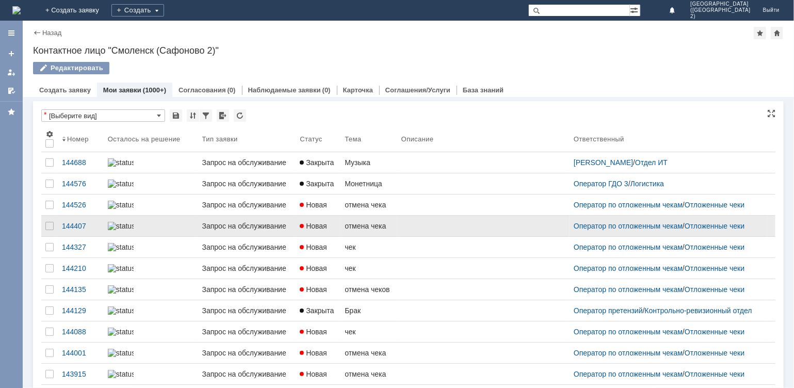
scroll to position [4, 0]
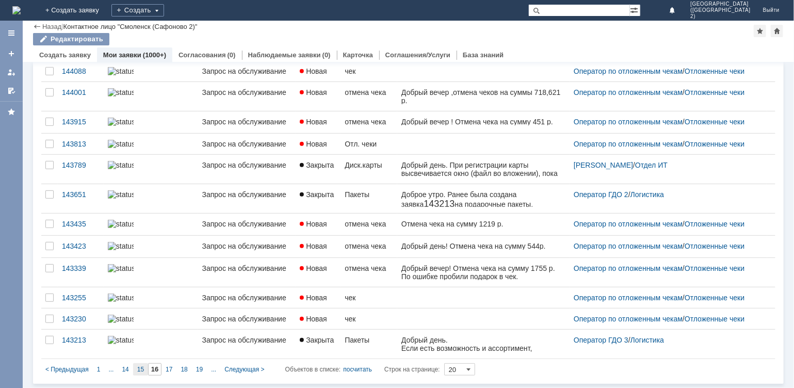
click at [142, 369] on span "15" at bounding box center [140, 369] width 7 height 7
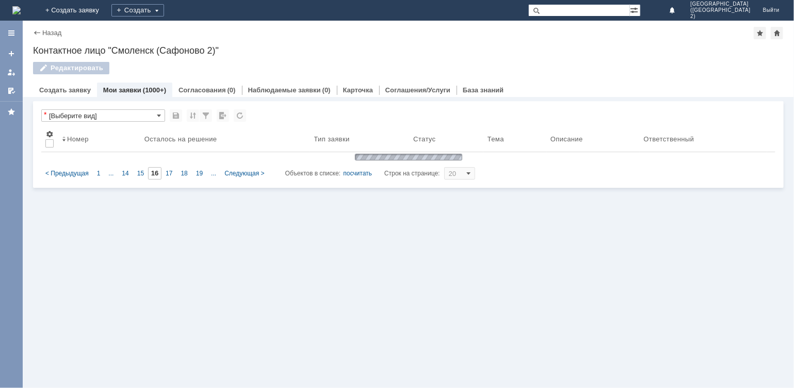
type input "15"
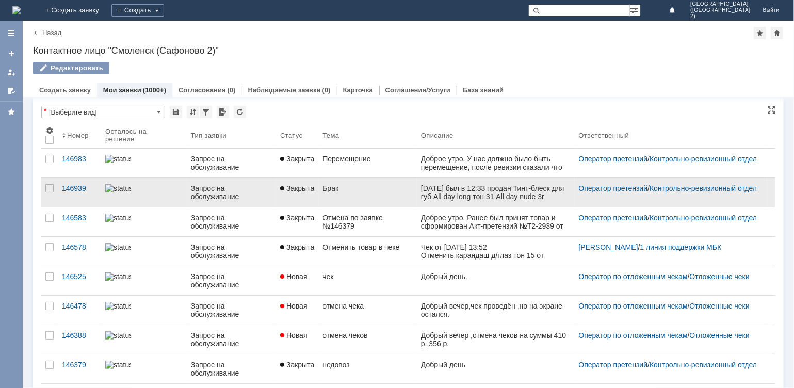
click at [325, 181] on link "Брак" at bounding box center [367, 192] width 99 height 29
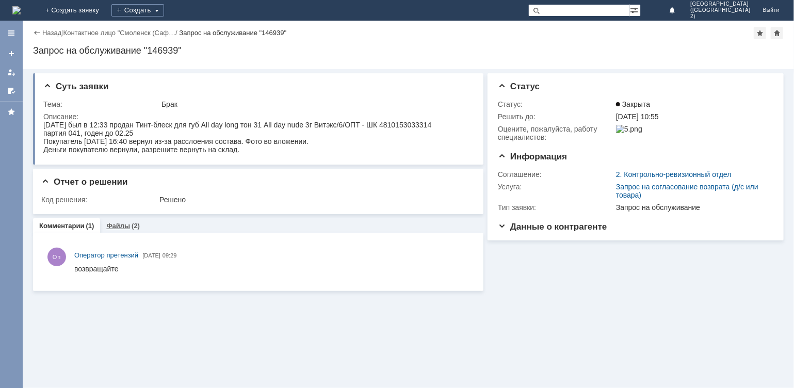
click at [114, 228] on link "Файлы" at bounding box center [118, 226] width 24 height 8
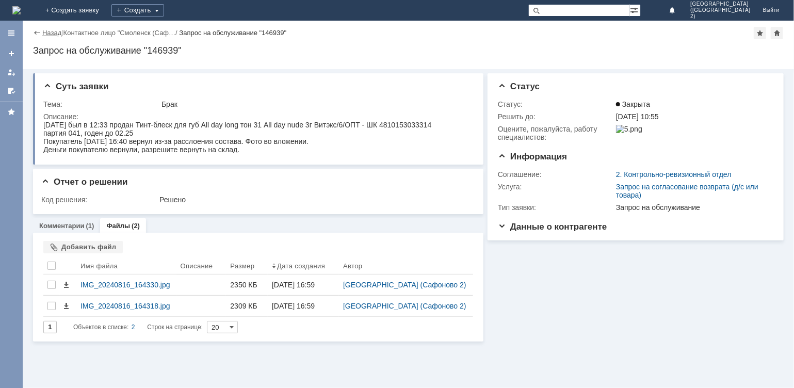
click at [47, 34] on link "Назад" at bounding box center [51, 33] width 19 height 8
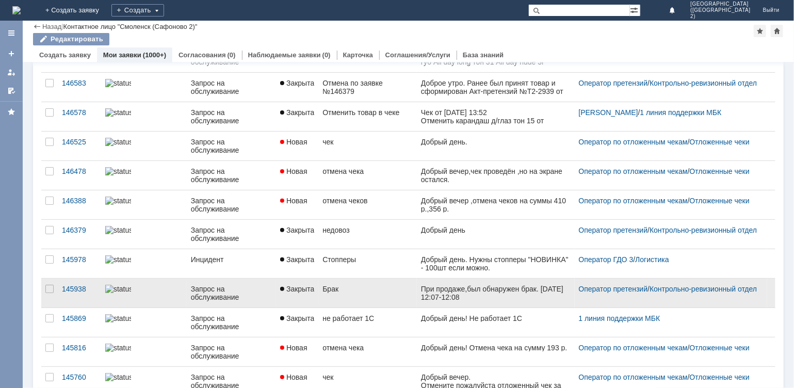
click at [351, 294] on link "Брак" at bounding box center [367, 293] width 99 height 29
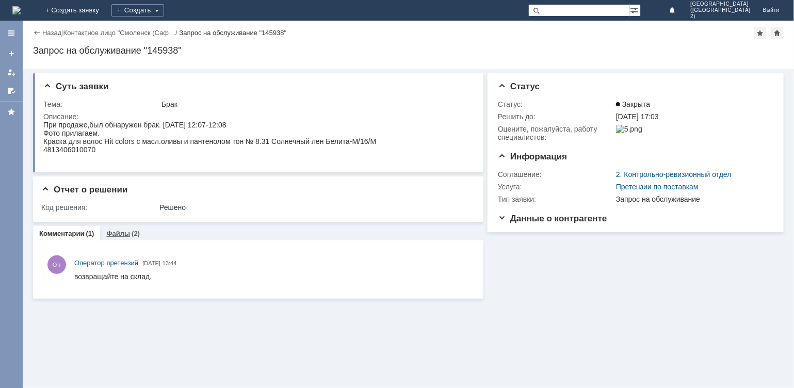
click at [132, 232] on div "(2)" at bounding box center [136, 234] width 8 height 8
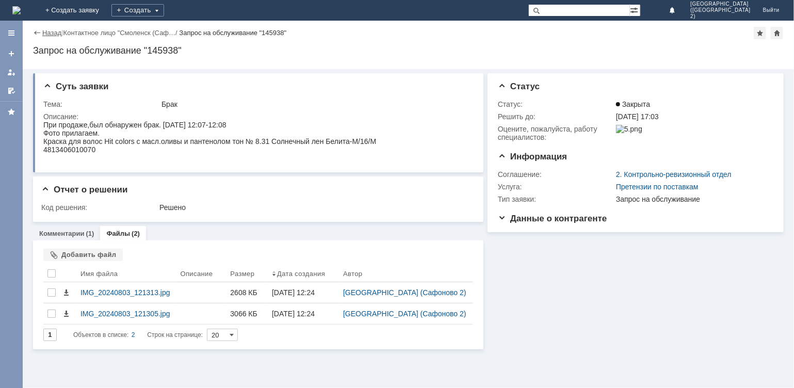
click at [46, 32] on link "Назад" at bounding box center [51, 33] width 19 height 8
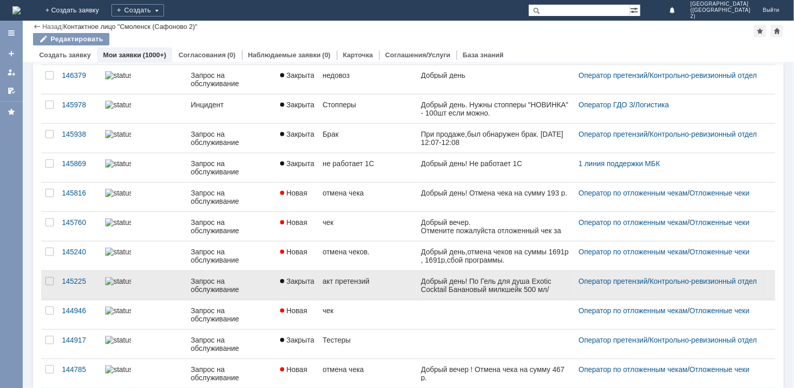
click at [268, 282] on div "Запрос на обслуживание" at bounding box center [231, 285] width 81 height 17
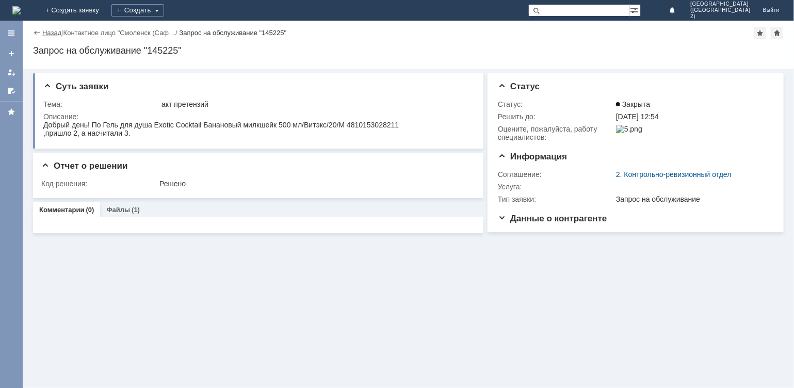
click at [51, 35] on link "Назад" at bounding box center [51, 33] width 19 height 8
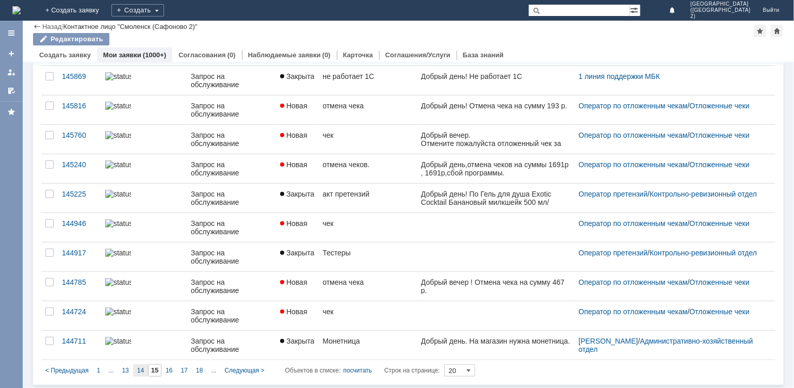
click at [138, 373] on span "14" at bounding box center [140, 370] width 7 height 7
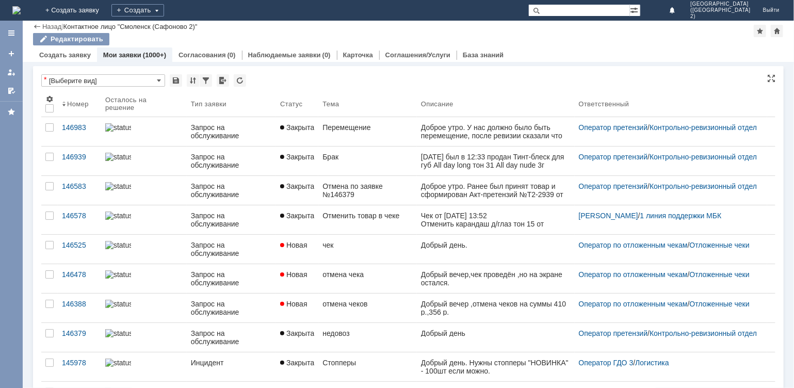
type input "14"
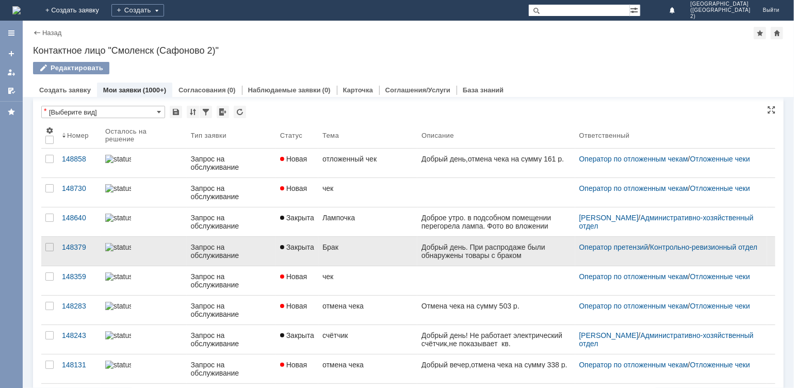
click at [321, 256] on link "Брак" at bounding box center [367, 251] width 99 height 29
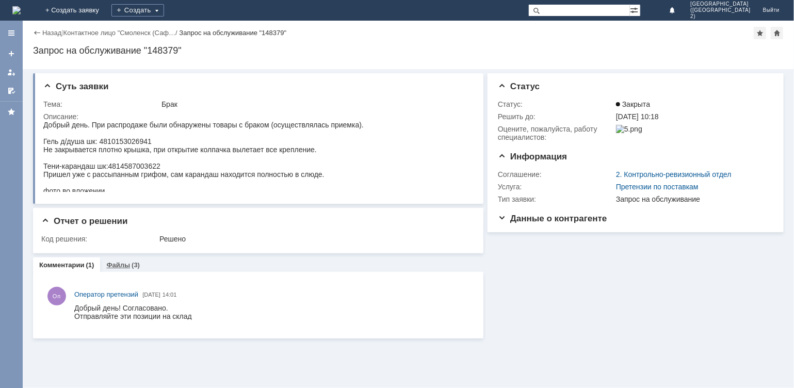
click at [119, 268] on link "Файлы" at bounding box center [118, 265] width 24 height 8
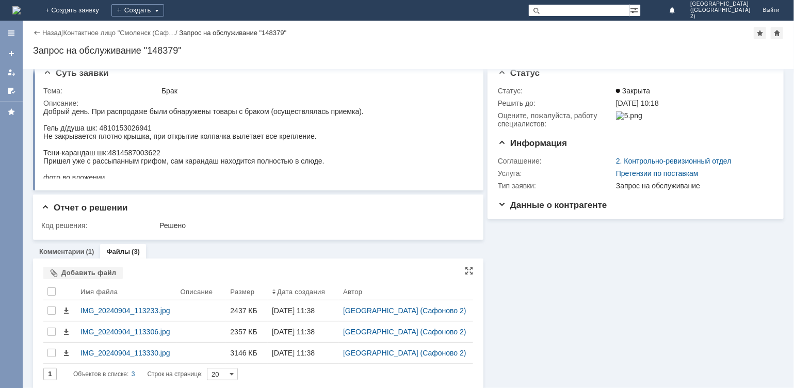
scroll to position [18, 0]
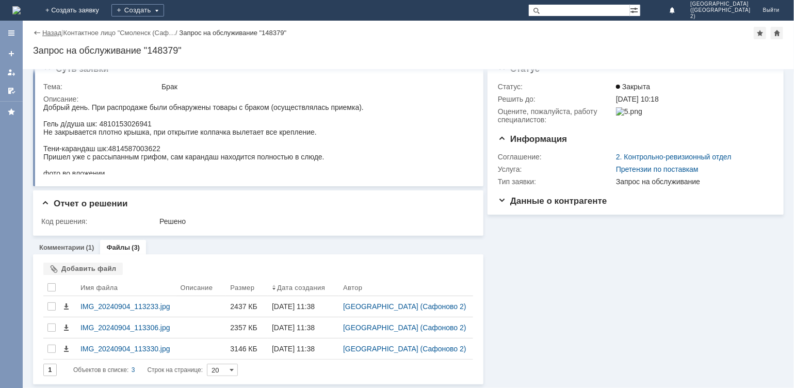
click at [53, 31] on link "Назад" at bounding box center [51, 33] width 19 height 8
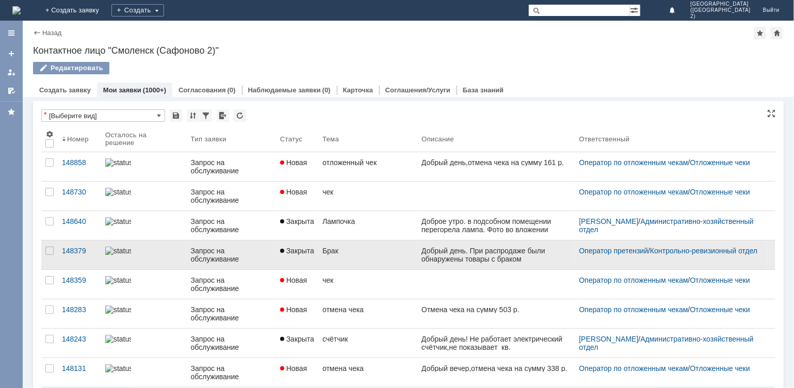
click at [377, 247] on div "Брак" at bounding box center [368, 251] width 91 height 8
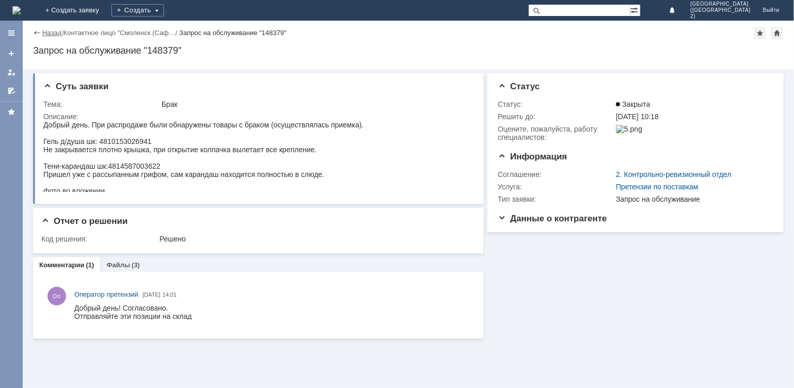
click at [52, 32] on link "Назад" at bounding box center [51, 33] width 19 height 8
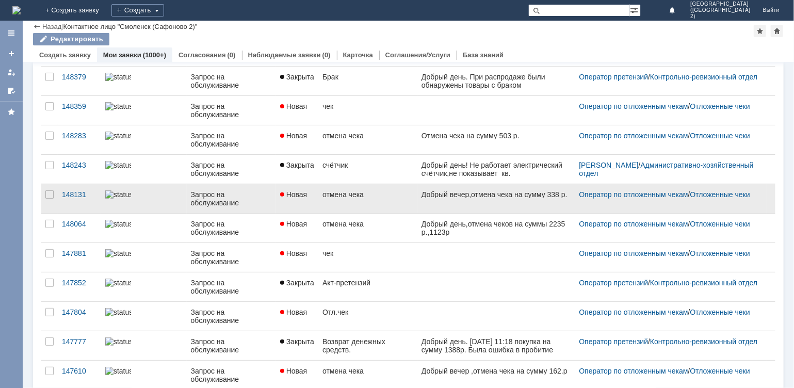
scroll to position [155, 0]
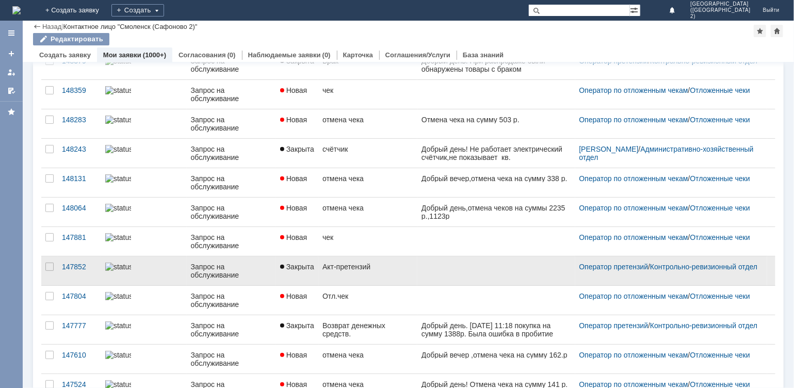
click at [392, 272] on link "Акт-претензий" at bounding box center [367, 271] width 99 height 29
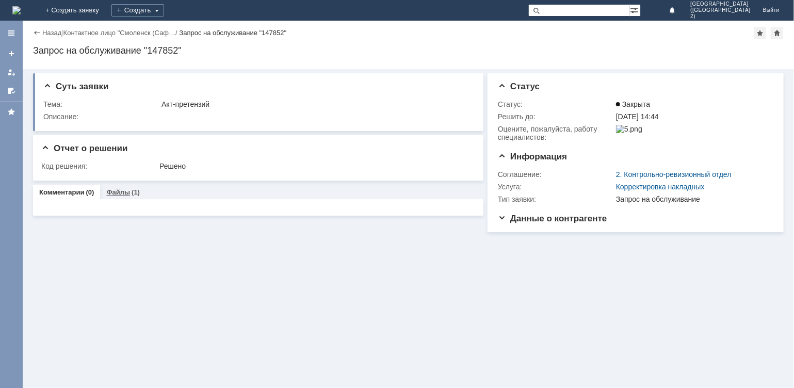
click at [118, 190] on link "Файлы" at bounding box center [118, 192] width 24 height 8
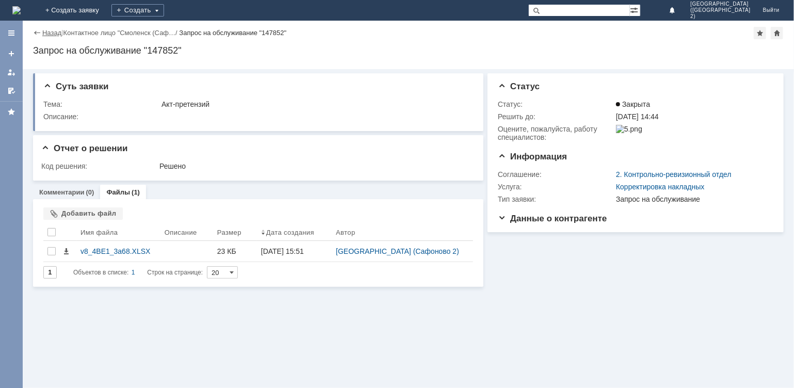
click at [55, 31] on link "Назад" at bounding box center [51, 33] width 19 height 8
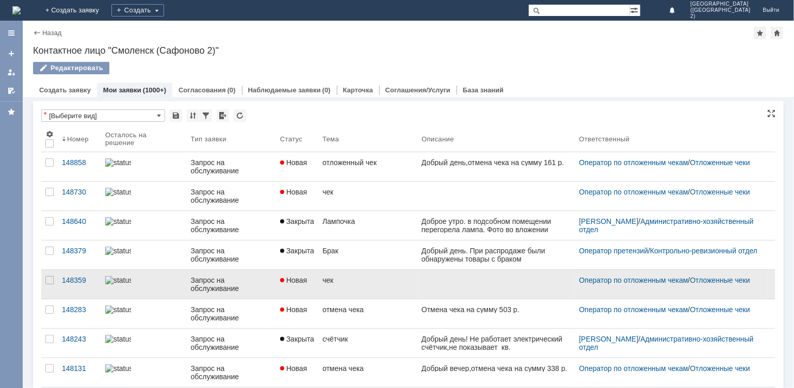
scroll to position [52, 0]
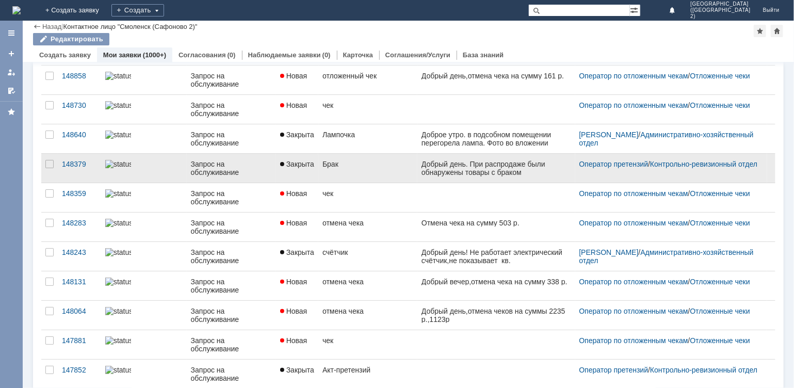
click at [391, 171] on link "Брак" at bounding box center [367, 168] width 99 height 29
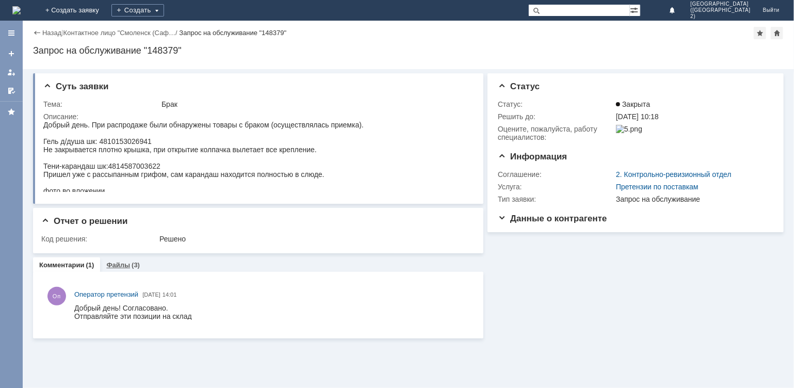
click at [109, 259] on div "Файлы (3)" at bounding box center [123, 265] width 46 height 15
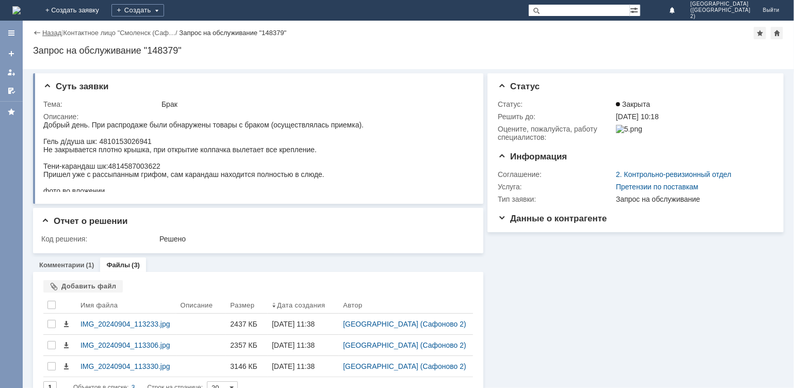
click at [55, 33] on link "Назад" at bounding box center [51, 33] width 19 height 8
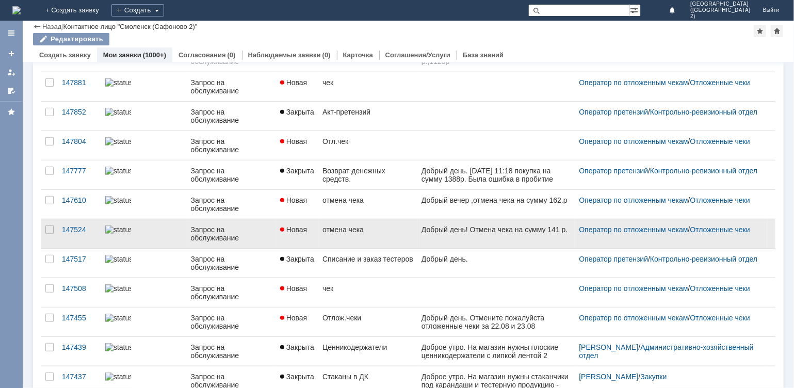
scroll to position [345, 0]
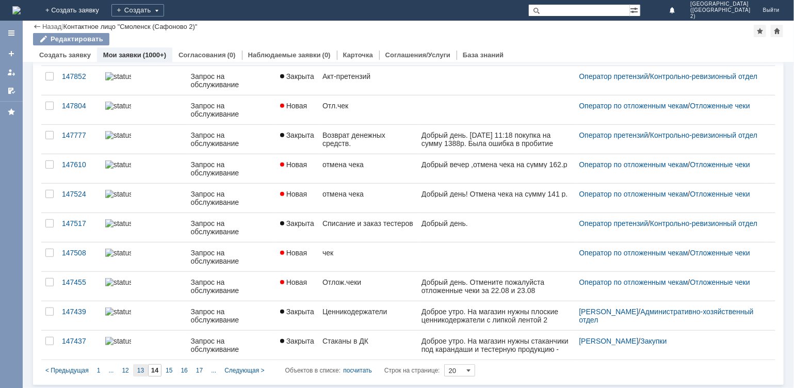
click at [140, 370] on span "13" at bounding box center [140, 370] width 7 height 7
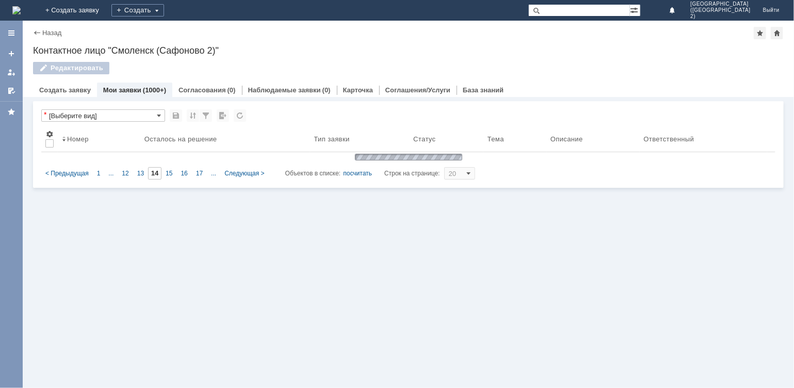
type input "13"
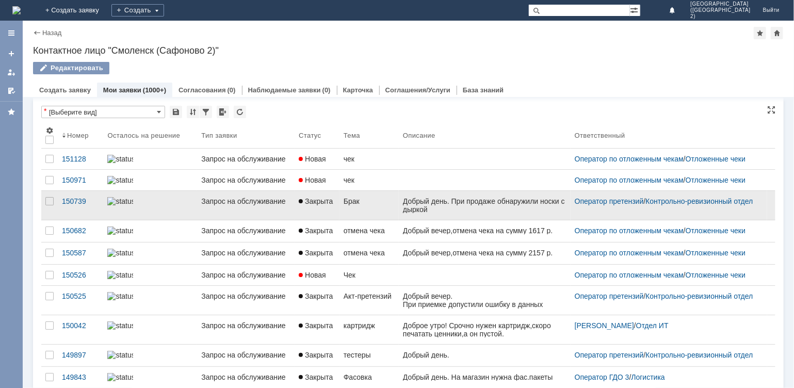
click at [313, 220] on link "Закрыта" at bounding box center [317, 205] width 45 height 29
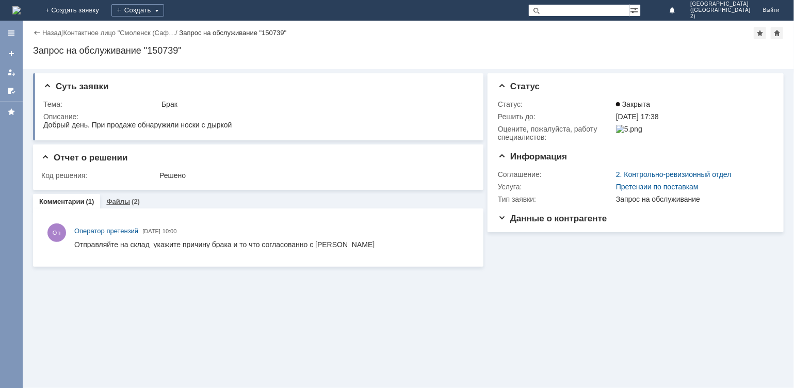
click at [116, 199] on link "Файлы" at bounding box center [118, 202] width 24 height 8
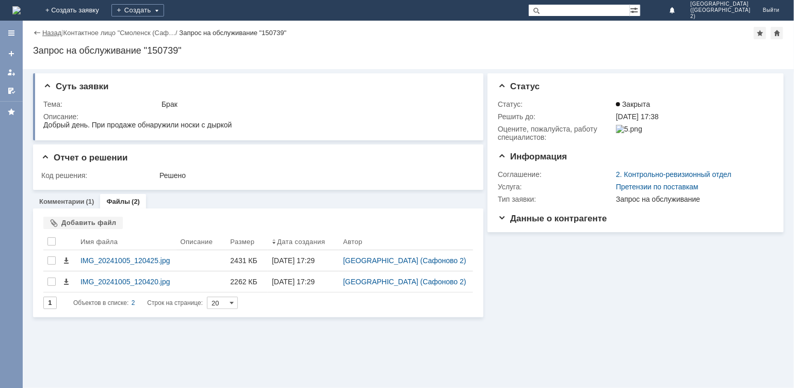
click at [51, 32] on link "Назад" at bounding box center [51, 33] width 19 height 8
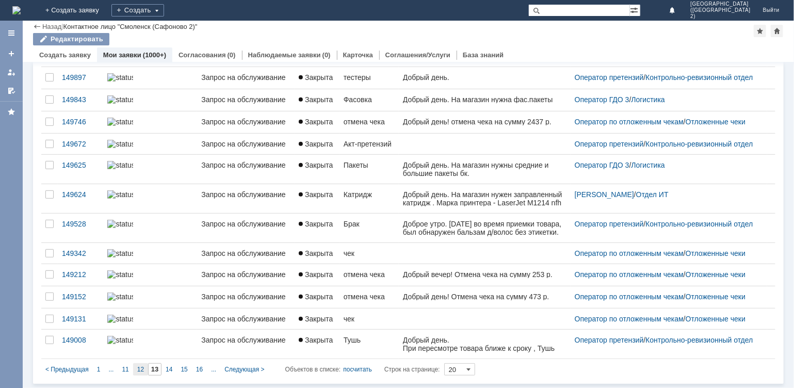
click at [142, 366] on span "12" at bounding box center [140, 369] width 7 height 7
type input "12"
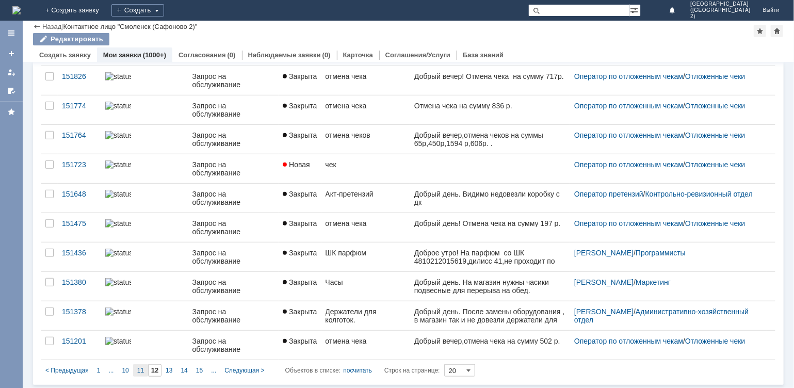
click at [143, 369] on span "11" at bounding box center [140, 370] width 7 height 7
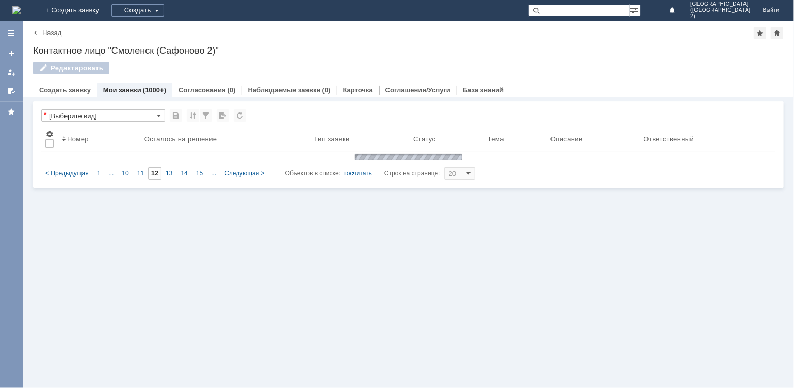
type input "11"
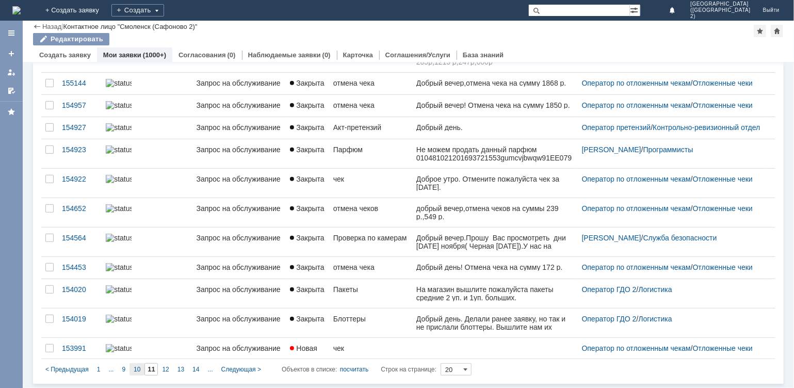
click at [137, 369] on span "10" at bounding box center [137, 369] width 7 height 7
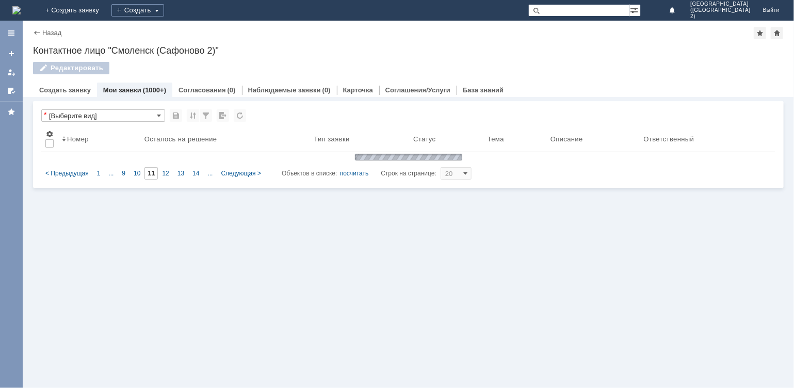
type input "10"
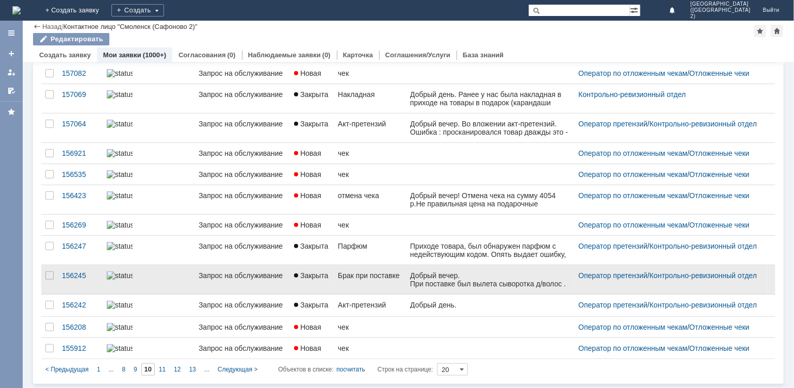
click at [339, 270] on link "Брак при поставке" at bounding box center [370, 279] width 72 height 29
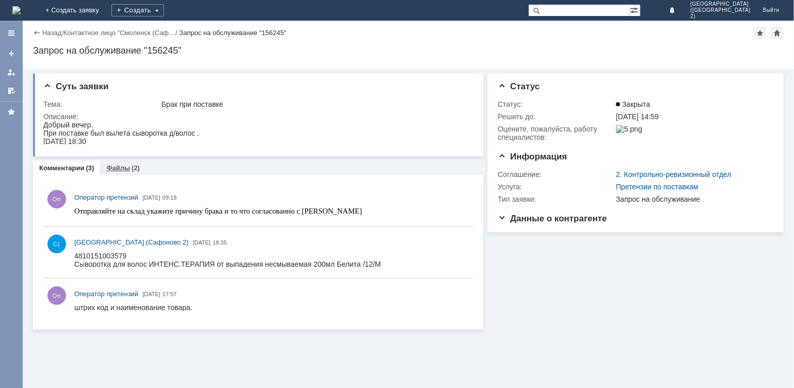
click at [120, 163] on div "Файлы (2)" at bounding box center [123, 168] width 46 height 15
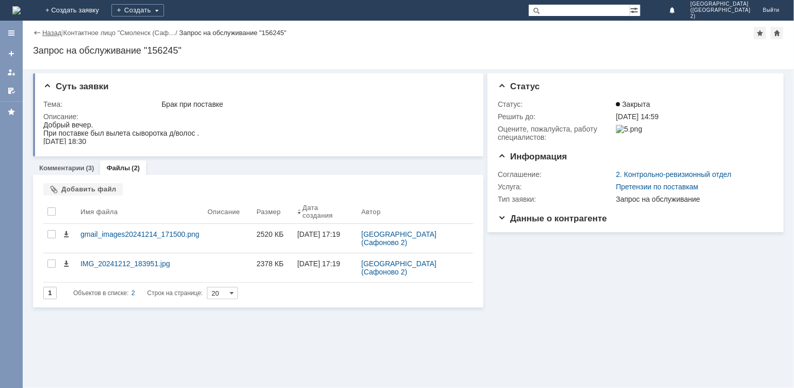
click at [43, 34] on link "Назад" at bounding box center [51, 33] width 19 height 8
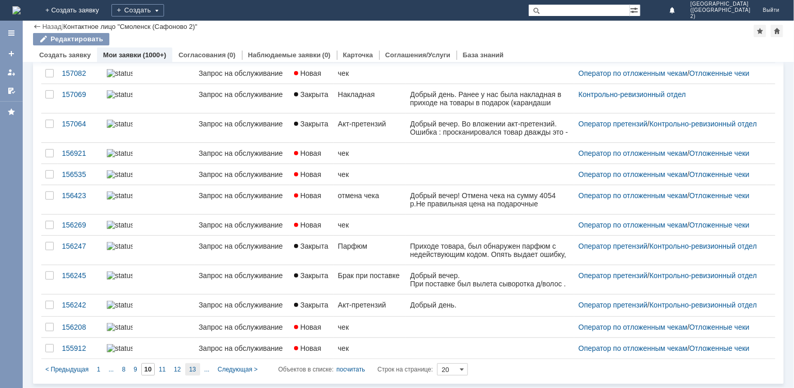
click at [194, 370] on span "13" at bounding box center [192, 369] width 7 height 7
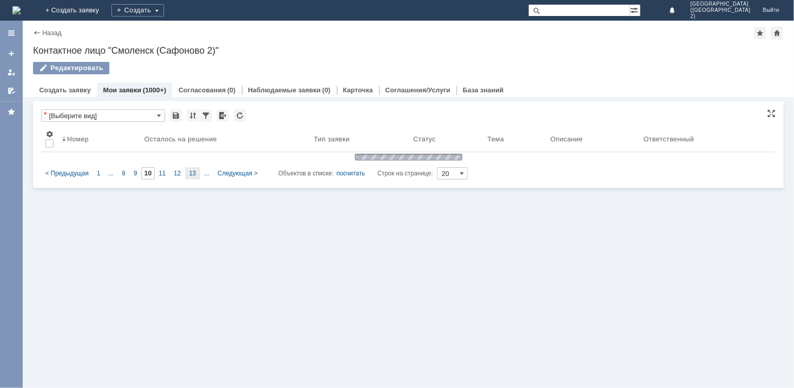
type input "13"
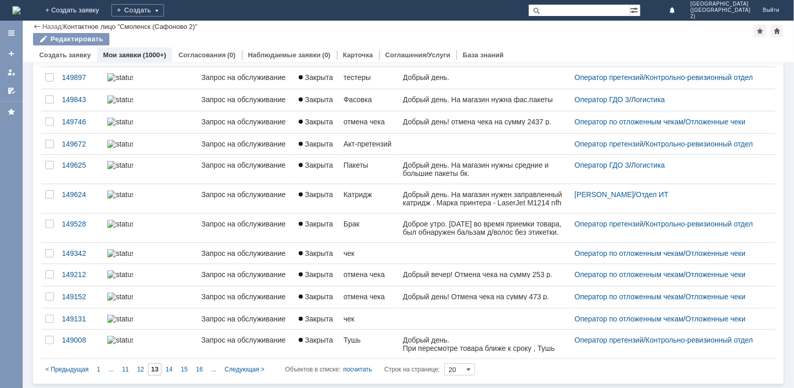
click at [303, 217] on link "Закрыта" at bounding box center [317, 228] width 45 height 29
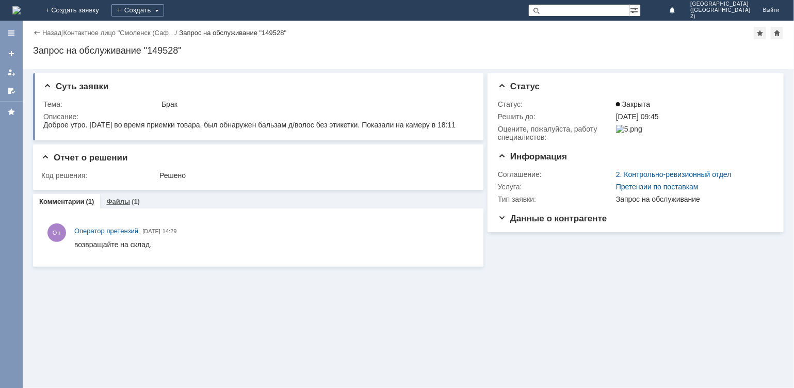
click at [121, 200] on link "Файлы" at bounding box center [118, 202] width 24 height 8
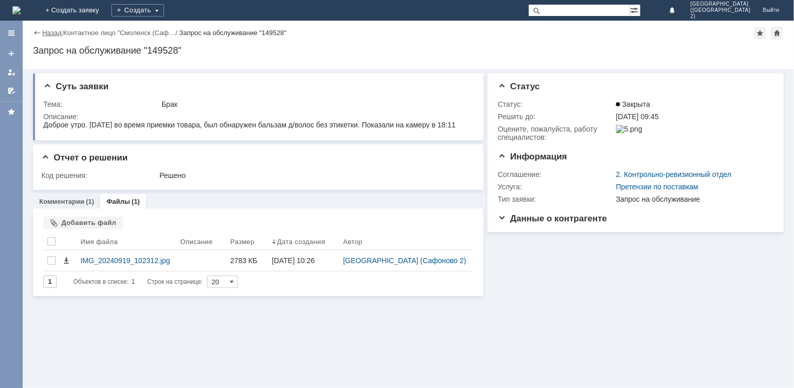
click at [46, 32] on link "Назад" at bounding box center [51, 33] width 19 height 8
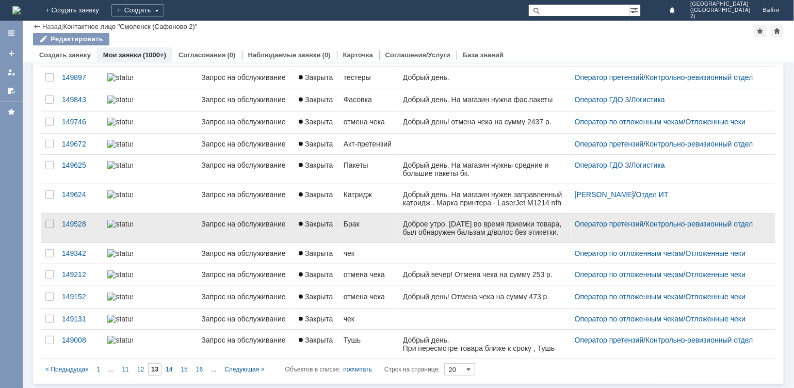
click at [331, 217] on link "Закрыта" at bounding box center [317, 228] width 45 height 29
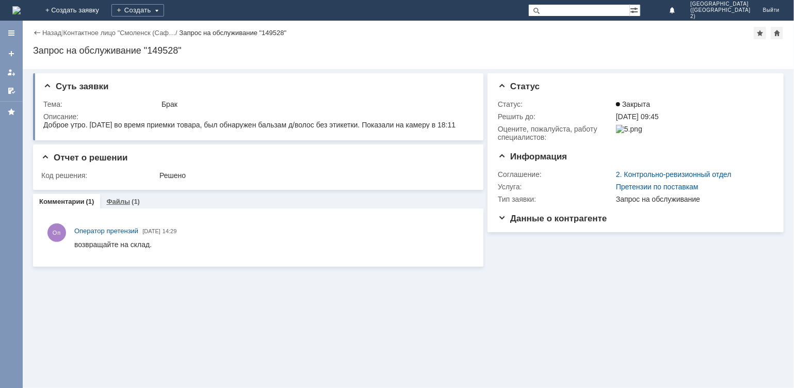
click at [128, 200] on div "Файлы (1)" at bounding box center [123, 201] width 34 height 7
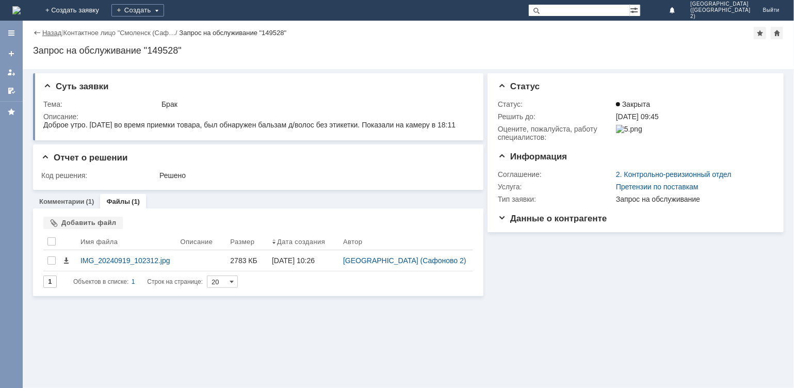
click at [52, 35] on link "Назад" at bounding box center [51, 33] width 19 height 8
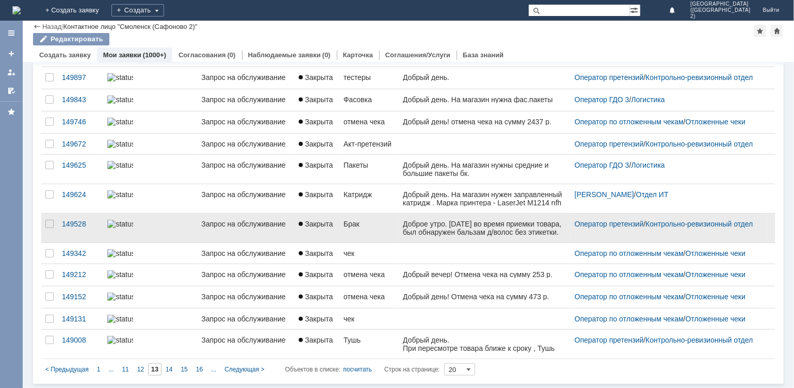
scroll to position [292, 0]
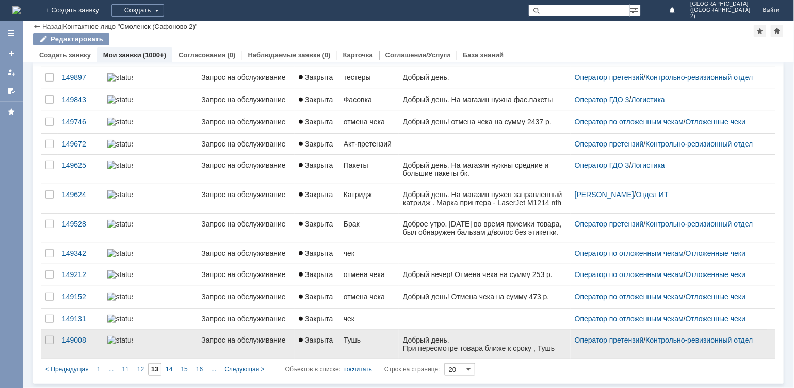
click at [378, 346] on link "Тушь" at bounding box center [369, 344] width 59 height 29
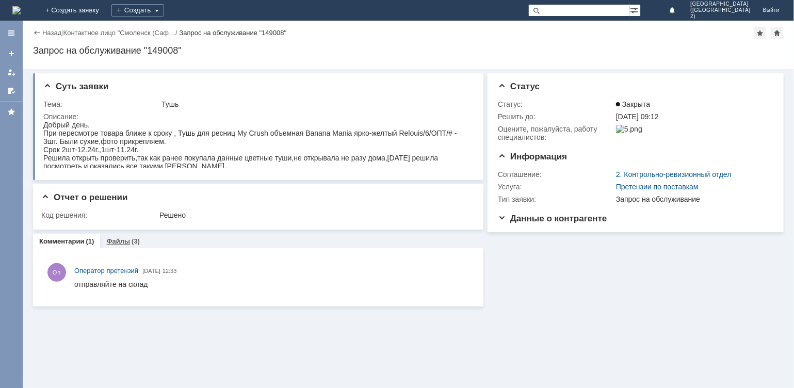
click at [122, 239] on link "Файлы" at bounding box center [118, 241] width 24 height 8
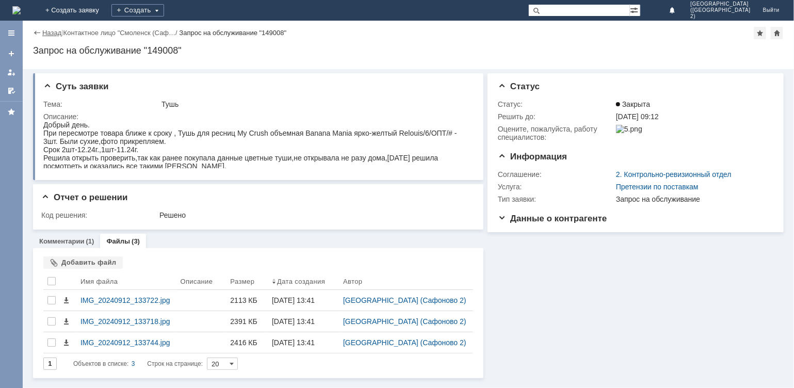
click at [53, 30] on link "Назад" at bounding box center [51, 33] width 19 height 8
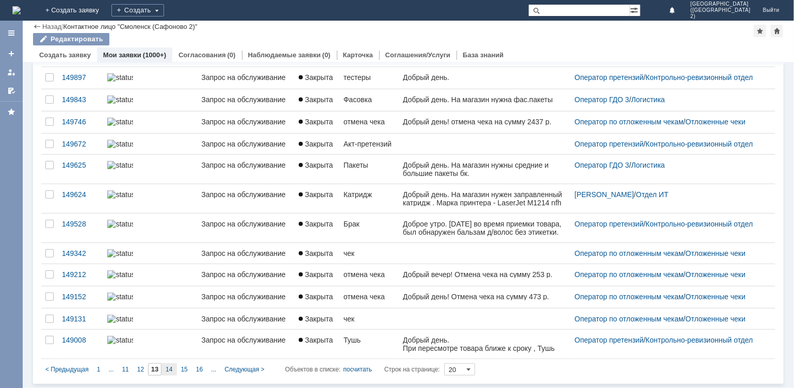
click at [168, 344] on div at bounding box center [150, 340] width 86 height 8
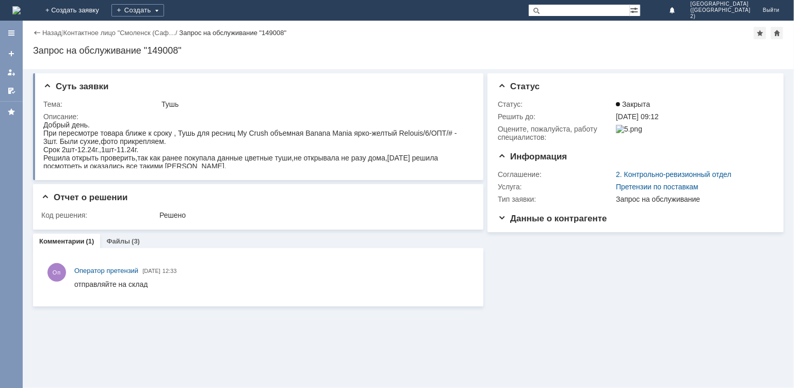
click at [39, 31] on div "Назад" at bounding box center [47, 33] width 28 height 8
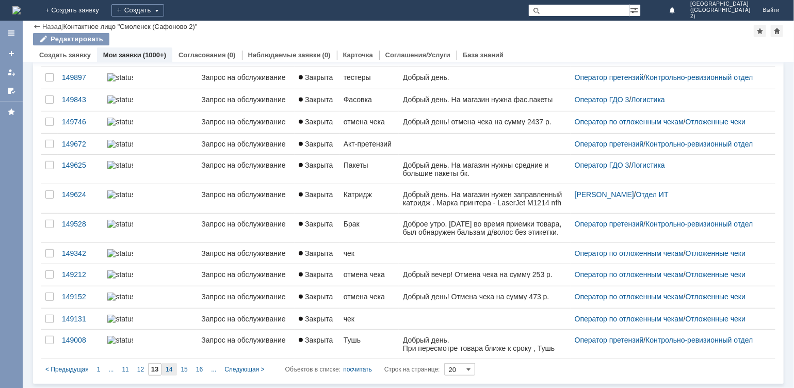
click at [170, 364] on div "14" at bounding box center [169, 369] width 15 height 12
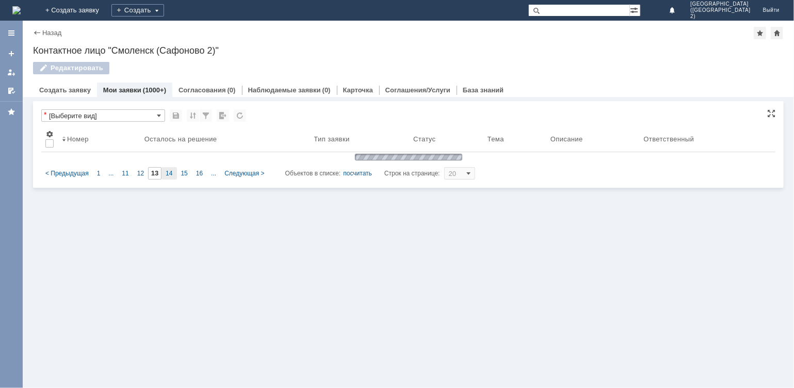
type input "14"
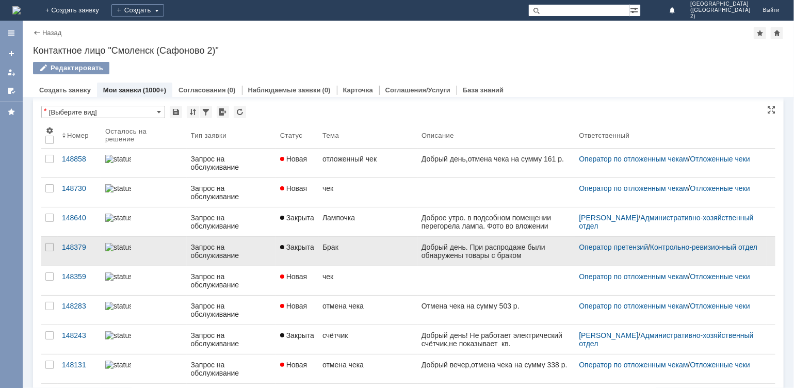
click at [343, 254] on link "Брак" at bounding box center [367, 251] width 99 height 29
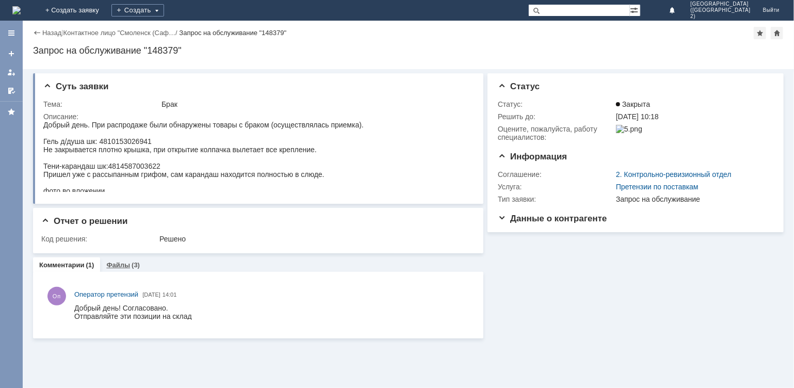
click at [121, 265] on link "Файлы" at bounding box center [118, 265] width 24 height 8
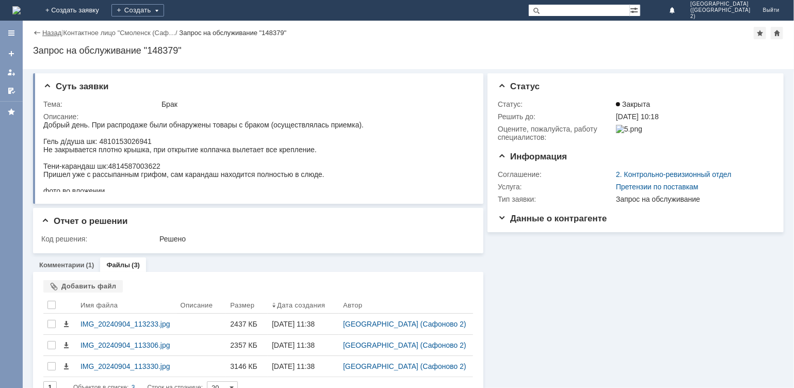
click at [49, 31] on link "Назад" at bounding box center [51, 33] width 19 height 8
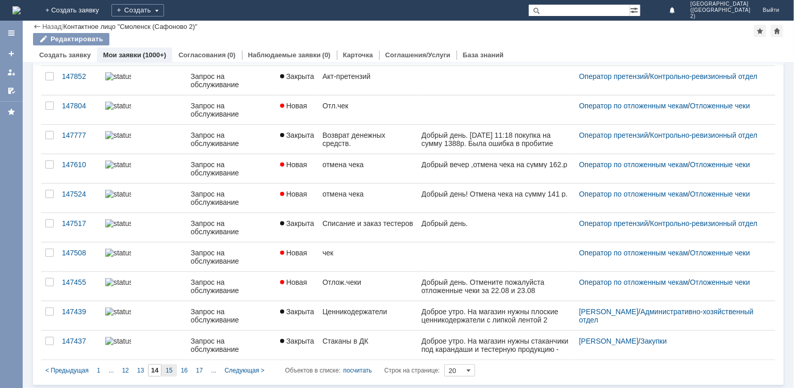
click at [170, 373] on span "15" at bounding box center [169, 370] width 7 height 7
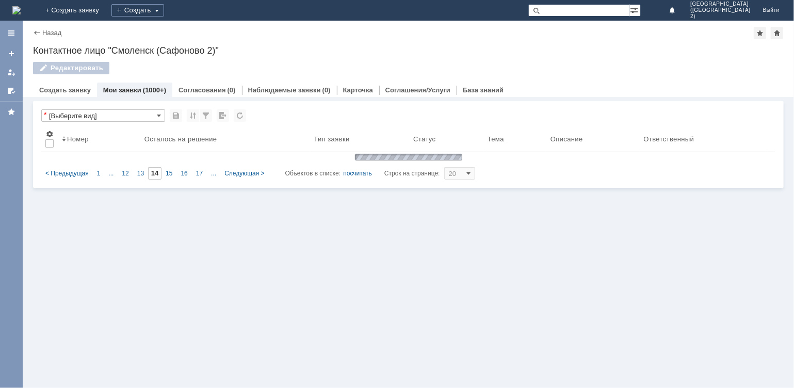
type input "15"
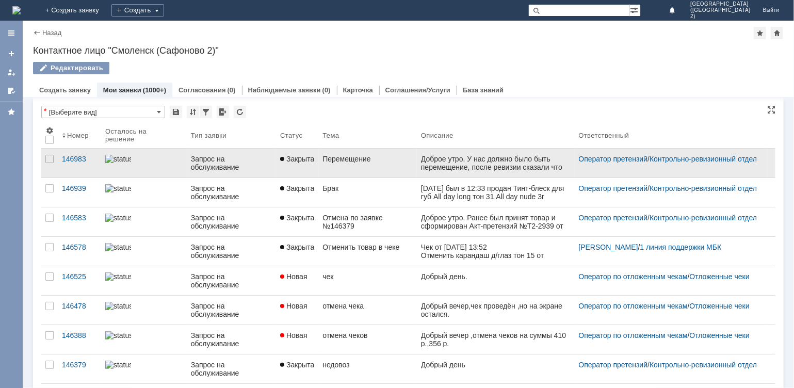
click at [301, 168] on link "Закрыта" at bounding box center [297, 163] width 42 height 29
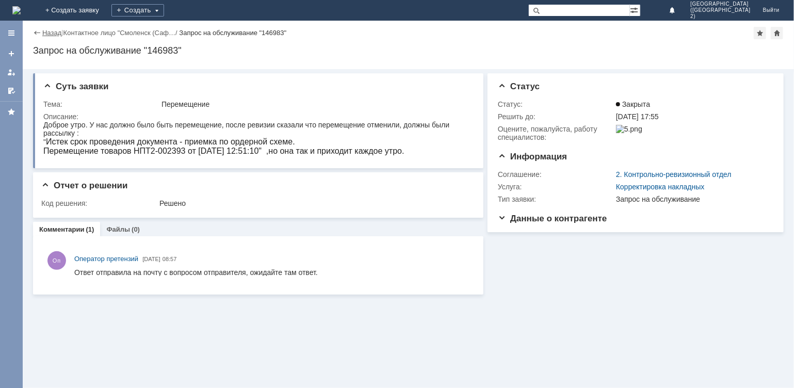
click at [53, 33] on link "Назад" at bounding box center [51, 33] width 19 height 8
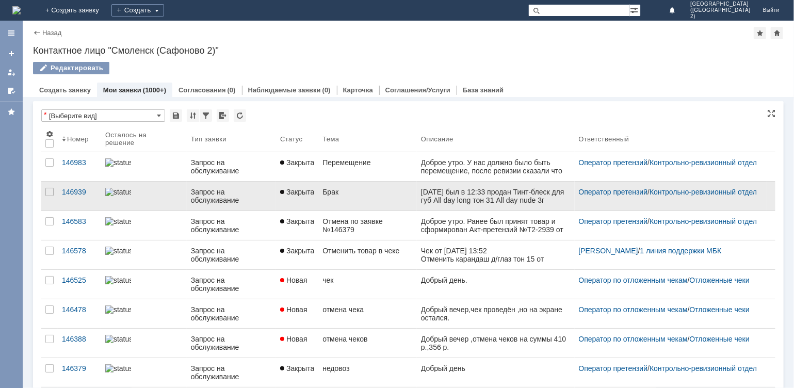
click at [340, 203] on link "Брак" at bounding box center [367, 196] width 99 height 29
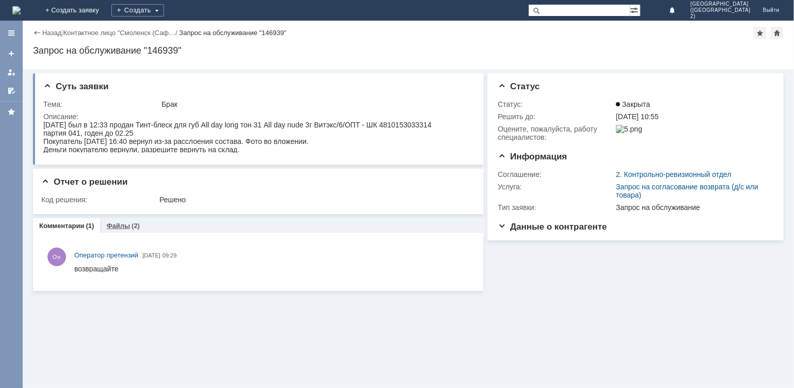
click at [121, 226] on link "Файлы" at bounding box center [118, 226] width 24 height 8
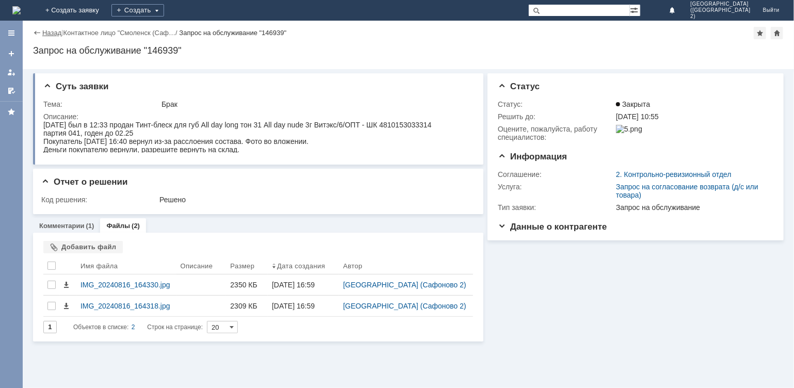
click at [46, 35] on link "Назад" at bounding box center [51, 33] width 19 height 8
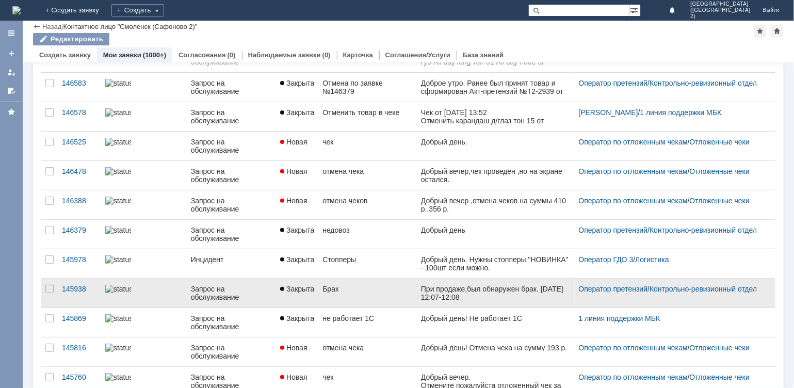
click at [383, 283] on link "Брак" at bounding box center [367, 293] width 99 height 29
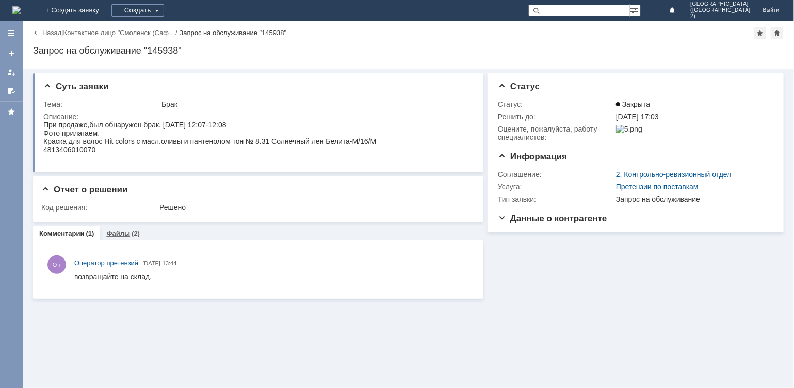
click at [121, 231] on link "Файлы" at bounding box center [118, 234] width 24 height 8
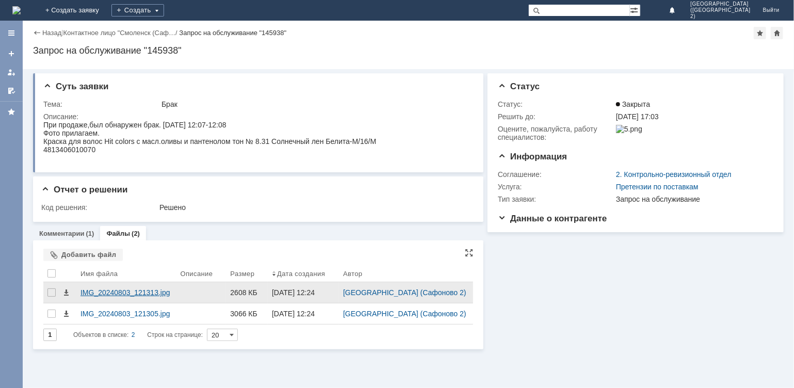
click at [159, 291] on div "IMG_20240803_121313.jpg" at bounding box center [127, 293] width 92 height 8
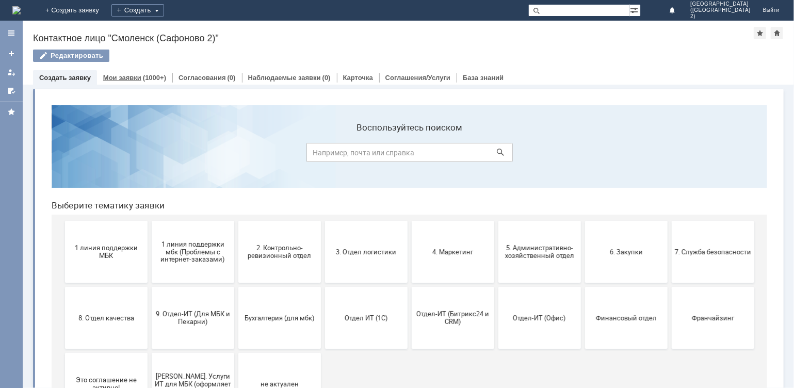
click at [140, 72] on div "Мои заявки (1000+)" at bounding box center [134, 77] width 75 height 15
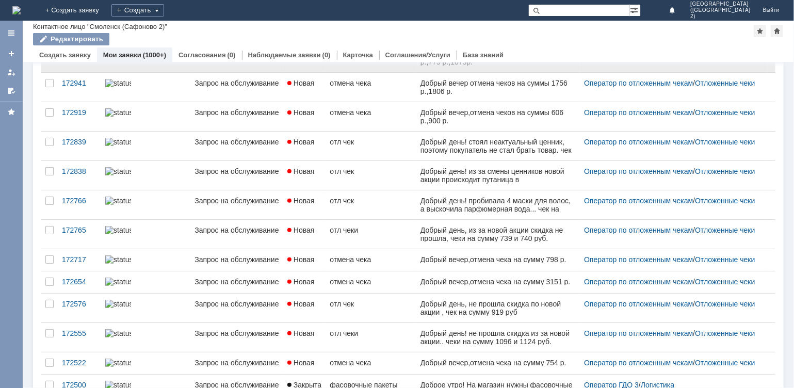
scroll to position [345, 0]
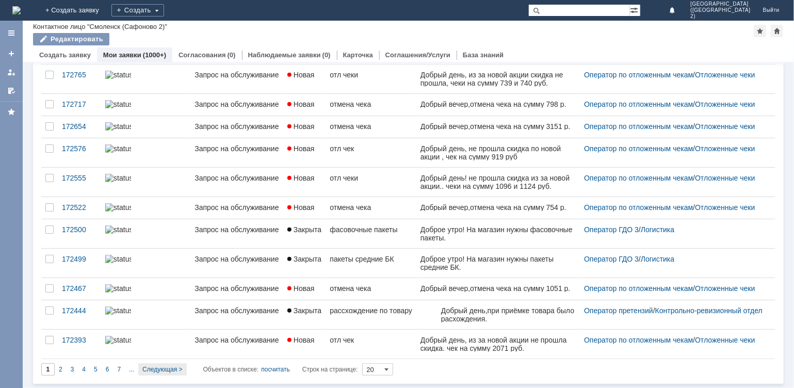
click at [147, 370] on span "Следующая >" at bounding box center [162, 369] width 40 height 7
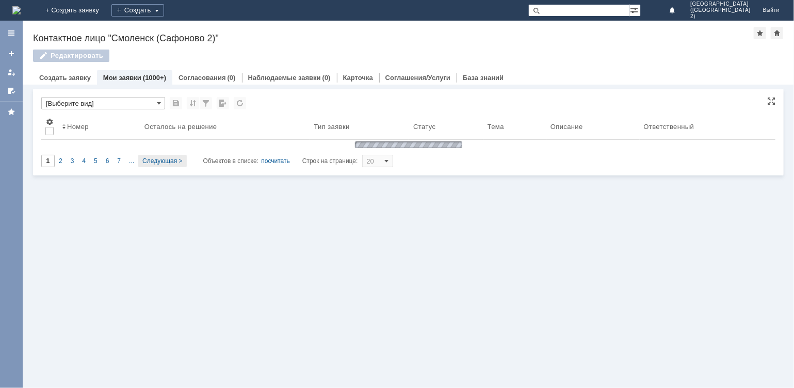
type input "2"
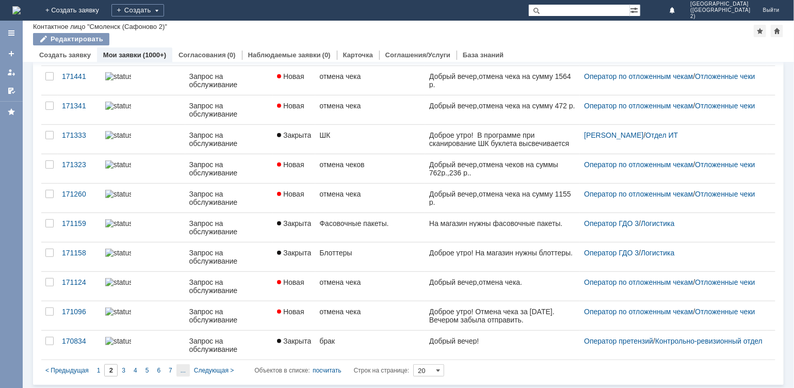
click at [184, 367] on span "..." at bounding box center [183, 370] width 5 height 7
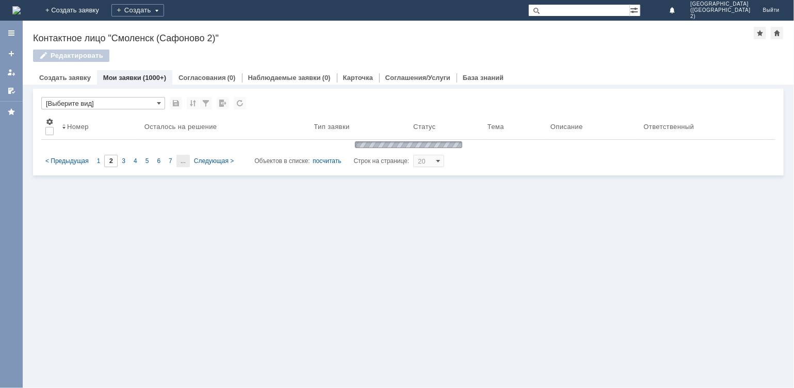
type input "7"
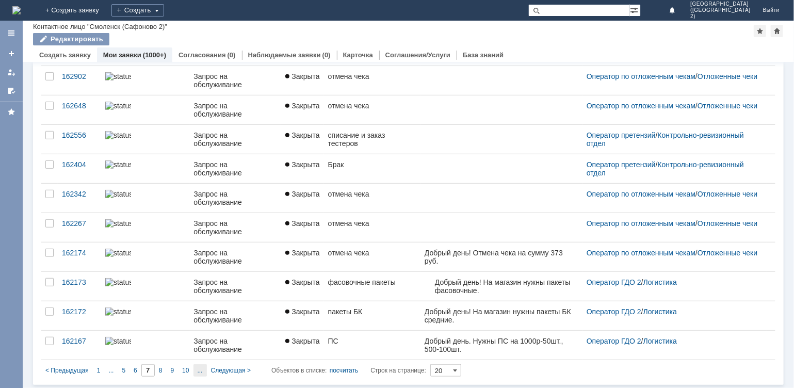
click at [203, 374] on div "..." at bounding box center [200, 370] width 13 height 12
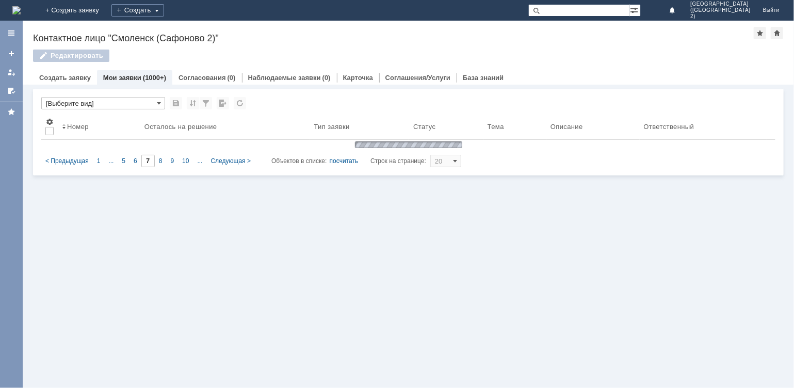
type input "12"
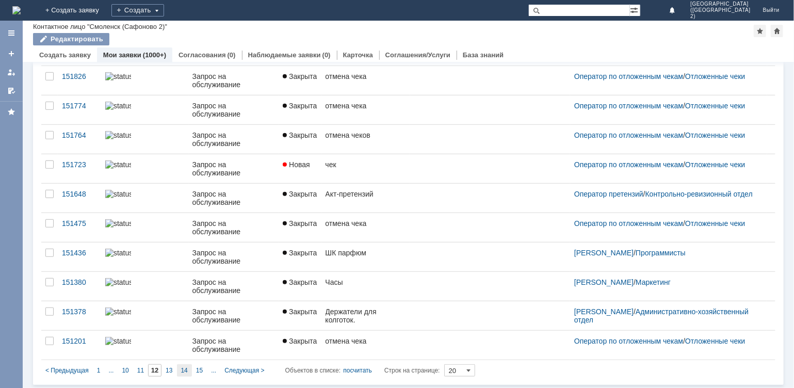
click at [181, 367] on span "14" at bounding box center [184, 370] width 7 height 7
type input "14"
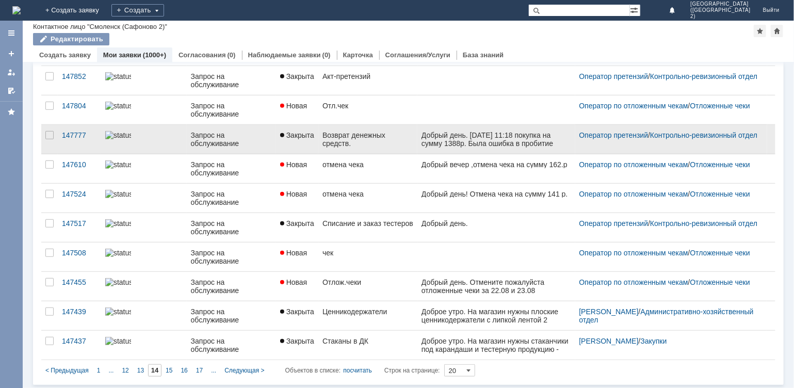
click at [333, 142] on div "Возврат денежных средств." at bounding box center [368, 139] width 91 height 17
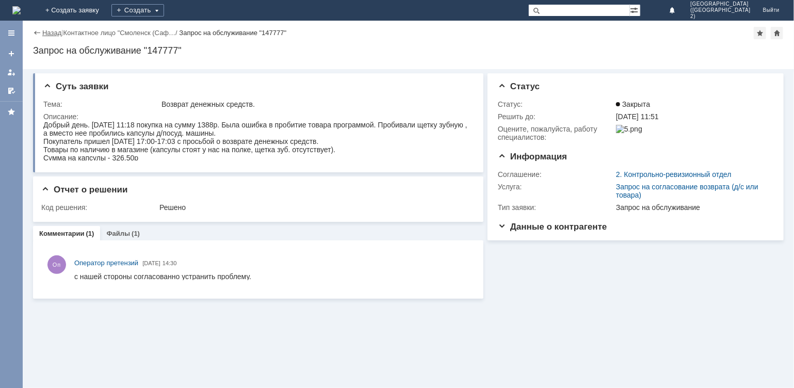
click at [52, 34] on link "Назад" at bounding box center [51, 33] width 19 height 8
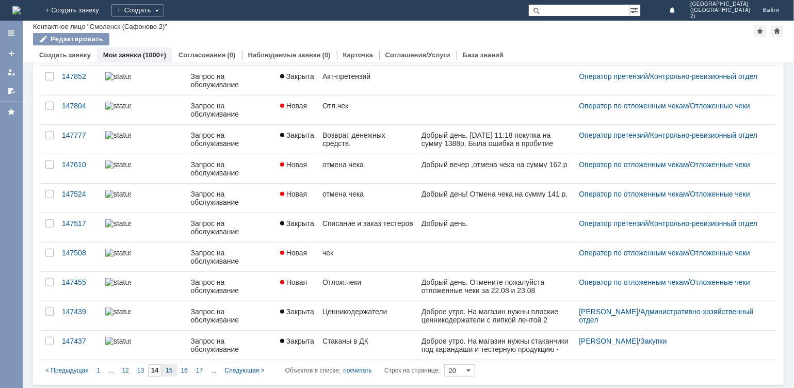
click at [166, 370] on span "15" at bounding box center [169, 370] width 7 height 7
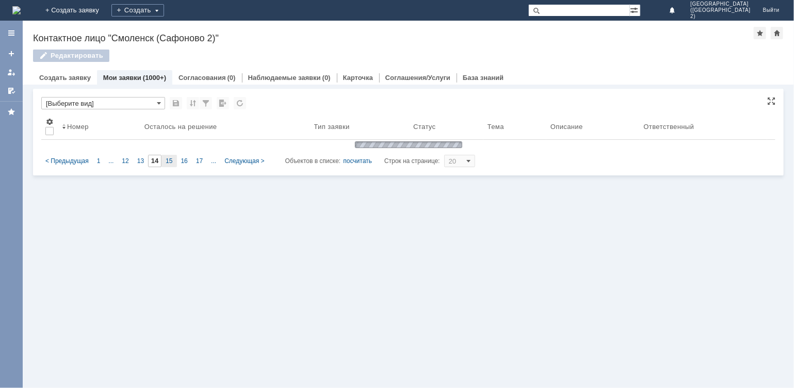
type input "15"
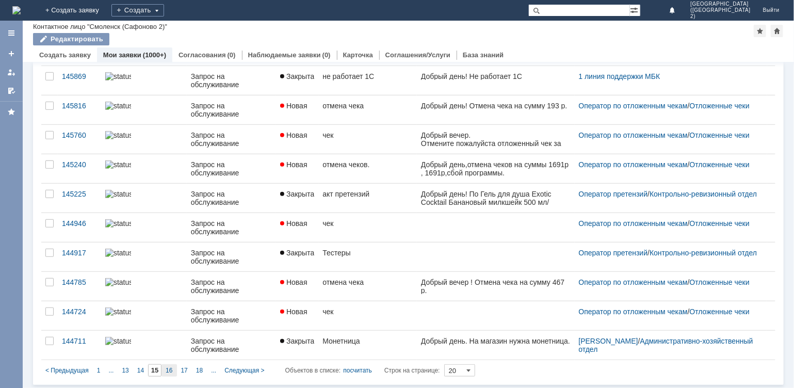
click at [167, 368] on span "16" at bounding box center [169, 370] width 7 height 7
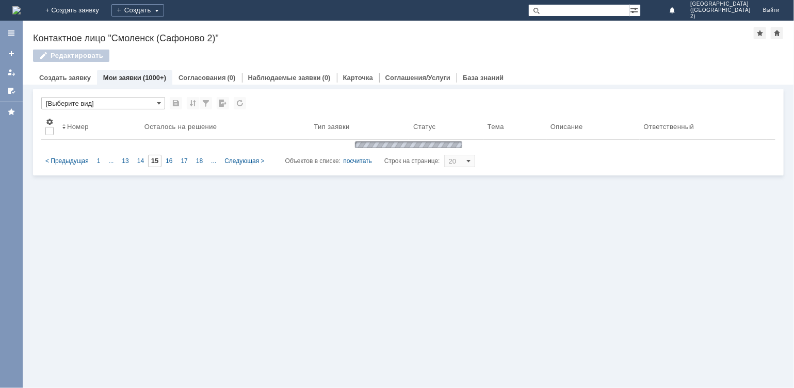
type input "16"
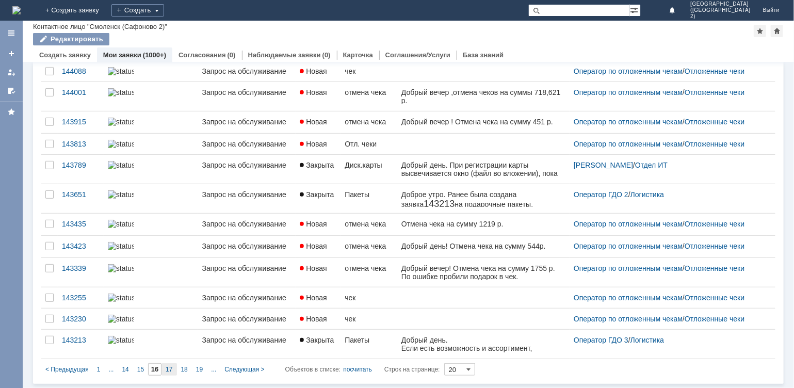
click at [170, 367] on span "17" at bounding box center [169, 369] width 7 height 7
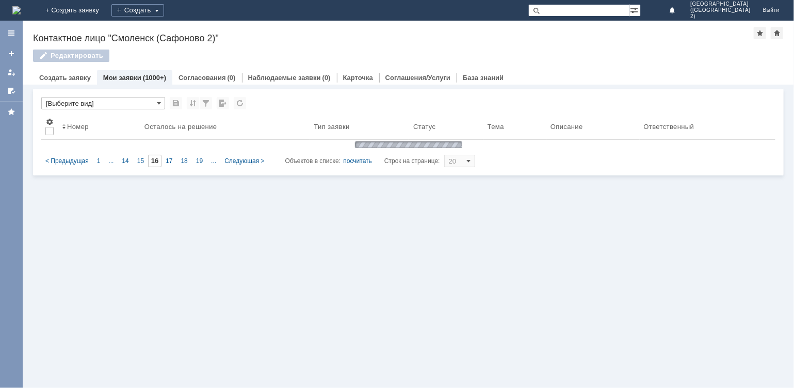
type input "17"
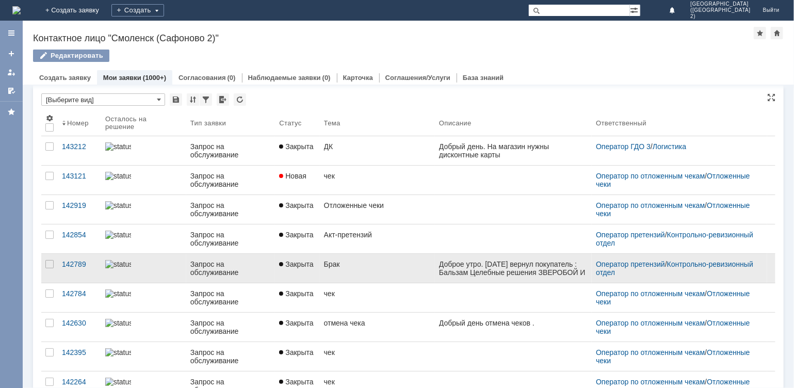
click at [283, 260] on span "Закрыта" at bounding box center [296, 264] width 34 height 8
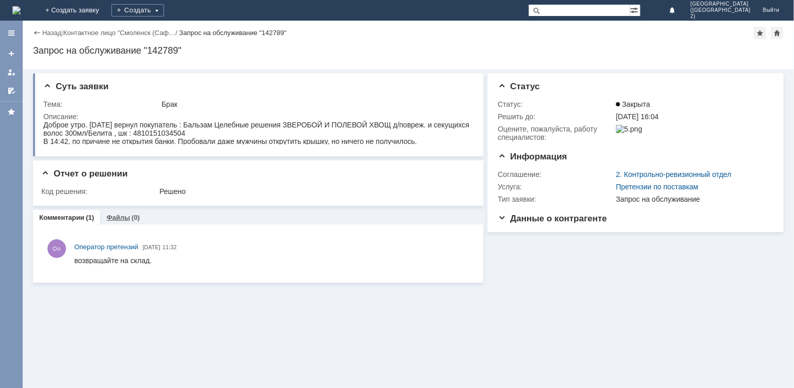
click at [119, 214] on link "Файлы" at bounding box center [118, 218] width 24 height 8
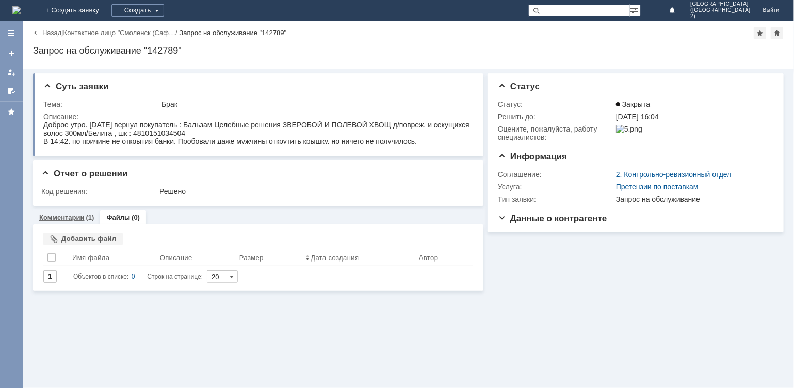
click at [84, 212] on div "Комментарии (1)" at bounding box center [66, 217] width 67 height 15
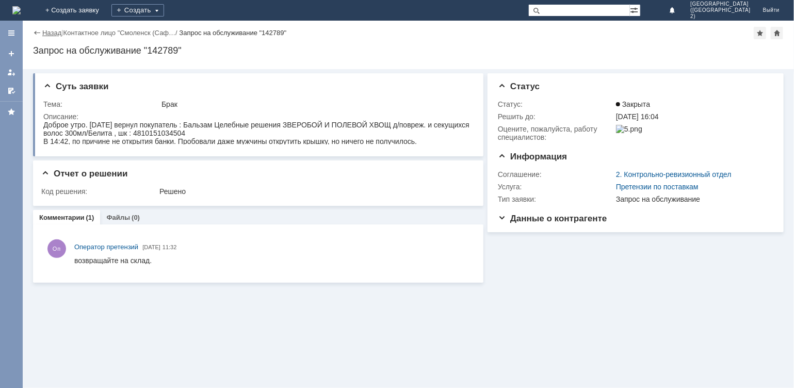
click at [50, 32] on link "Назад" at bounding box center [51, 33] width 19 height 8
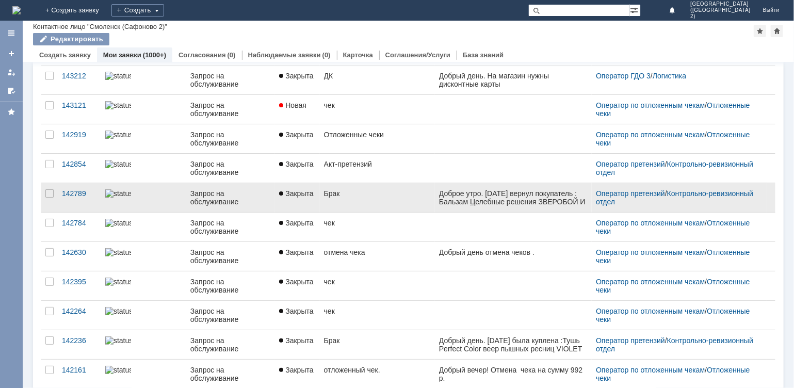
scroll to position [103, 0]
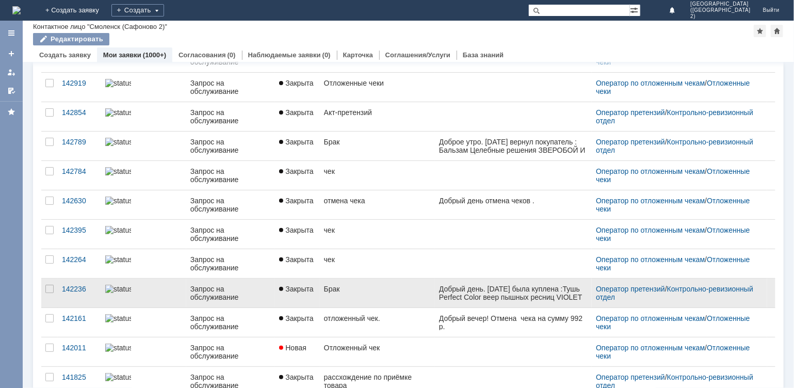
click at [253, 283] on link "Запрос на обслуживание" at bounding box center [230, 293] width 89 height 29
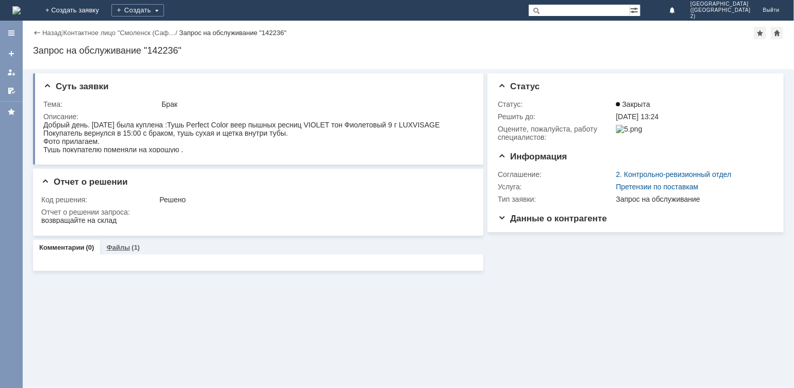
click at [123, 244] on link "Файлы" at bounding box center [118, 248] width 24 height 8
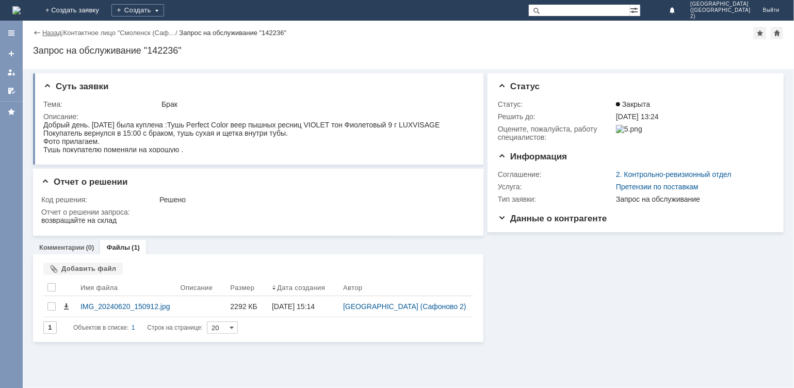
click at [46, 34] on link "Назад" at bounding box center [51, 33] width 19 height 8
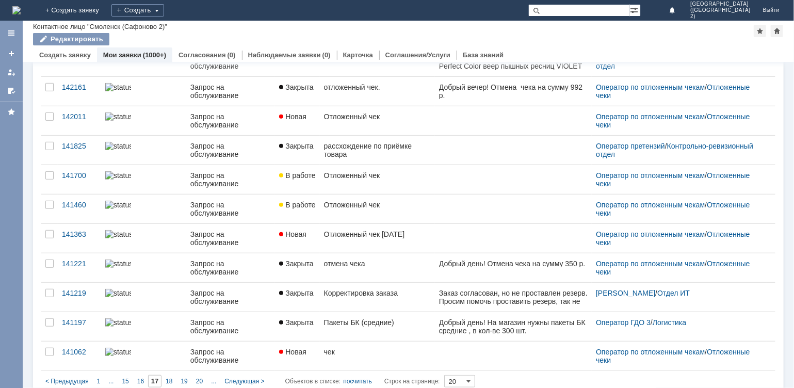
scroll to position [345, 0]
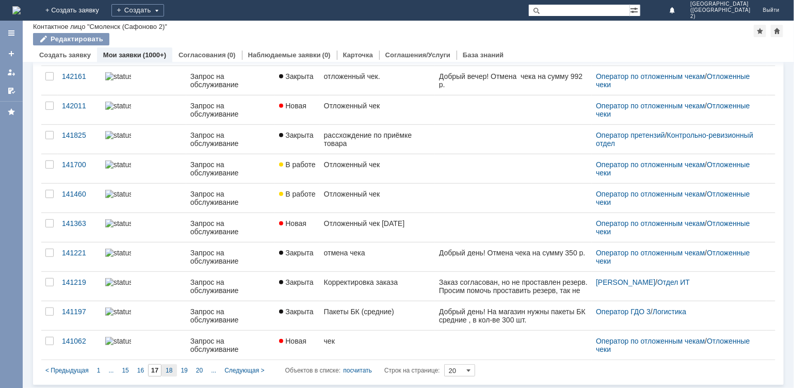
click at [171, 364] on div "18" at bounding box center [169, 370] width 15 height 12
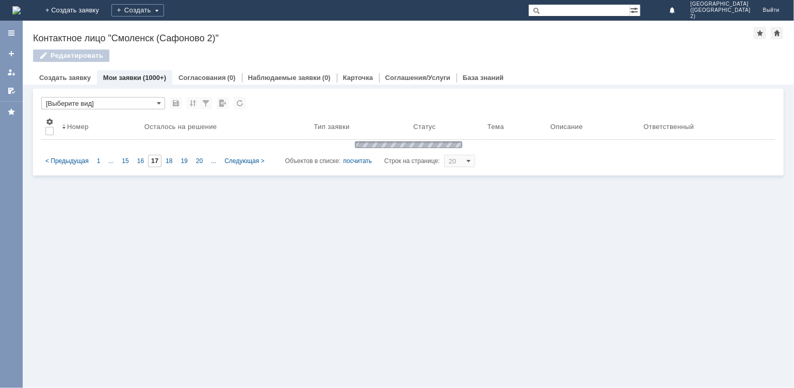
scroll to position [0, 0]
type input "18"
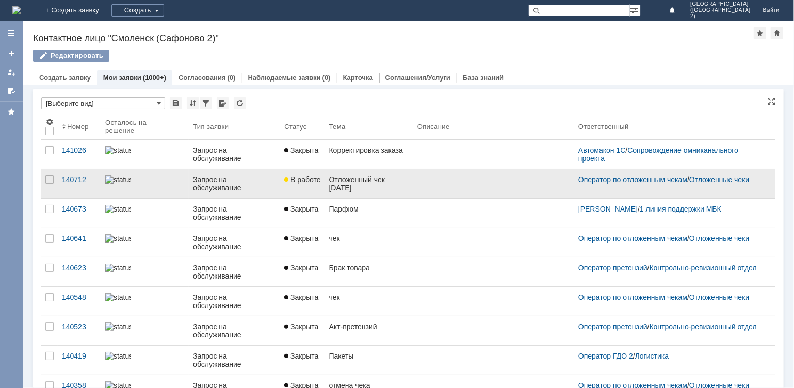
scroll to position [4, 0]
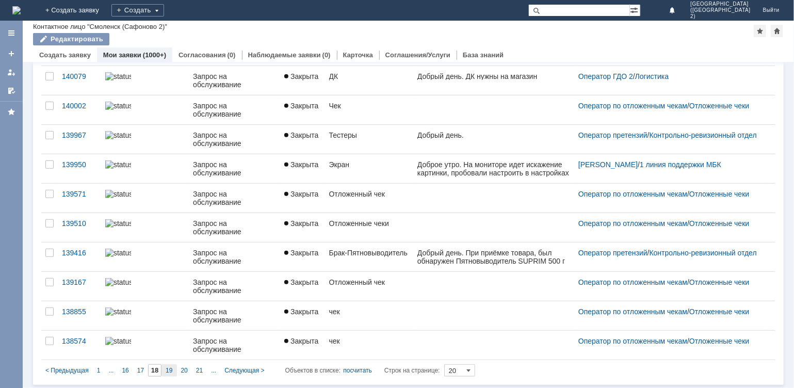
click at [166, 367] on span "19" at bounding box center [169, 370] width 7 height 7
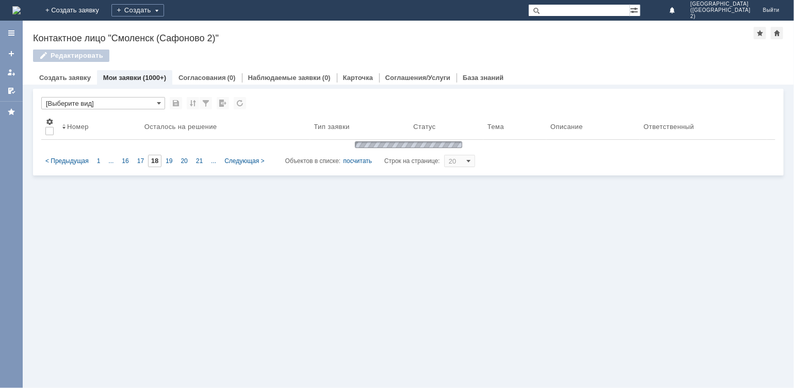
scroll to position [0, 0]
type input "19"
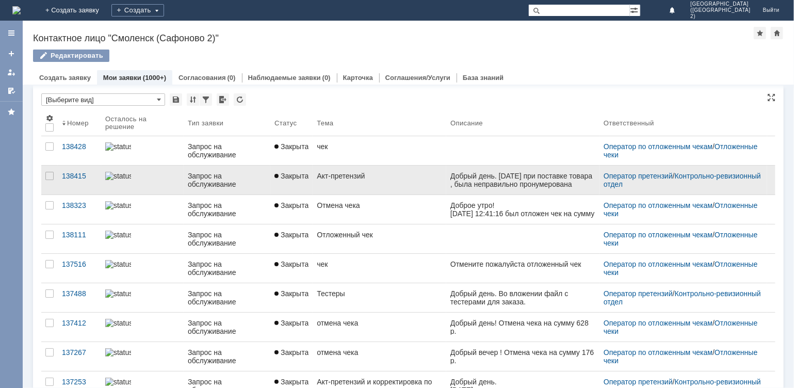
click at [369, 181] on link "Акт-претензий" at bounding box center [380, 180] width 134 height 29
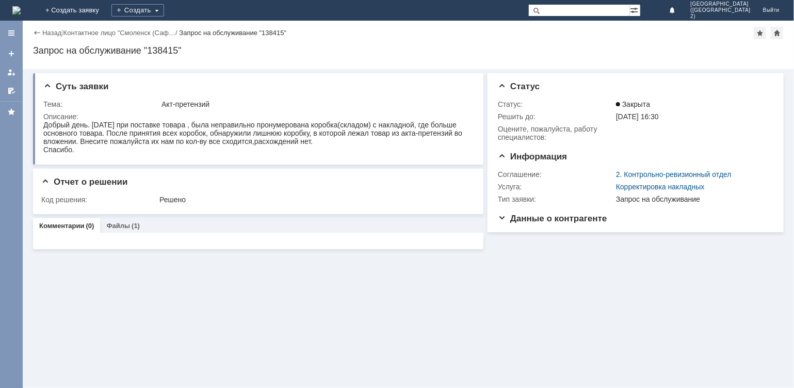
click at [47, 27] on div "Назад | Контактное лицо "Смоленск (Саф… / Запрос на обслуживание "138415"" at bounding box center [408, 33] width 751 height 12
click at [50, 31] on link "Назад" at bounding box center [51, 33] width 19 height 8
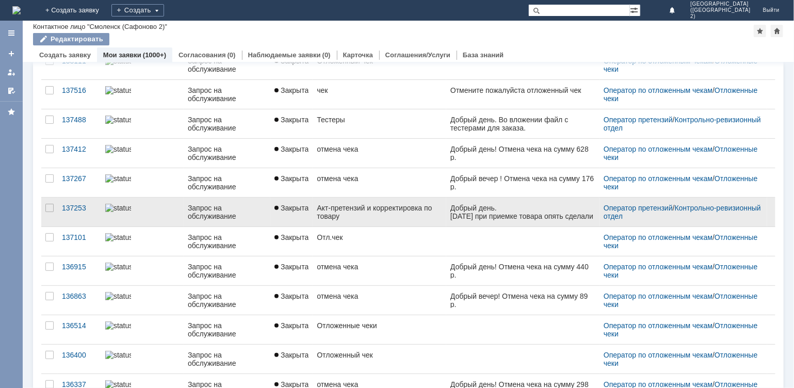
click at [375, 213] on div "Акт-претензий и корректировка по товару" at bounding box center [379, 212] width 125 height 17
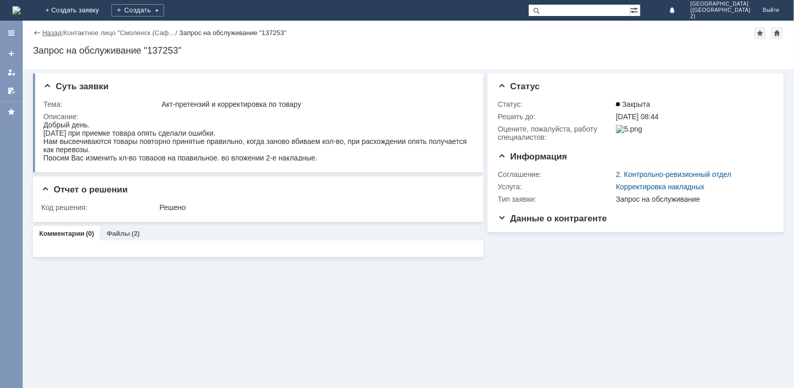
click at [58, 30] on link "Назад" at bounding box center [51, 33] width 19 height 8
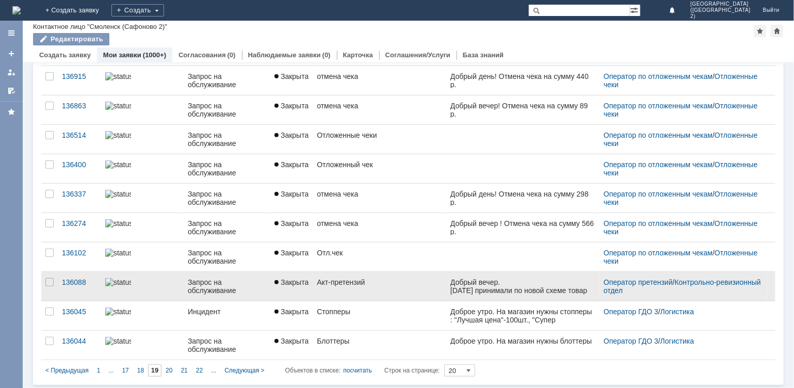
click at [338, 285] on link "Акт-претензий" at bounding box center [380, 286] width 134 height 29
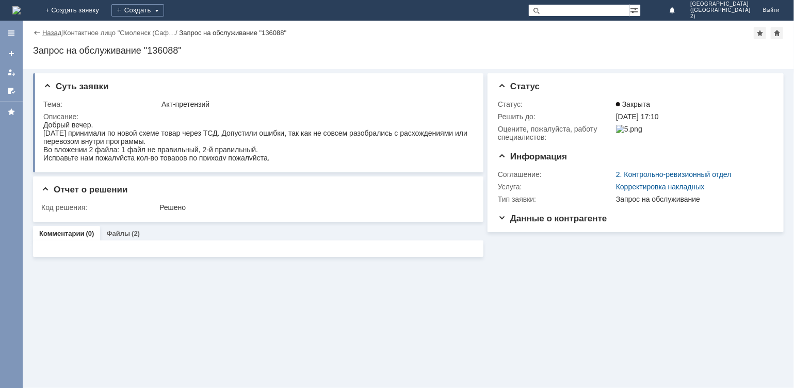
click at [44, 29] on link "Назад" at bounding box center [51, 33] width 19 height 8
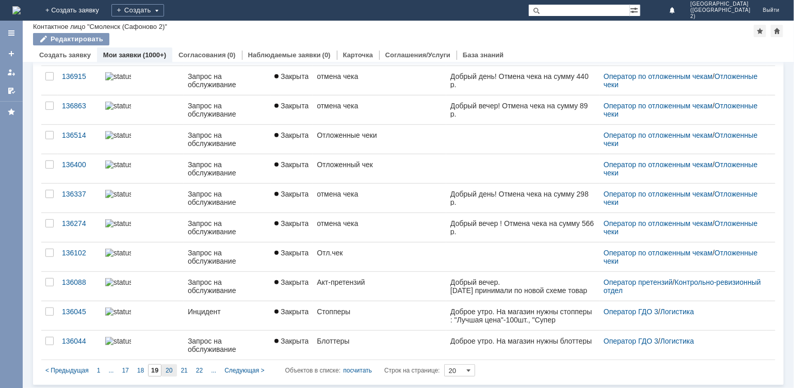
click at [168, 367] on span "20" at bounding box center [169, 370] width 7 height 7
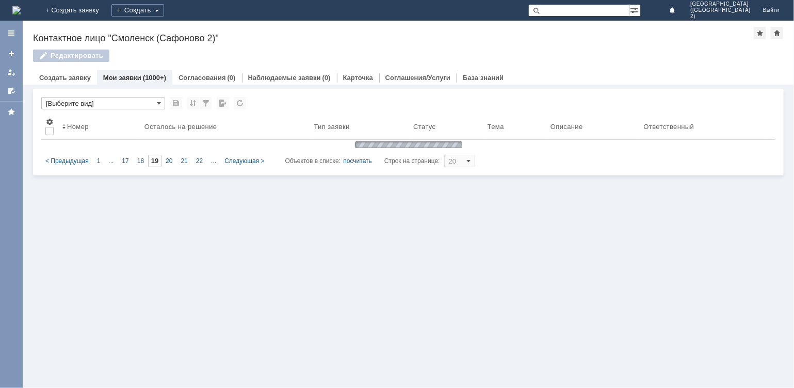
type input "20"
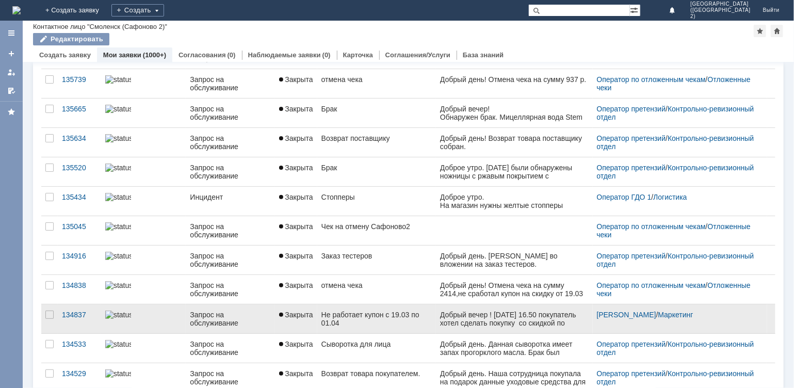
click at [306, 309] on link "Закрыта" at bounding box center [296, 319] width 42 height 29
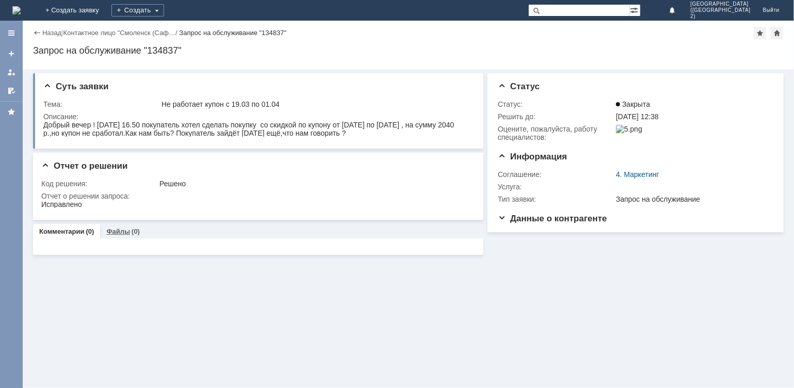
click at [120, 227] on div "Файлы (0)" at bounding box center [123, 231] width 46 height 15
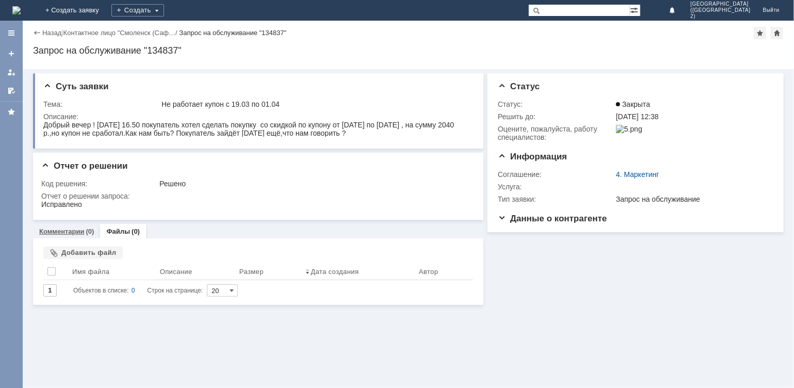
click at [75, 229] on link "Комментарии" at bounding box center [61, 232] width 45 height 8
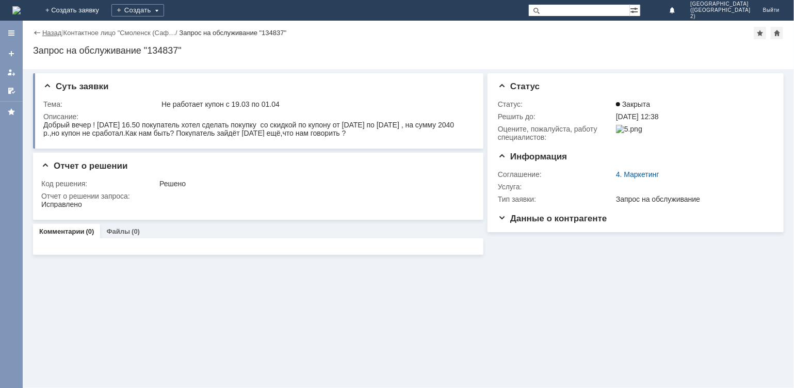
click at [44, 33] on link "Назад" at bounding box center [51, 33] width 19 height 8
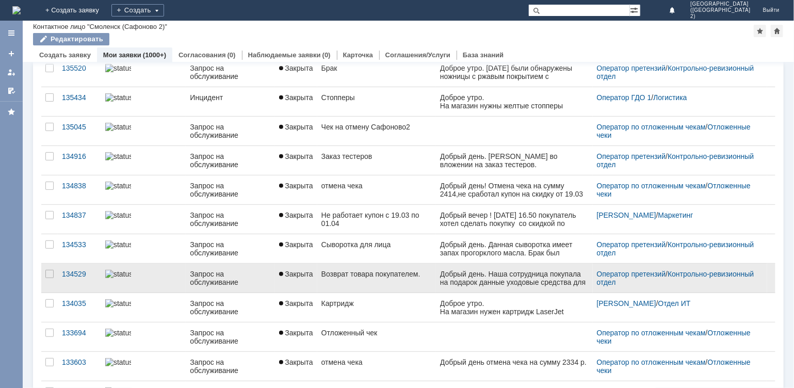
click at [362, 276] on div "Возврат товара покупателем." at bounding box center [377, 274] width 110 height 8
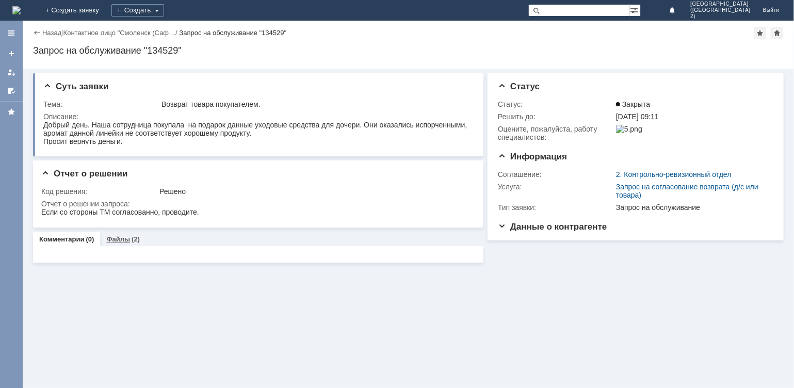
click at [122, 239] on link "Файлы" at bounding box center [118, 239] width 24 height 8
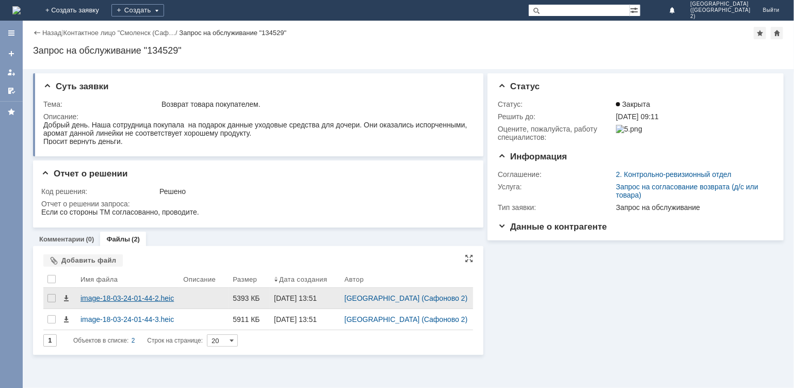
click at [131, 296] on div "image-18-03-24-01-44-2.heic" at bounding box center [128, 298] width 94 height 8
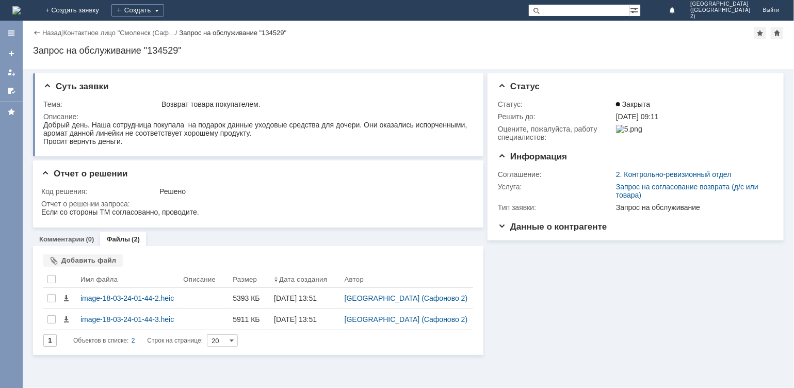
click at [275, 366] on div "Суть заявки Тема: Возврат товара покупателем. Описание: Отчет о решении Код реш…" at bounding box center [409, 228] width 772 height 319
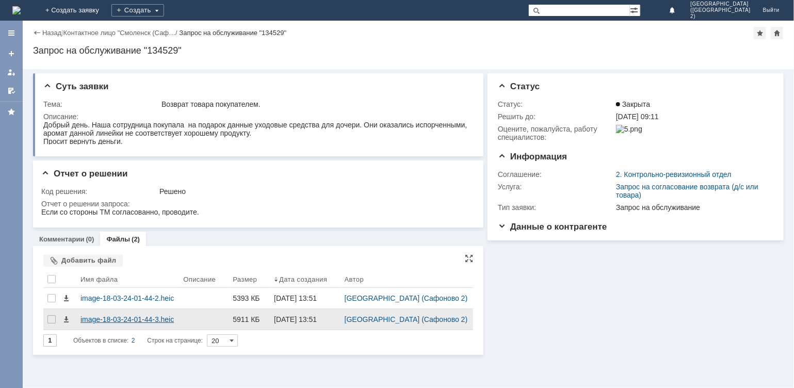
click at [137, 319] on div "image-18-03-24-01-44-3.heic" at bounding box center [128, 319] width 94 height 8
click at [163, 319] on div "image-18-03-24-01-44-3.heic" at bounding box center [128, 319] width 94 height 8
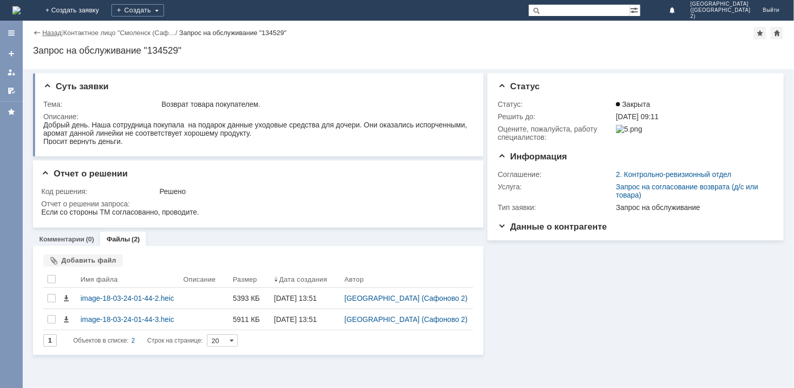
click at [59, 32] on link "Назад" at bounding box center [51, 33] width 19 height 8
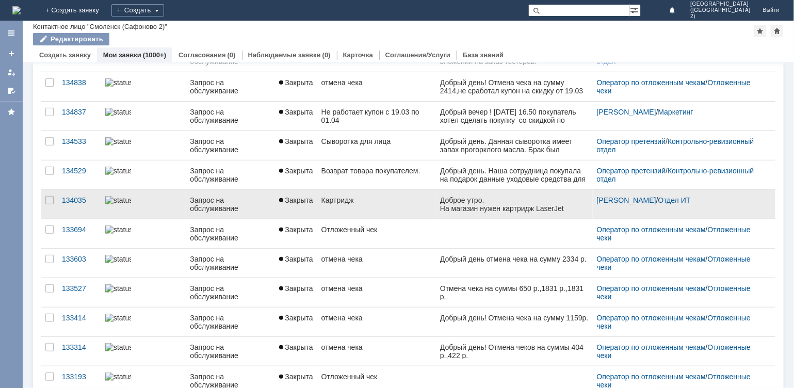
scroll to position [345, 0]
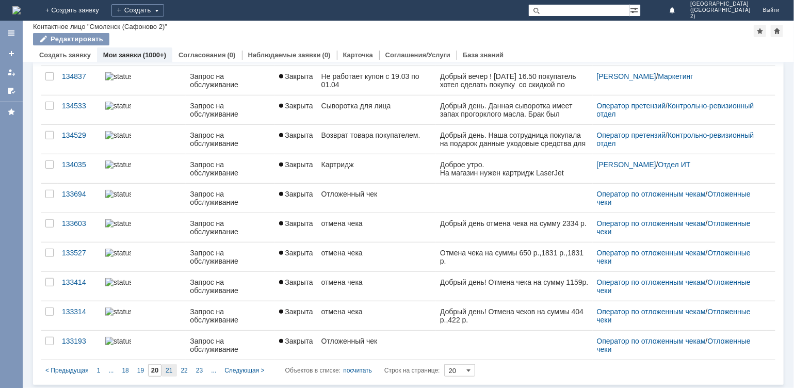
click at [170, 371] on span "21" at bounding box center [169, 370] width 7 height 7
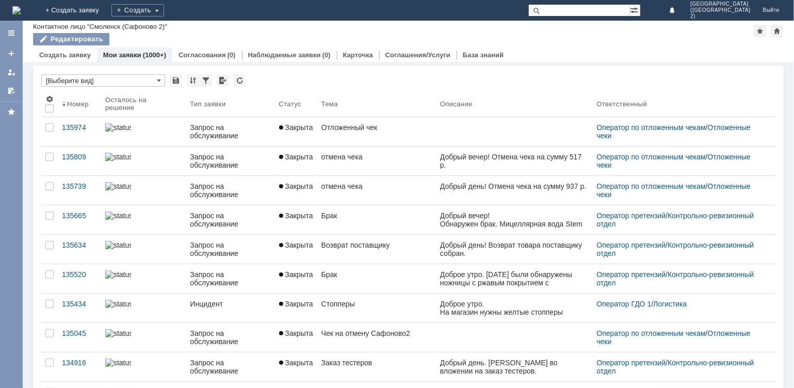
type input "21"
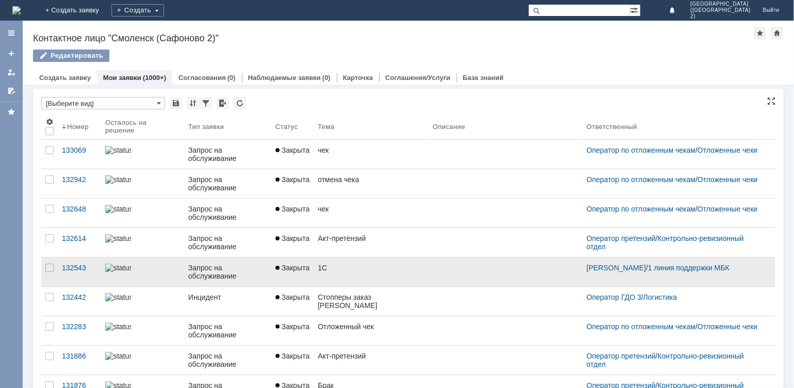
scroll to position [4, 0]
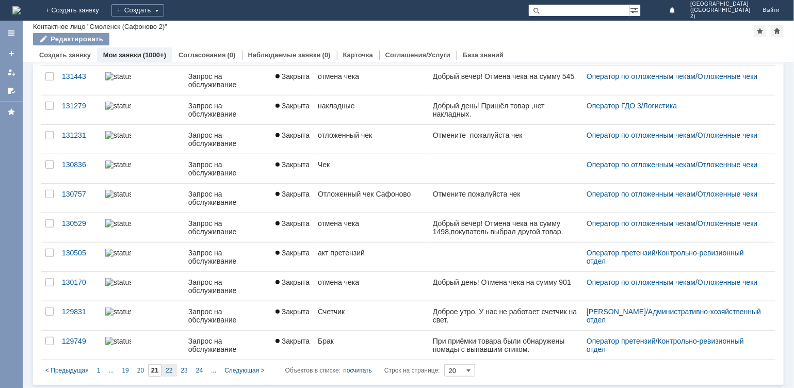
click at [168, 368] on span "22" at bounding box center [169, 370] width 7 height 7
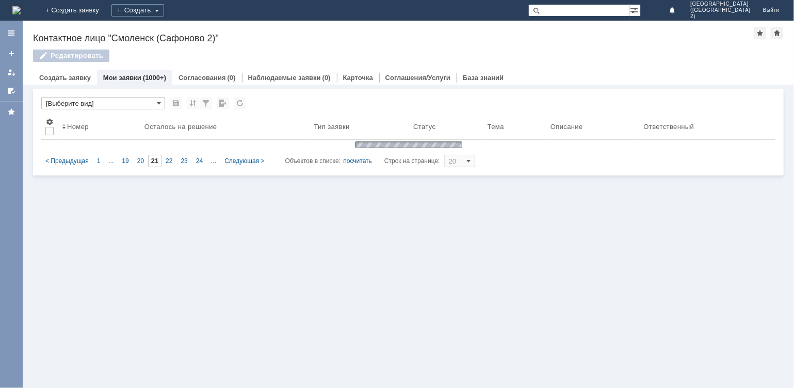
type input "22"
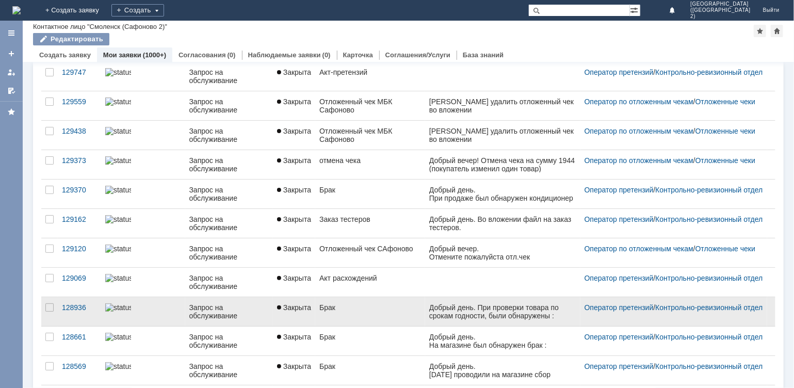
click at [354, 312] on link "Брак" at bounding box center [370, 311] width 110 height 29
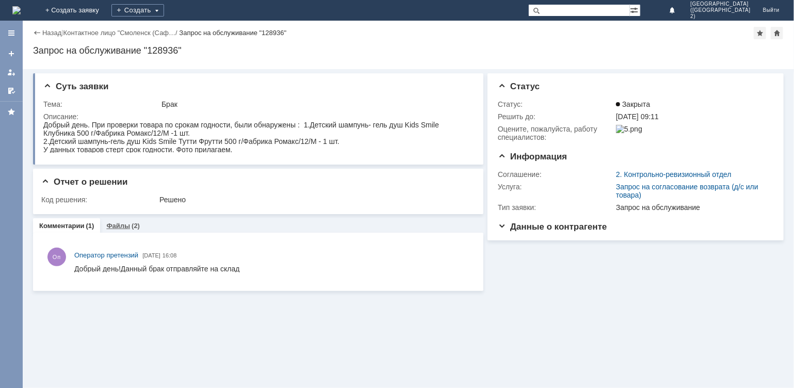
click at [120, 224] on link "Файлы" at bounding box center [118, 226] width 24 height 8
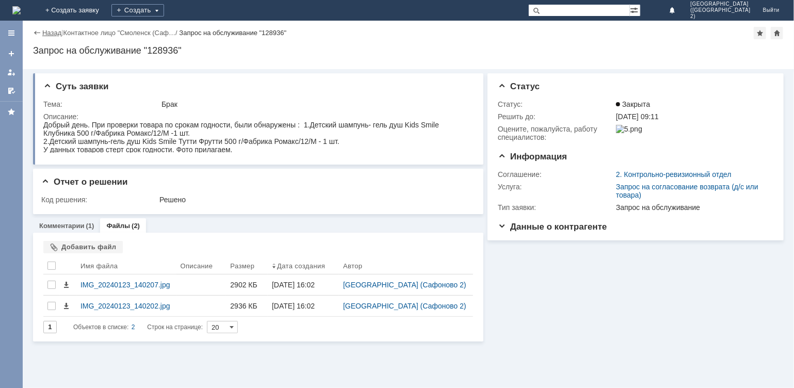
click at [50, 32] on link "Назад" at bounding box center [51, 33] width 19 height 8
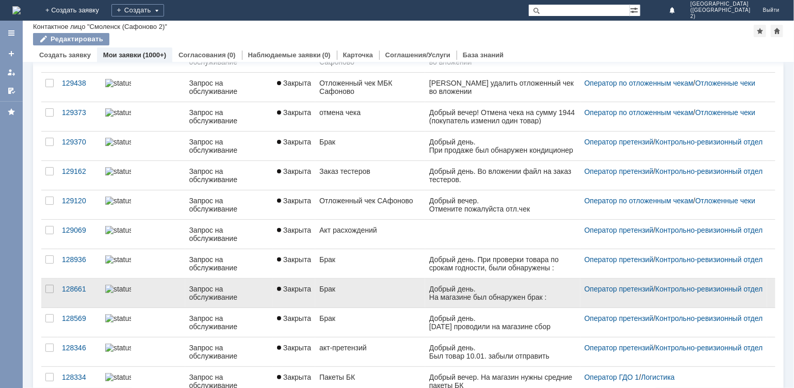
click at [378, 287] on div "Брак" at bounding box center [370, 289] width 102 height 8
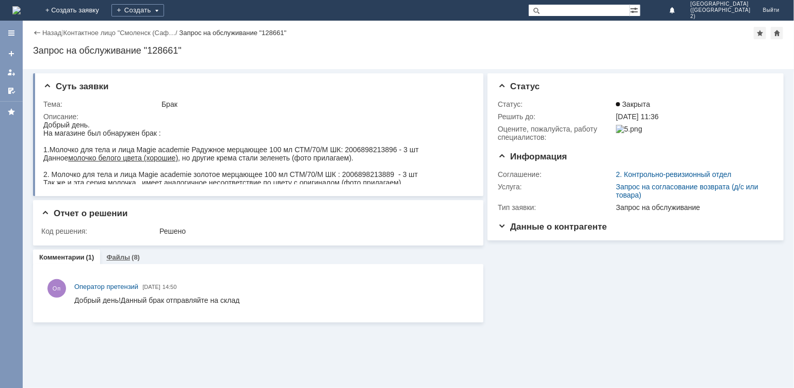
click at [114, 252] on div "Файлы (8)" at bounding box center [123, 257] width 46 height 15
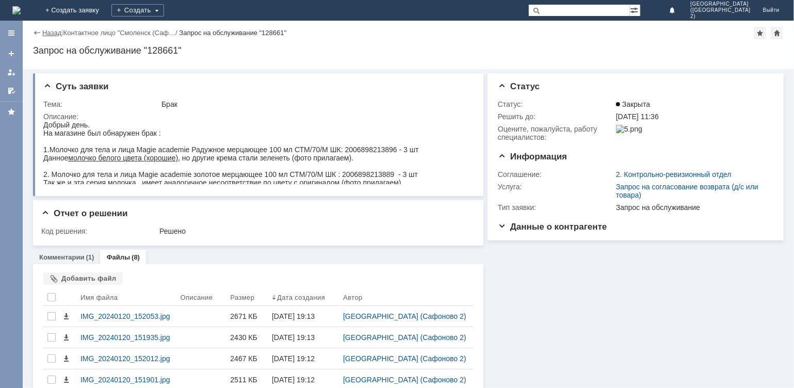
click at [47, 33] on link "Назад" at bounding box center [51, 33] width 19 height 8
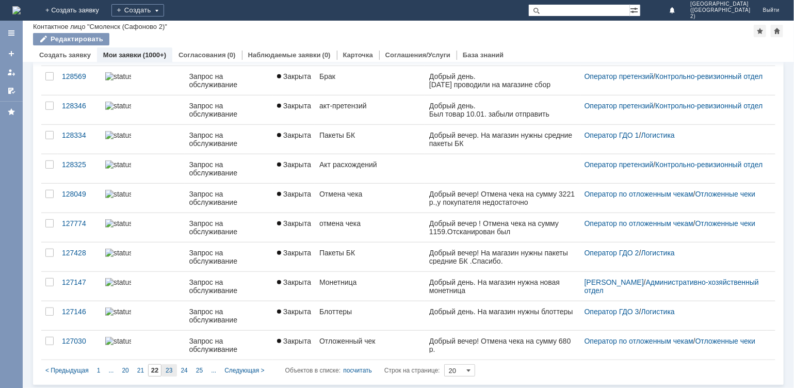
click at [172, 369] on div "23" at bounding box center [169, 370] width 15 height 12
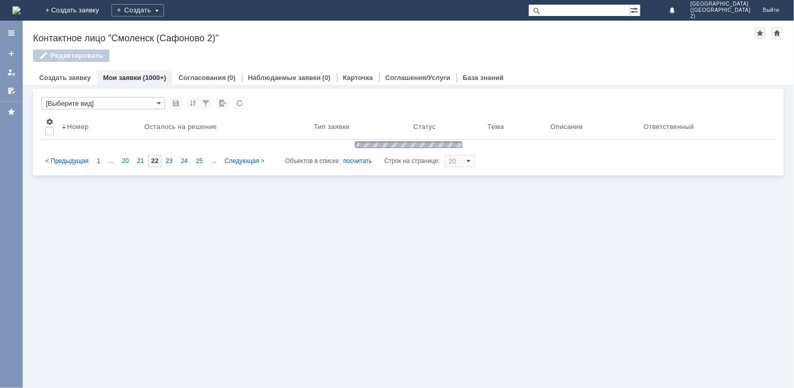
type input "23"
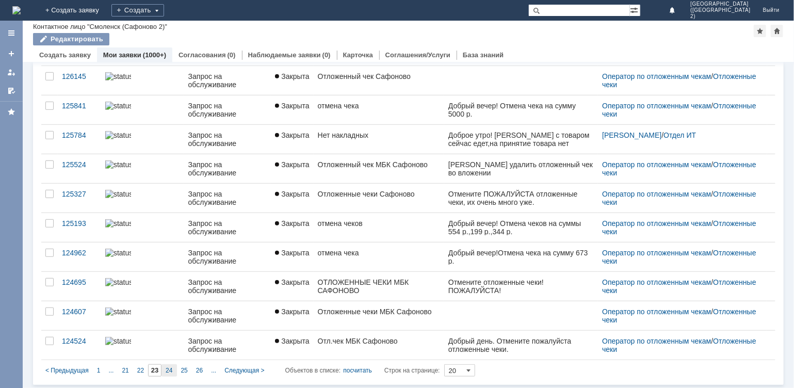
click at [165, 372] on div "24" at bounding box center [169, 370] width 15 height 12
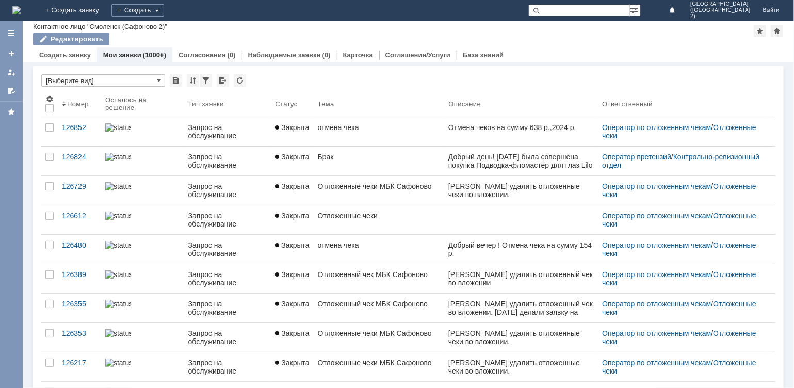
type input "24"
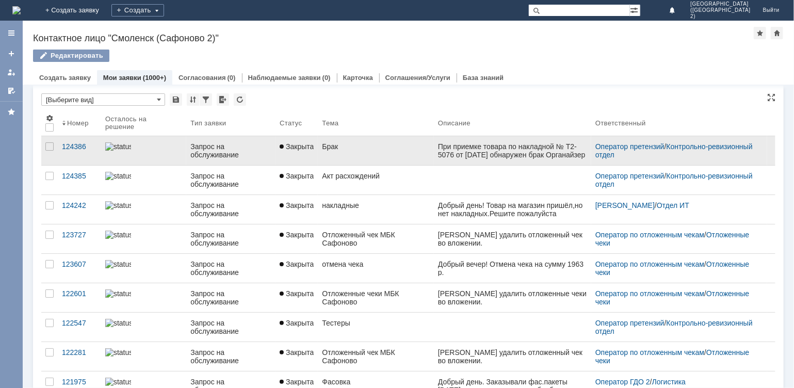
click at [359, 151] on link "Брак" at bounding box center [376, 150] width 116 height 29
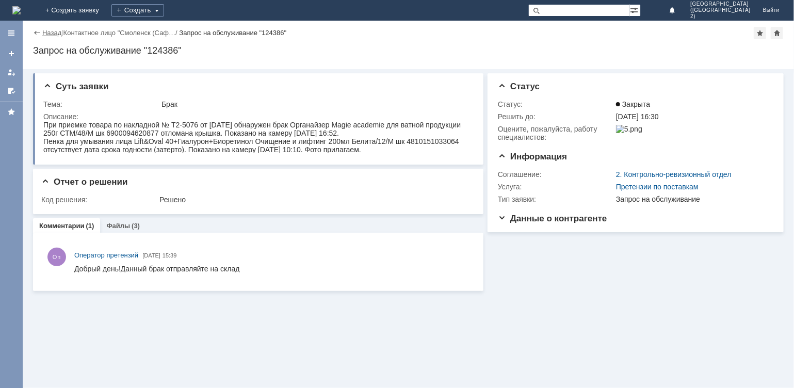
click at [51, 30] on link "Назад" at bounding box center [51, 33] width 19 height 8
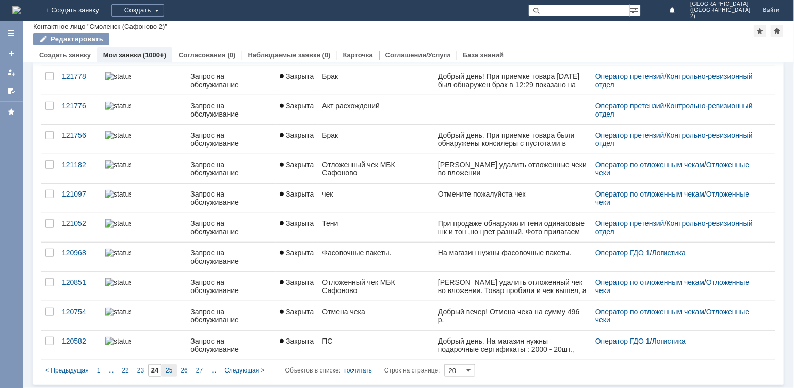
click at [170, 369] on span "25" at bounding box center [169, 370] width 7 height 7
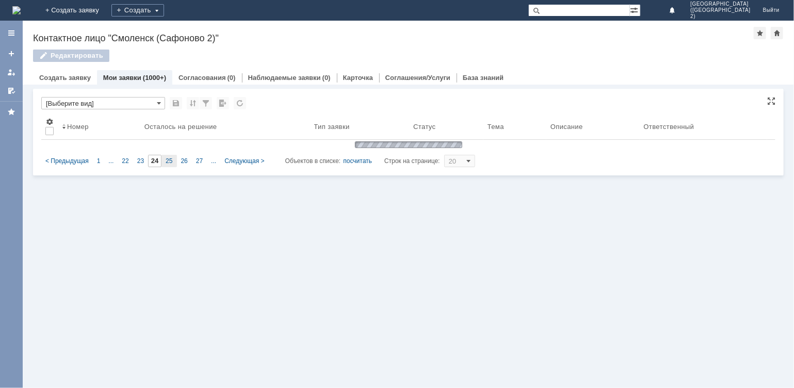
type input "25"
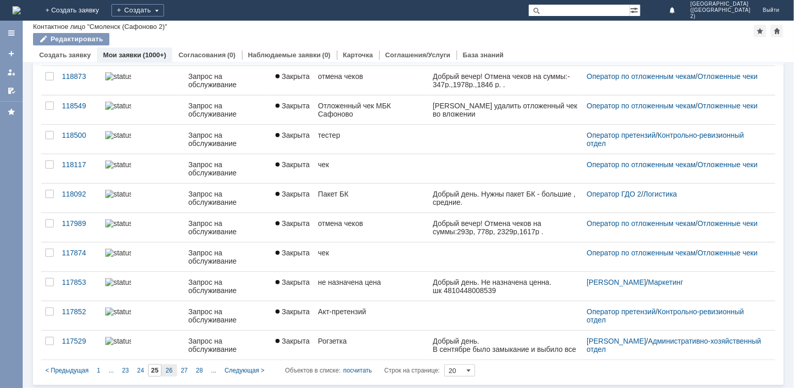
click at [167, 371] on span "26" at bounding box center [169, 370] width 7 height 7
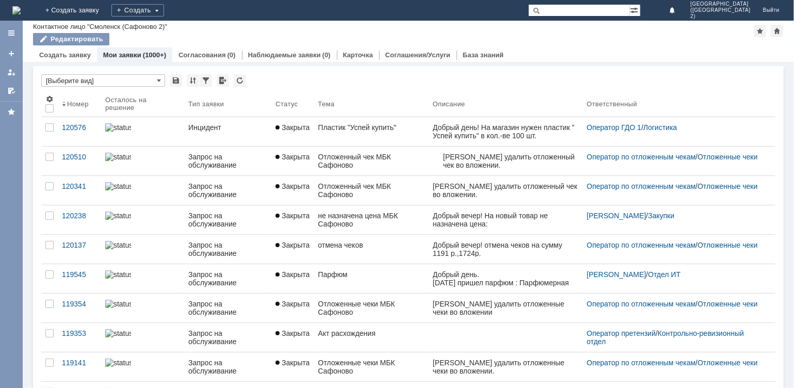
type input "26"
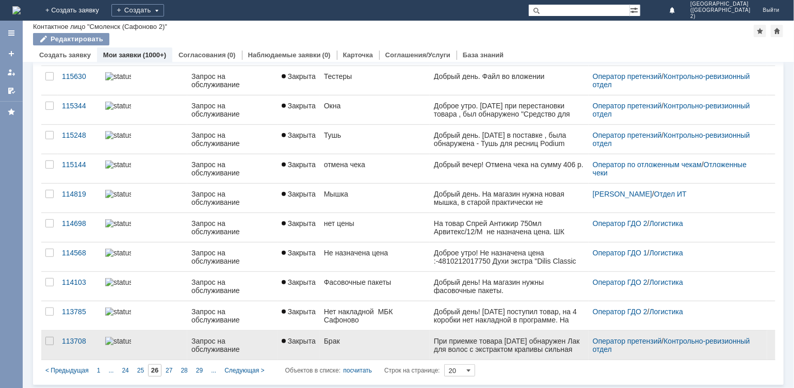
click at [378, 334] on link "Брак" at bounding box center [375, 345] width 110 height 29
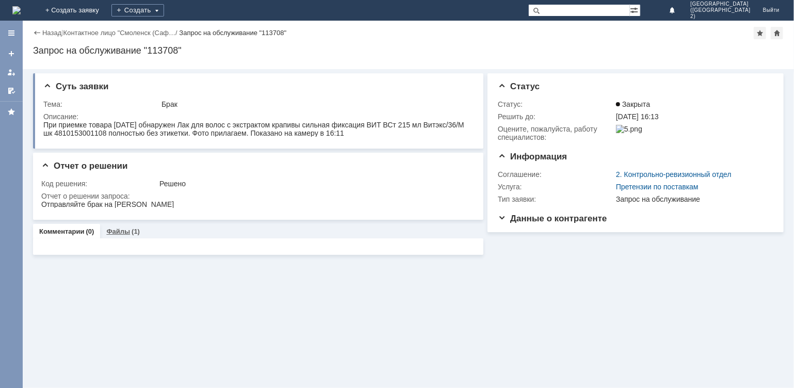
click at [121, 230] on link "Файлы" at bounding box center [118, 232] width 24 height 8
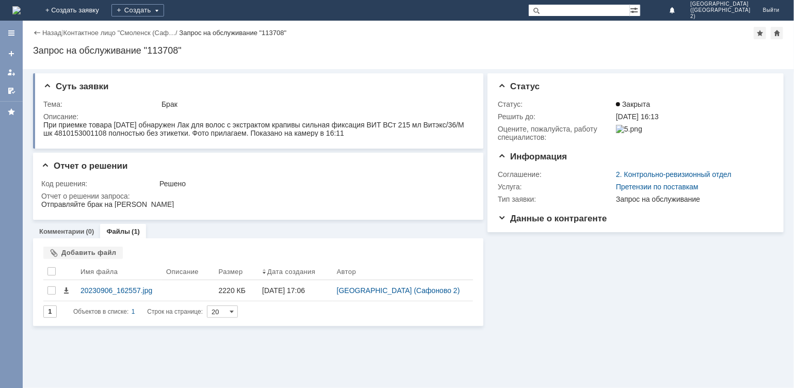
click at [38, 31] on div "Назад" at bounding box center [47, 33] width 28 height 8
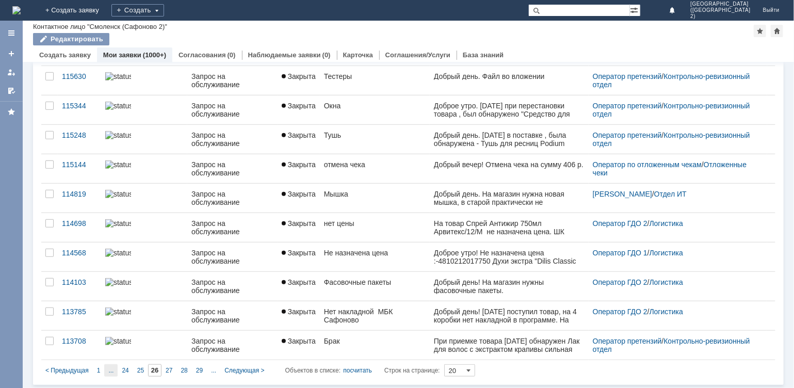
click at [107, 366] on div "..." at bounding box center [110, 370] width 13 height 12
type input "21"
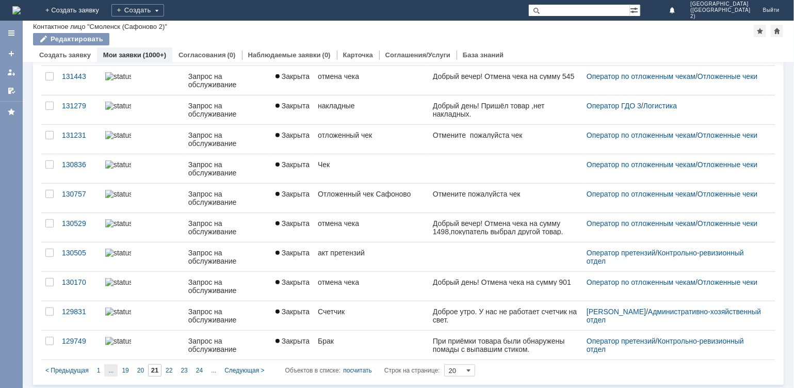
click at [108, 370] on span "..." at bounding box center [110, 370] width 5 height 7
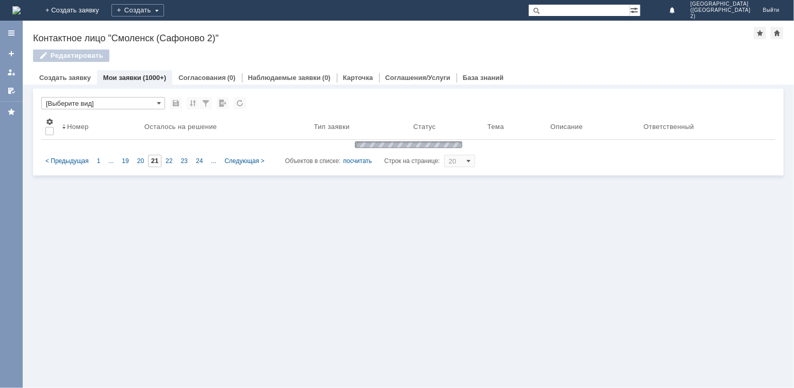
type input "16"
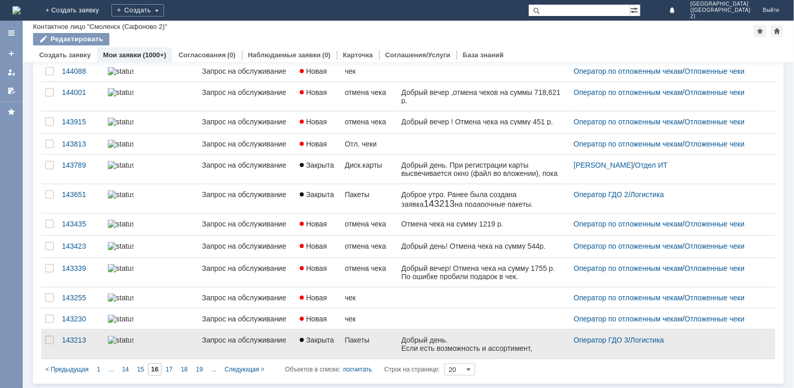
click at [111, 344] on img at bounding box center [121, 340] width 26 height 8
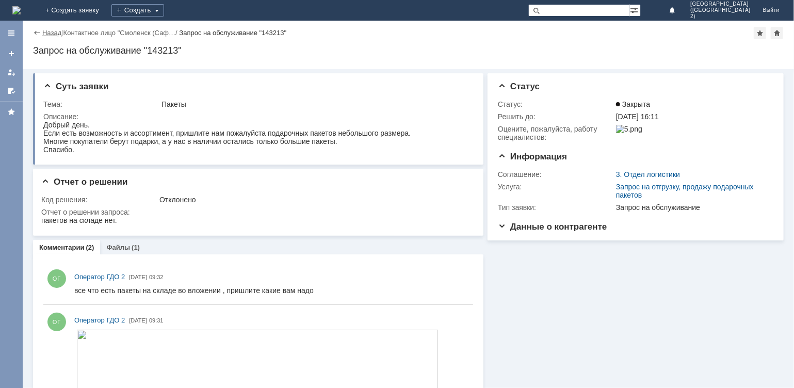
click at [54, 35] on link "Назад" at bounding box center [51, 33] width 19 height 8
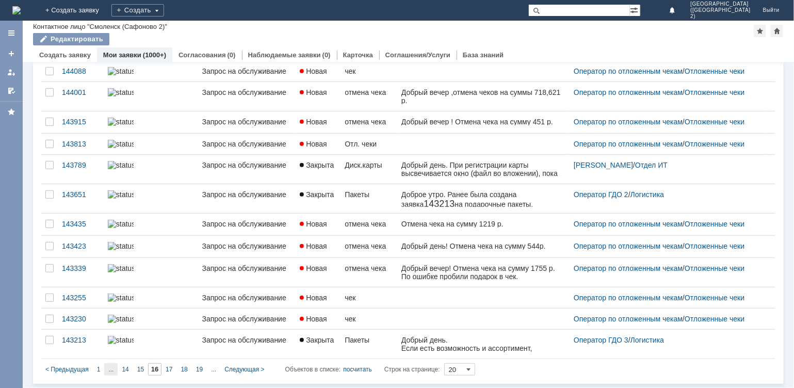
click at [116, 366] on div "..." at bounding box center [110, 369] width 13 height 12
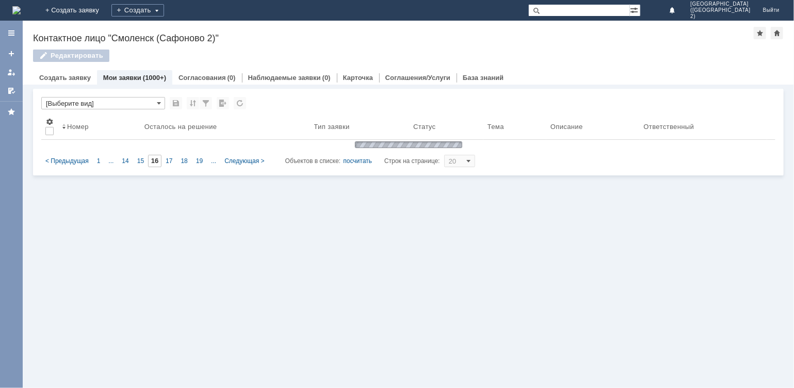
type input "11"
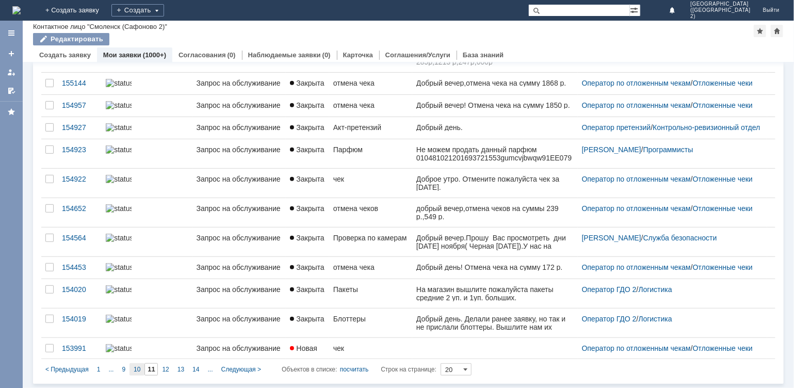
click at [138, 368] on span "10" at bounding box center [137, 369] width 7 height 7
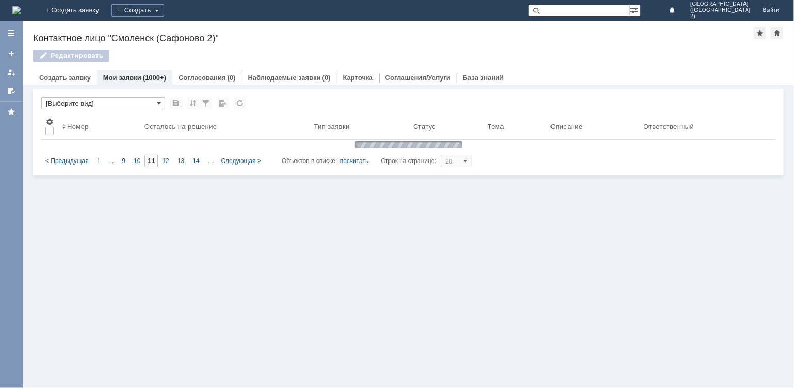
type input "10"
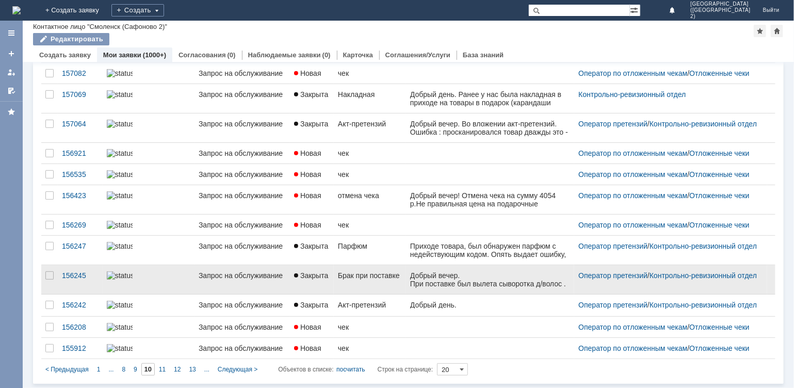
click at [313, 276] on link "Закрыта" at bounding box center [312, 279] width 44 height 29
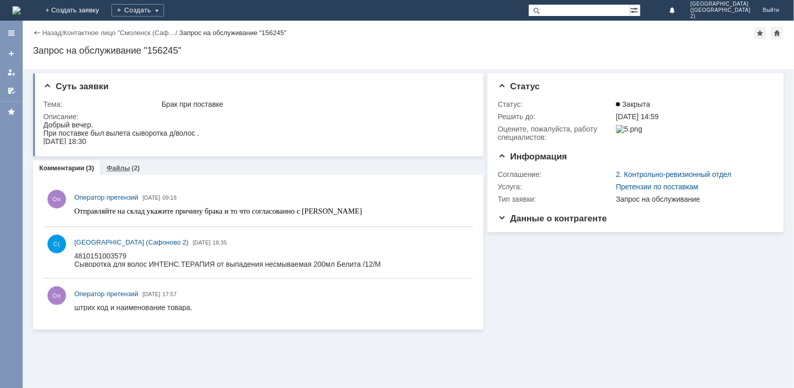
click at [117, 165] on link "Файлы" at bounding box center [118, 168] width 24 height 8
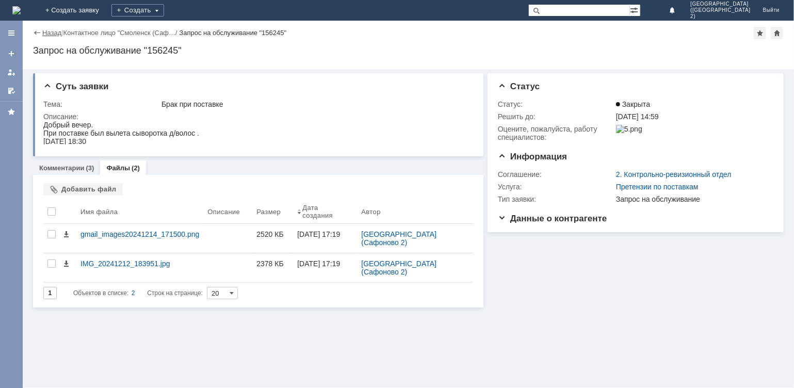
click at [48, 30] on link "Назад" at bounding box center [51, 33] width 19 height 8
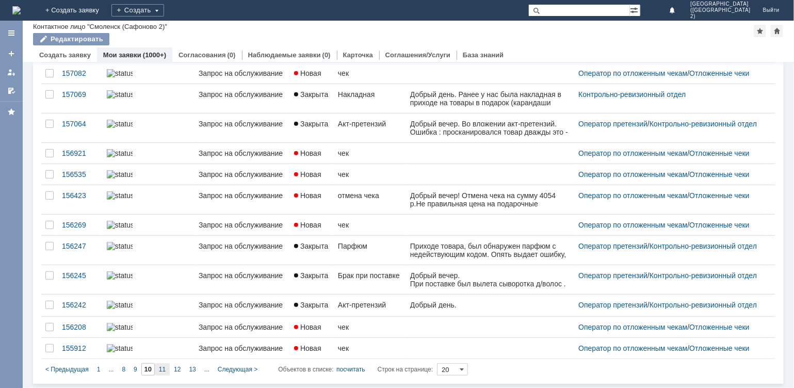
click at [161, 368] on span "11" at bounding box center [162, 369] width 7 height 7
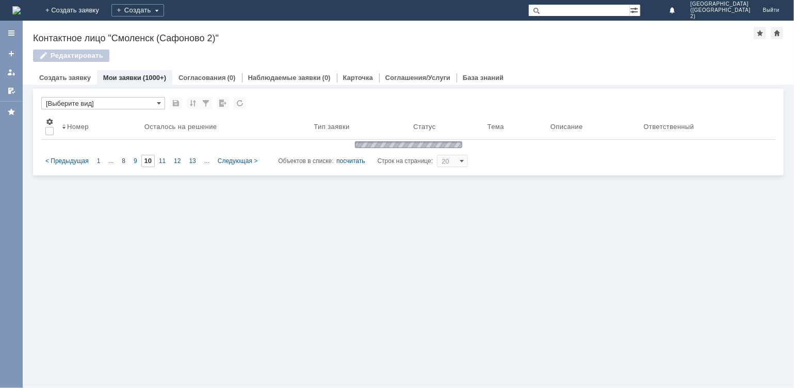
type input "11"
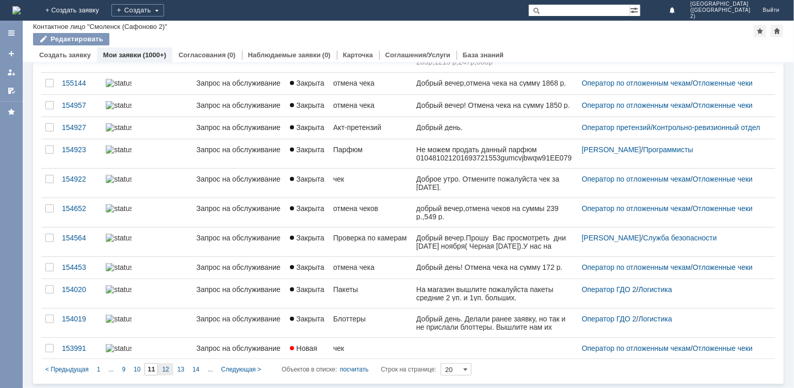
click at [168, 369] on span "12" at bounding box center [165, 369] width 7 height 7
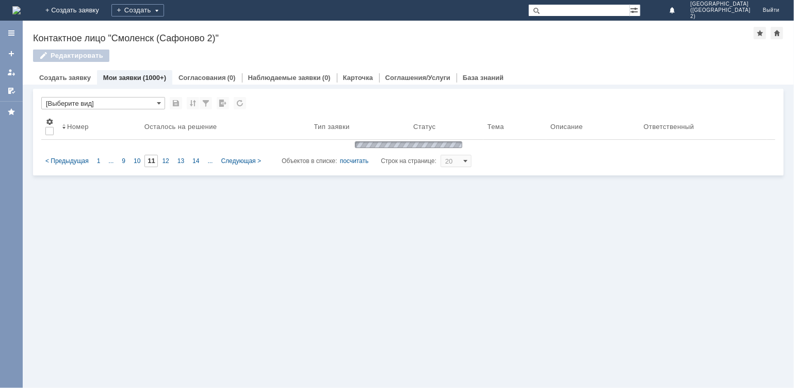
type input "12"
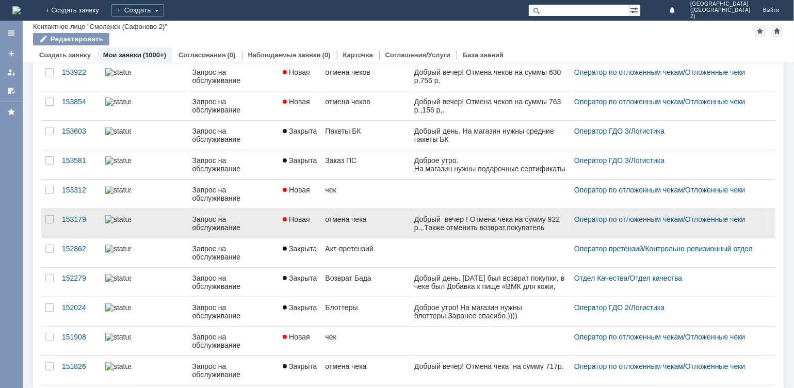
click at [388, 222] on div "отмена чека" at bounding box center [366, 219] width 81 height 8
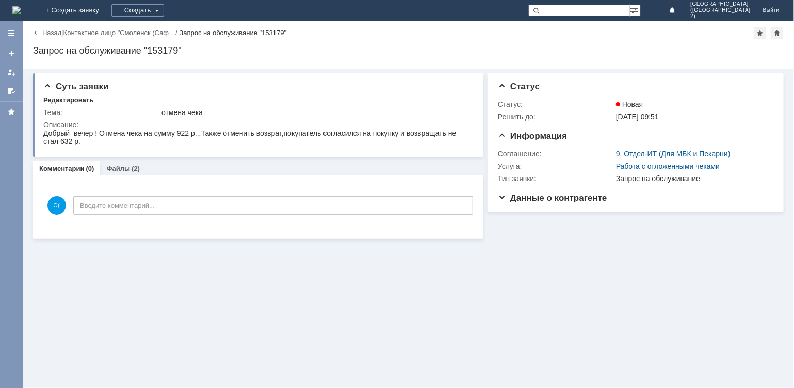
click at [52, 33] on link "Назад" at bounding box center [51, 33] width 19 height 8
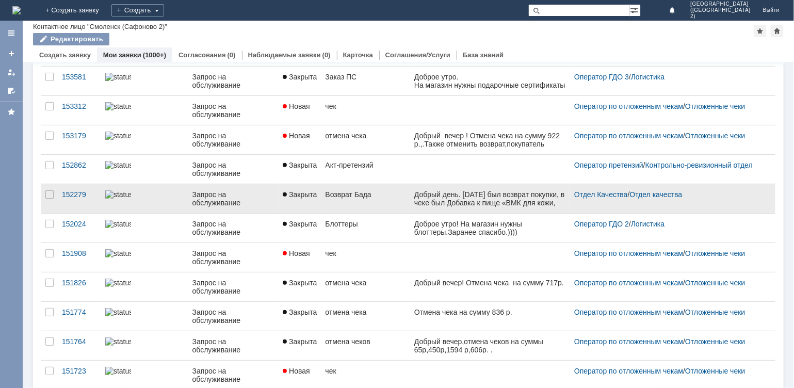
click at [376, 205] on link "Возврат Бада" at bounding box center [366, 198] width 89 height 29
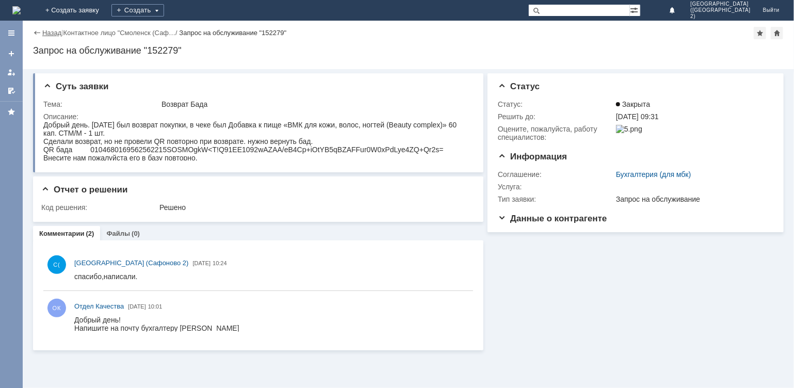
click at [57, 34] on link "Назад" at bounding box center [51, 33] width 19 height 8
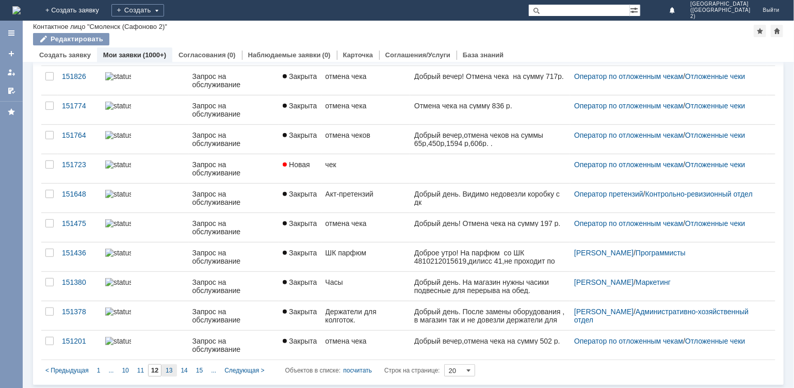
click at [167, 369] on span "13" at bounding box center [169, 370] width 7 height 7
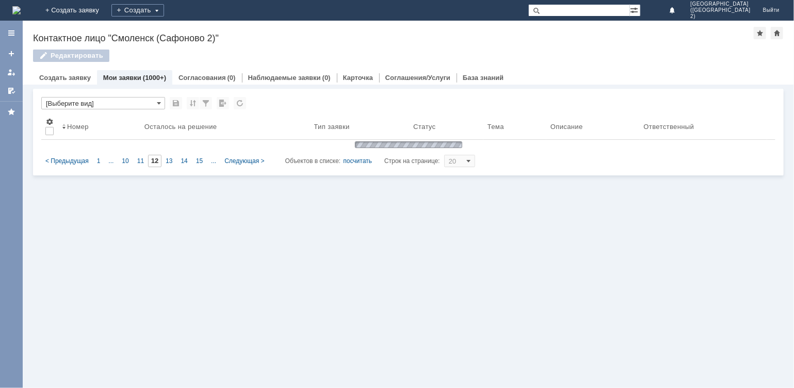
type input "13"
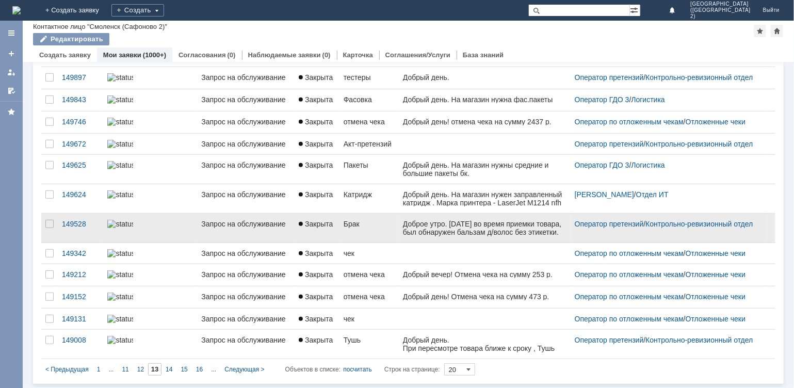
click at [298, 243] on link "Закрыта" at bounding box center [317, 228] width 45 height 29
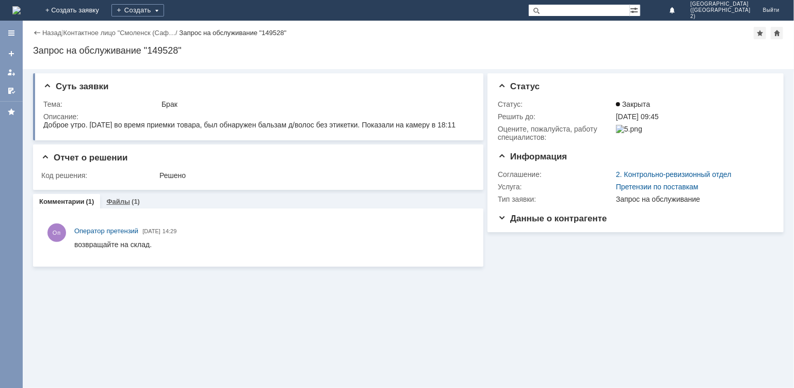
click at [117, 201] on link "Файлы" at bounding box center [118, 202] width 24 height 8
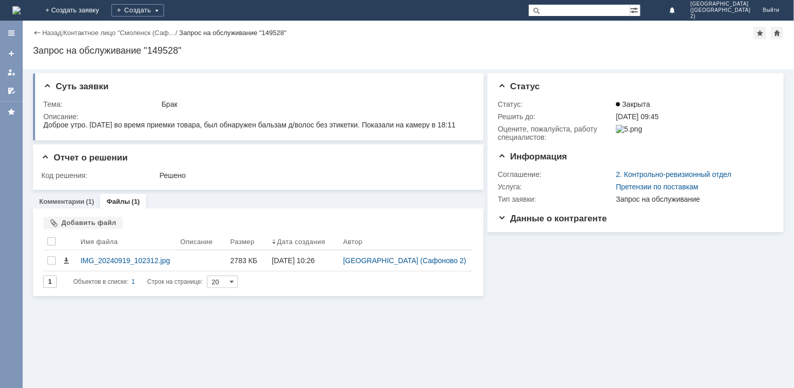
click at [43, 29] on link "Назад" at bounding box center [51, 33] width 19 height 8
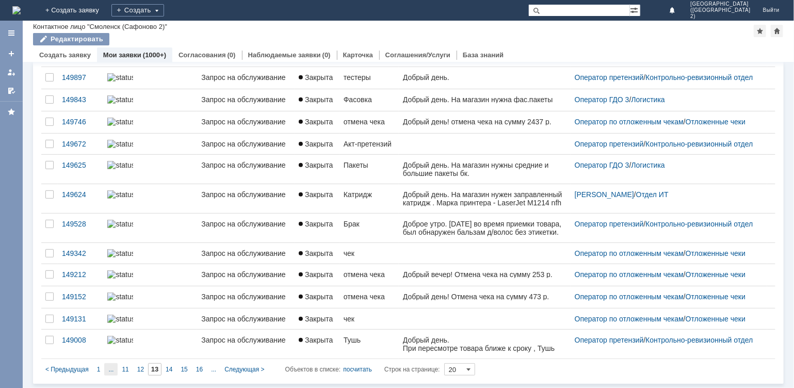
click at [112, 371] on span "..." at bounding box center [110, 369] width 5 height 7
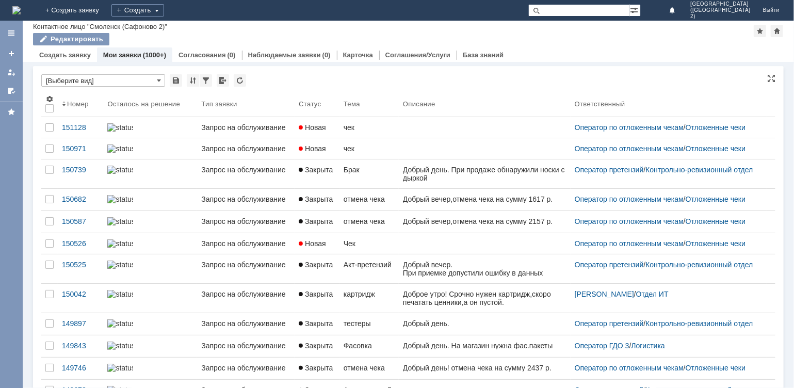
type input "8"
